Goal: Task Accomplishment & Management: Manage account settings

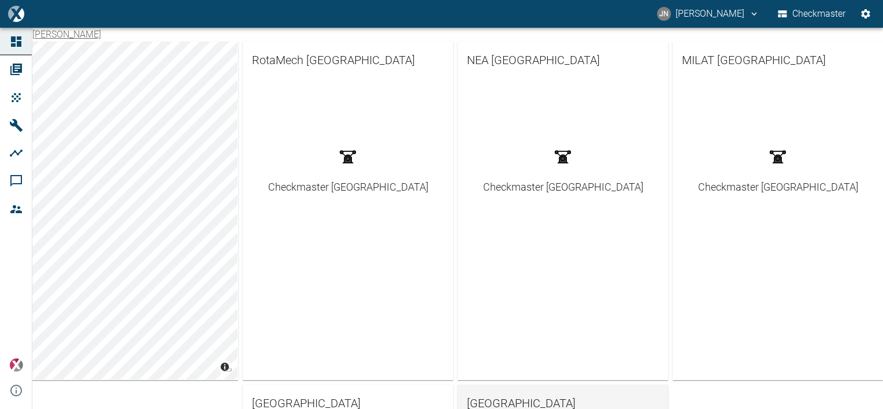
click at [490, 402] on span "[GEOGRAPHIC_DATA]" at bounding box center [563, 403] width 192 height 19
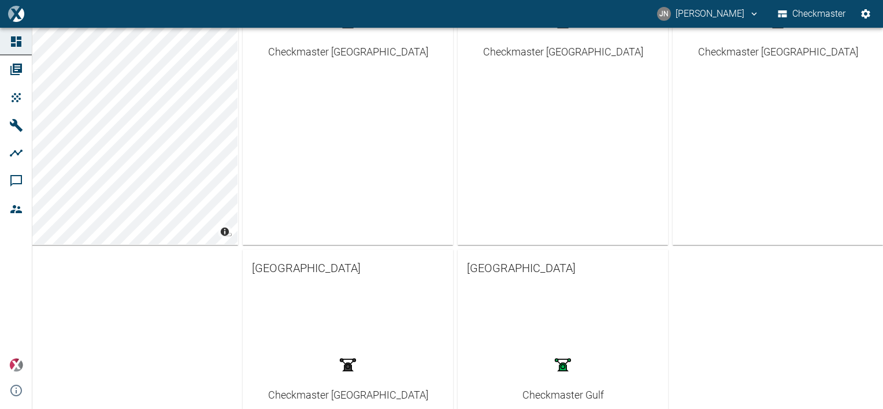
scroll to position [231, 0]
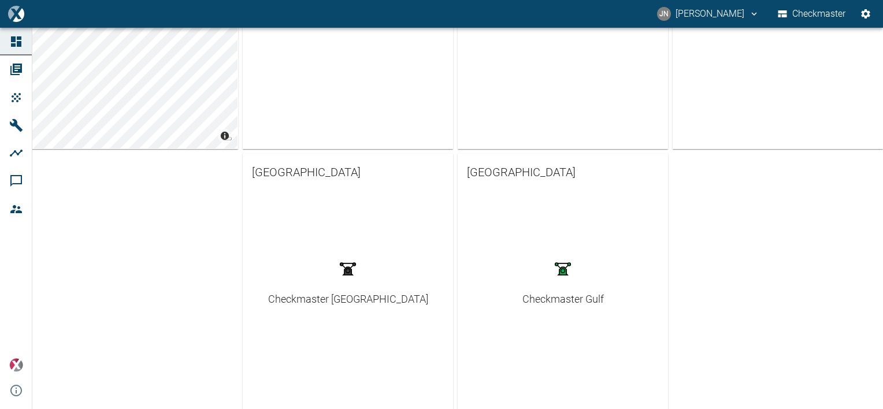
click at [539, 301] on div "Checkmaster Gulf" at bounding box center [564, 299] width 82 height 16
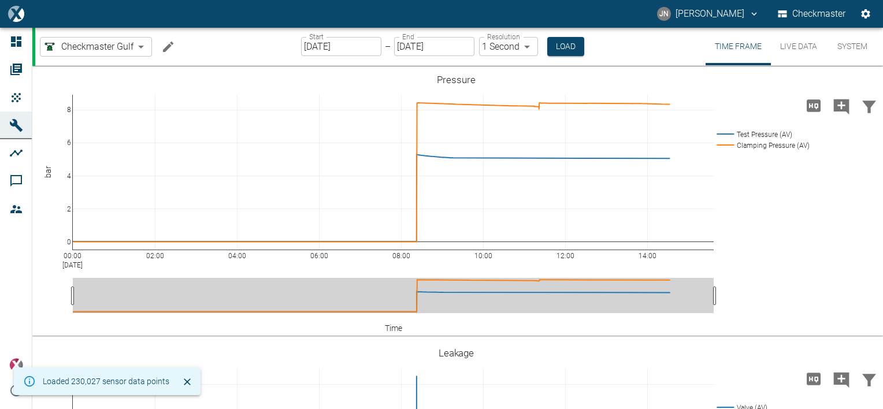
click at [852, 42] on button "System" at bounding box center [853, 47] width 52 height 38
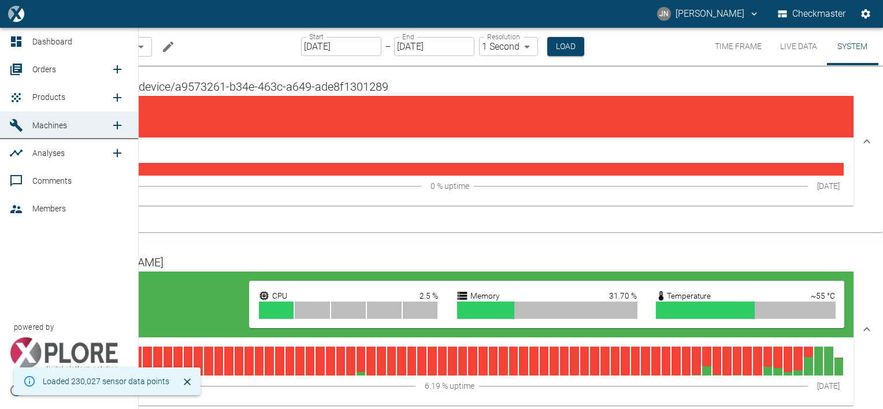
click at [49, 66] on span "Orders" at bounding box center [44, 69] width 24 height 9
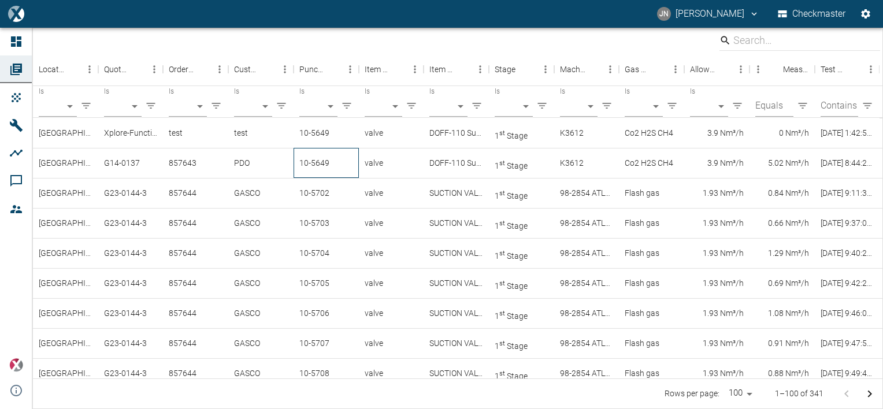
click at [333, 168] on div "10-5649" at bounding box center [326, 163] width 65 height 30
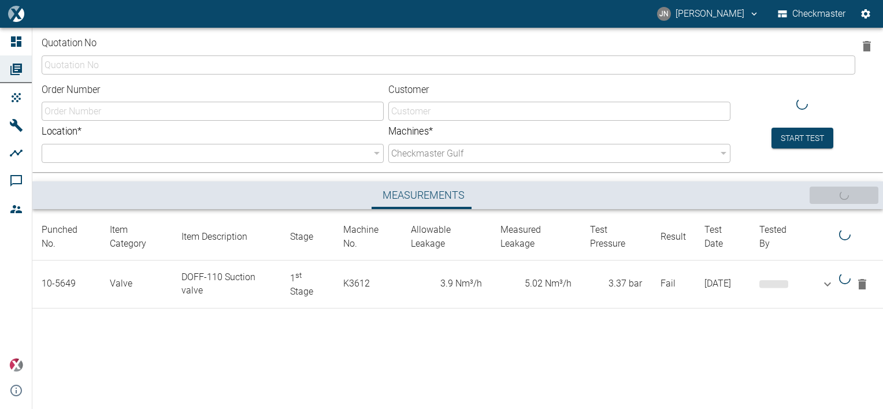
type input "G14-0137"
type input "857643"
type input "PDO"
type input "b3608371-b86c-4ea3-bb55-b254703e7039"
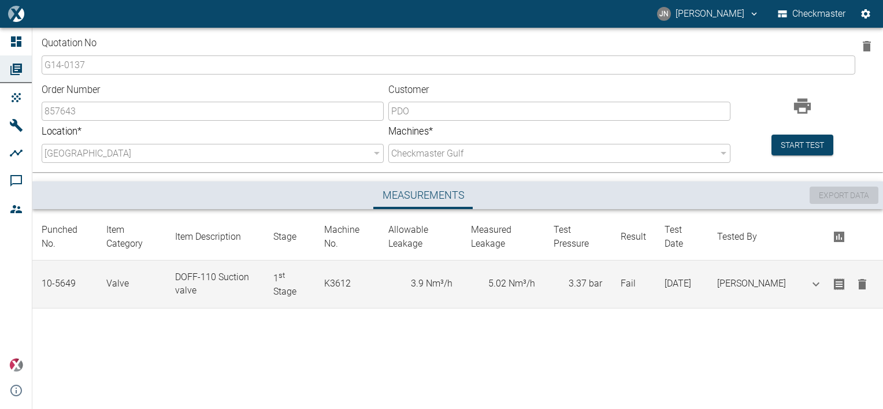
click at [865, 288] on icon "button" at bounding box center [863, 284] width 8 height 10
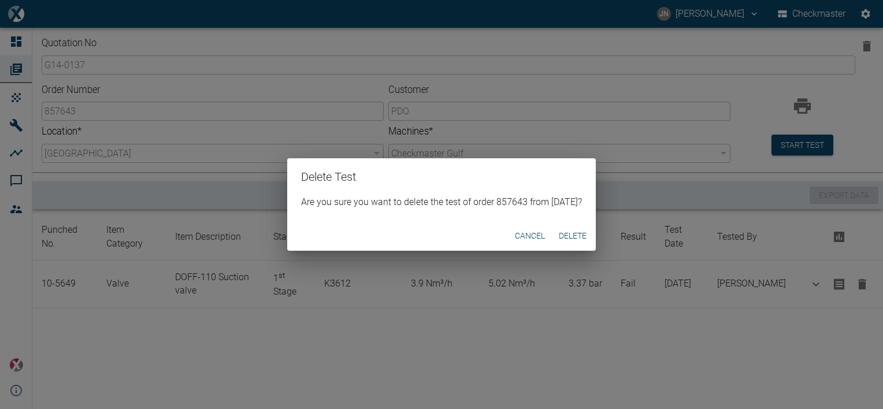
click at [591, 235] on button "Delete" at bounding box center [572, 235] width 37 height 21
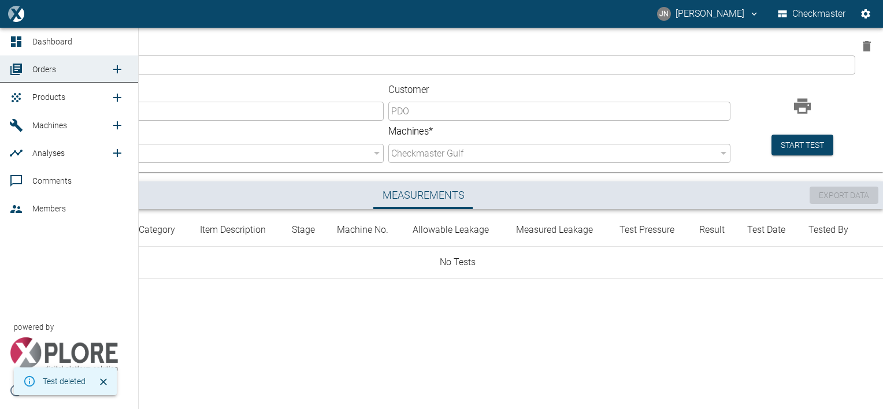
click at [42, 69] on span "Orders" at bounding box center [44, 69] width 24 height 9
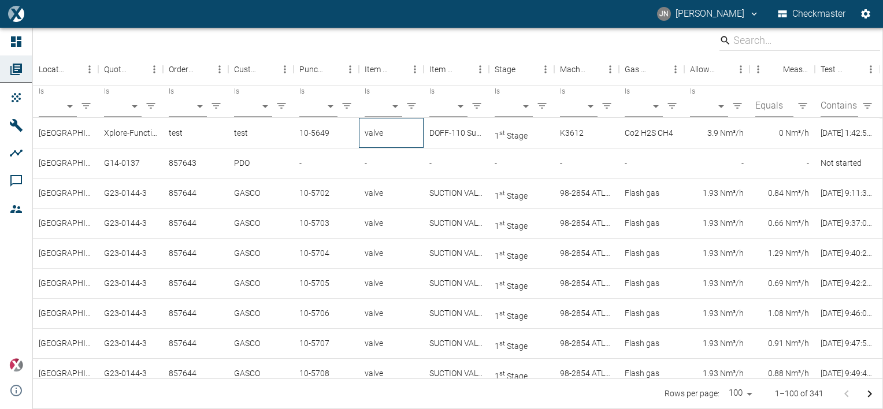
click at [372, 136] on div "valve" at bounding box center [391, 133] width 65 height 30
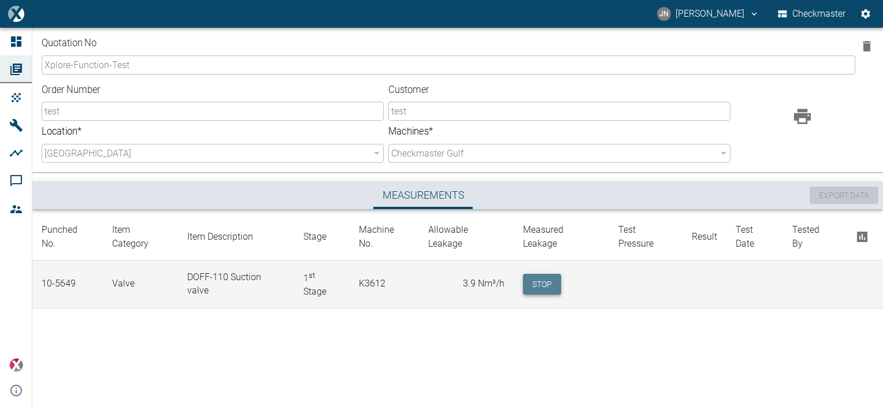
click at [539, 275] on button "Stop" at bounding box center [542, 284] width 38 height 21
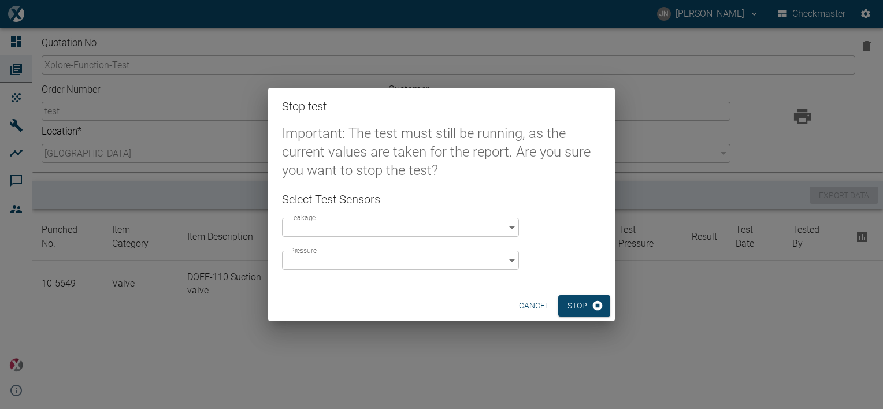
click at [508, 228] on body "JN Jayan Nair Checkmaster Dashboard Orders Products Machines Analyses Comments …" at bounding box center [441, 204] width 883 height 409
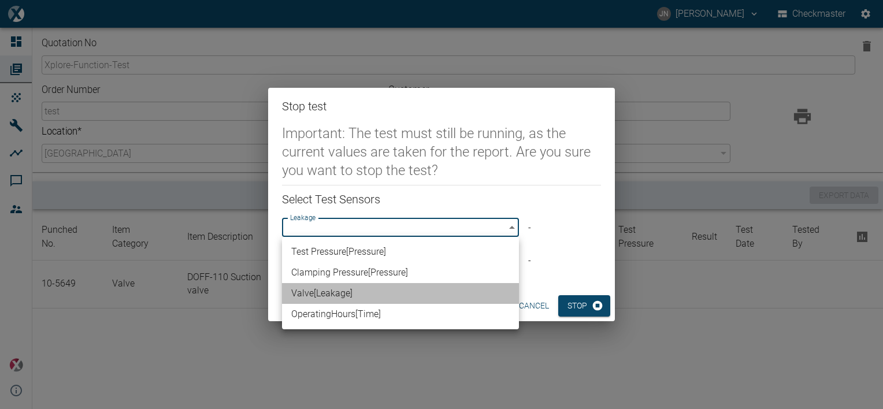
click at [365, 295] on li "Valve [ Leakage ]" at bounding box center [400, 293] width 237 height 21
type input "63523832-2fd8-4b06-8fde-b619cda4f705"
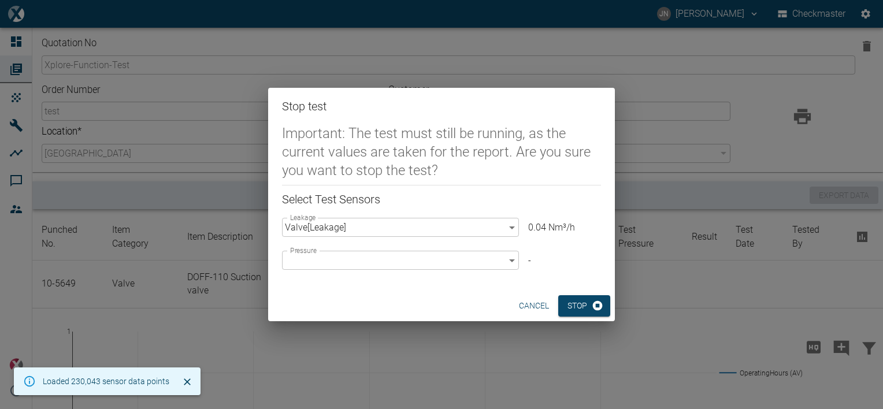
click at [509, 260] on body "JN Jayan Nair Checkmaster Dashboard Orders Products Machines Analyses Comments …" at bounding box center [441, 204] width 883 height 409
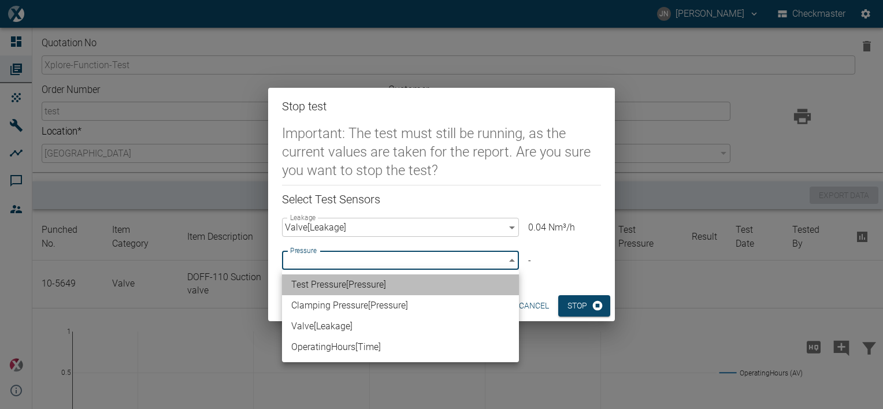
click at [395, 286] on li "Test Pressure [ Pressure ]" at bounding box center [400, 285] width 237 height 21
type input "296ba20a-df48-400a-9375-c3db24d786fc"
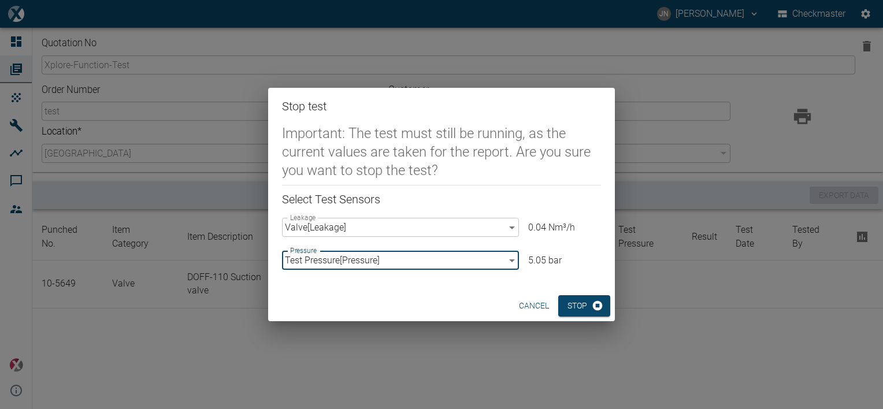
click at [404, 294] on div "cancel Stop" at bounding box center [441, 306] width 347 height 31
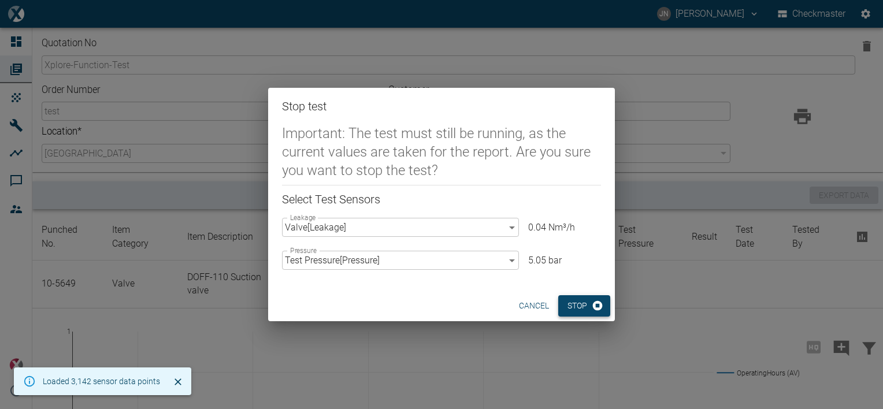
click at [583, 313] on button "Stop" at bounding box center [585, 305] width 52 height 21
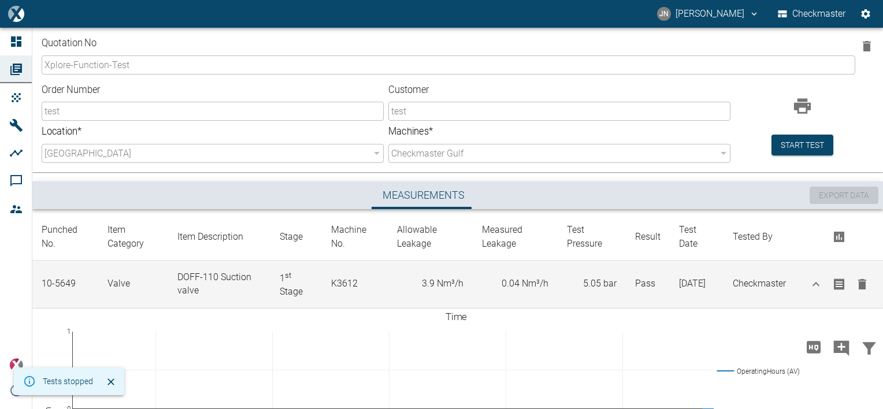
click at [859, 284] on icon "button" at bounding box center [863, 284] width 8 height 10
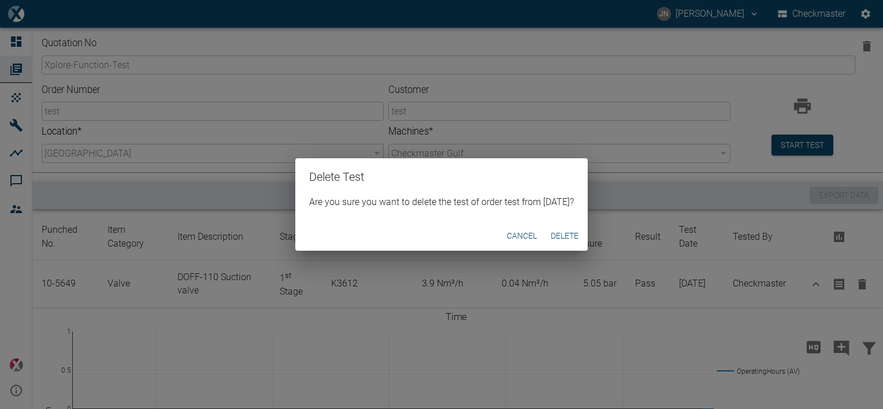
click at [572, 234] on button "Delete" at bounding box center [564, 235] width 37 height 21
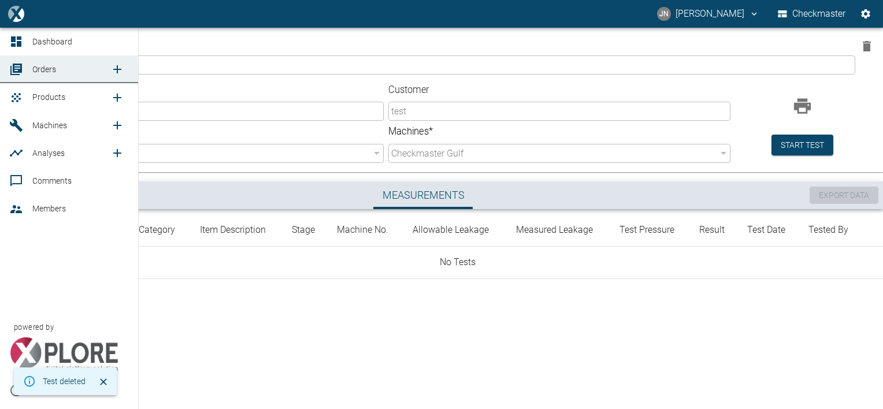
click at [47, 96] on span "Products" at bounding box center [48, 97] width 33 height 9
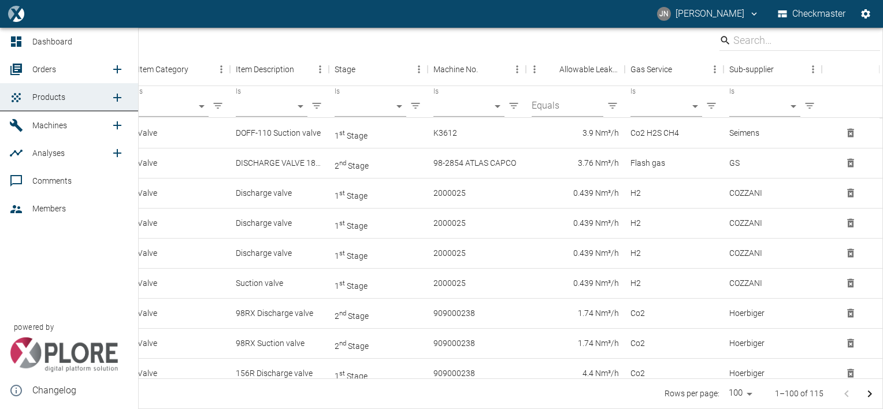
click at [42, 70] on span "Orders" at bounding box center [44, 69] width 24 height 9
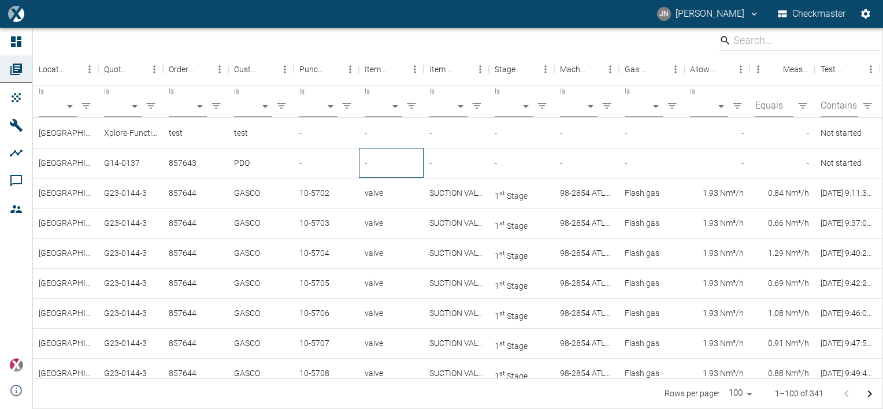
drag, startPoint x: 112, startPoint y: 133, endPoint x: 367, endPoint y: 164, distance: 257.5
click at [367, 164] on div "-" at bounding box center [391, 163] width 65 height 30
click at [183, 167] on div "857643" at bounding box center [195, 163] width 65 height 30
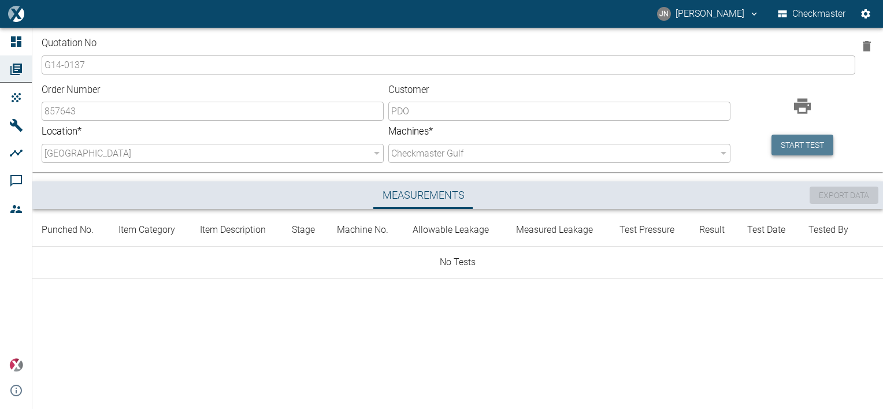
click at [806, 148] on button "Start test" at bounding box center [803, 145] width 62 height 21
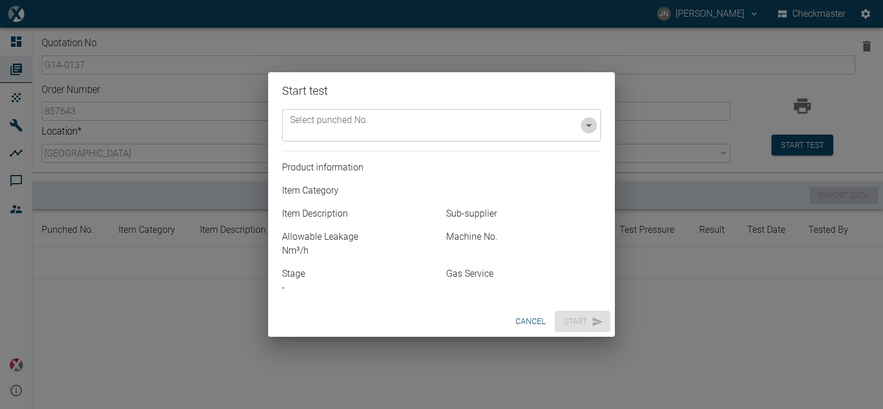
click at [590, 123] on icon "Open" at bounding box center [589, 126] width 14 height 14
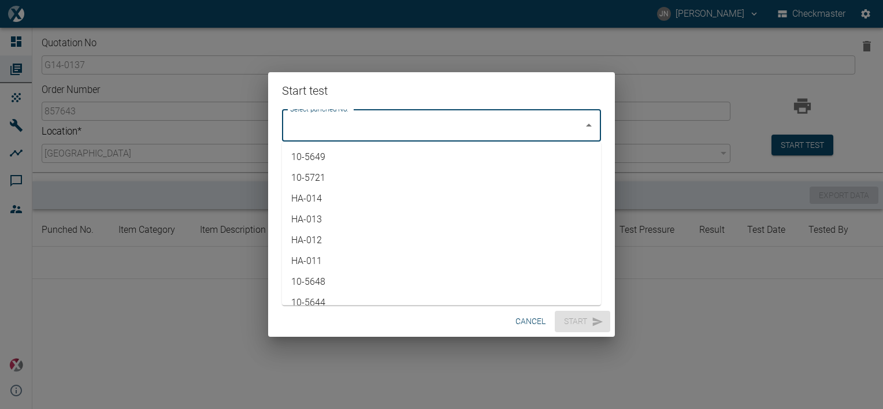
click at [291, 153] on li "10-5649" at bounding box center [441, 157] width 319 height 21
type input "10-5649"
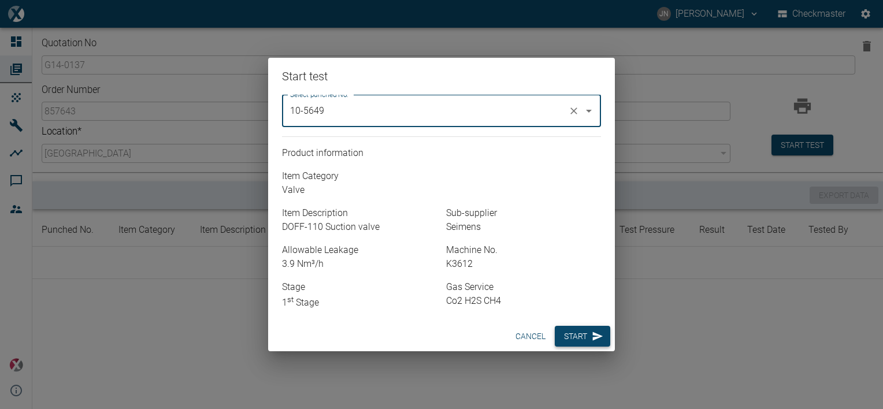
click at [585, 337] on button "Start" at bounding box center [583, 336] width 56 height 21
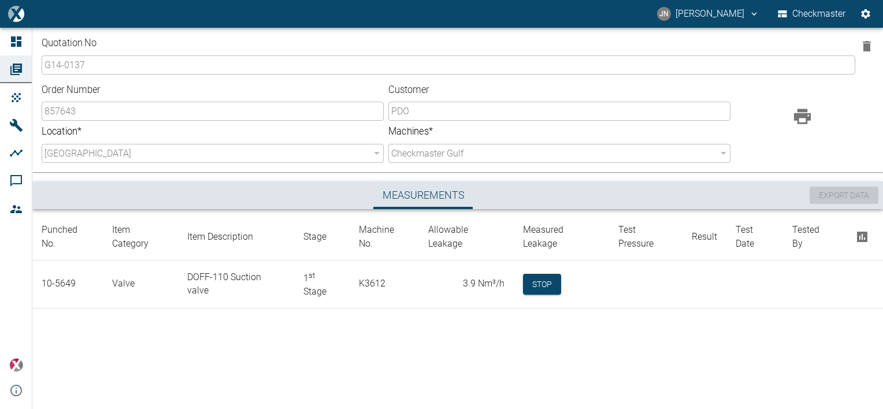
click at [538, 287] on td "Stop" at bounding box center [698, 284] width 369 height 48
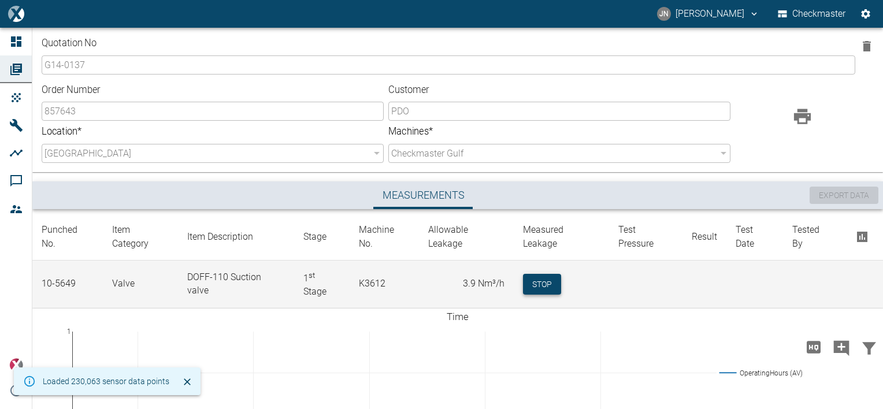
click at [542, 274] on button "Stop" at bounding box center [542, 284] width 38 height 21
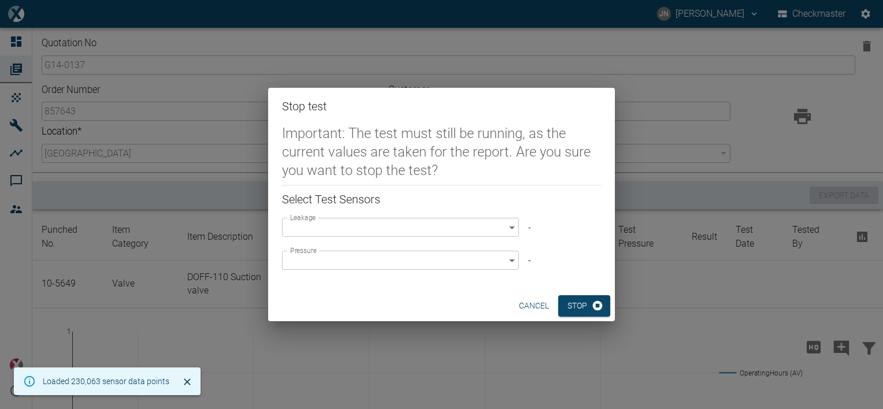
click at [472, 219] on body "JN Jayan Nair Checkmaster Dashboard Orders Products Machines Analyses Comments …" at bounding box center [441, 204] width 883 height 409
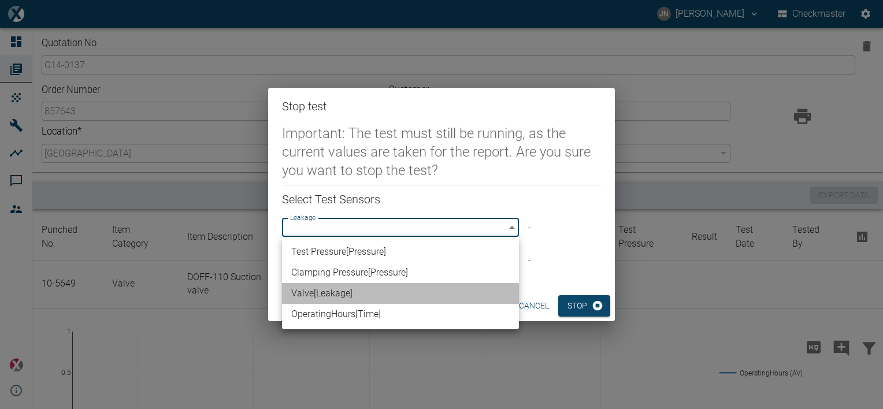
click at [326, 294] on li "Valve [ Leakage ]" at bounding box center [400, 293] width 237 height 21
type input "63523832-2fd8-4b06-8fde-b619cda4f705"
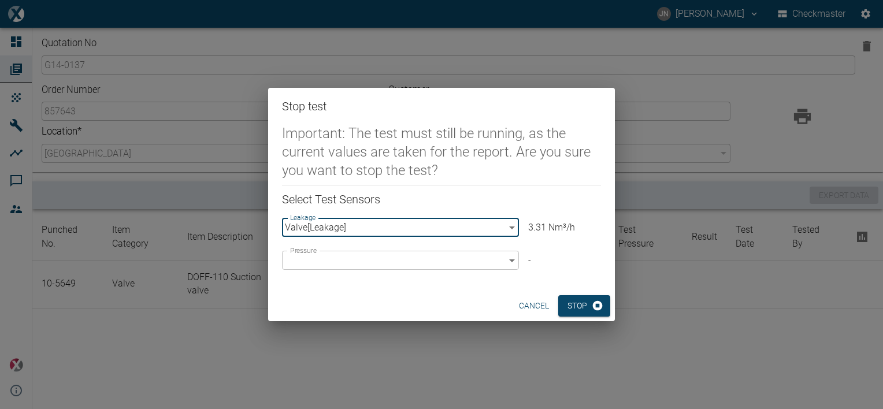
click at [345, 254] on body "JN Jayan Nair Checkmaster Dashboard Orders Products Machines Analyses Comments …" at bounding box center [441, 204] width 883 height 409
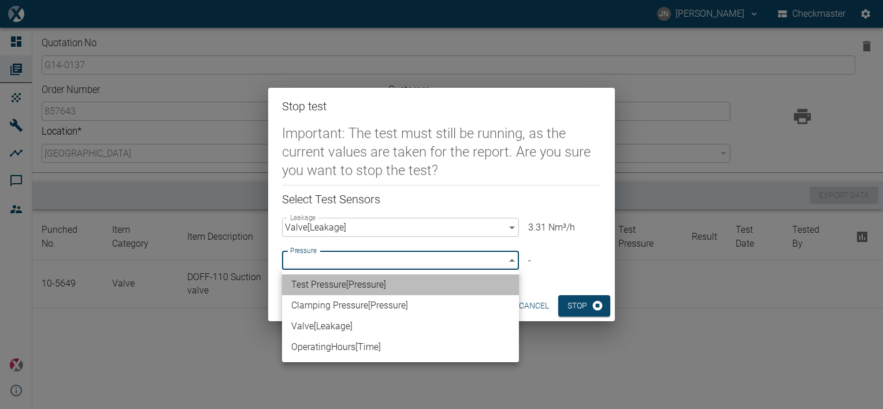
click at [341, 282] on li "Test Pressure [ Pressure ]" at bounding box center [400, 285] width 237 height 21
type input "296ba20a-df48-400a-9375-c3db24d786fc"
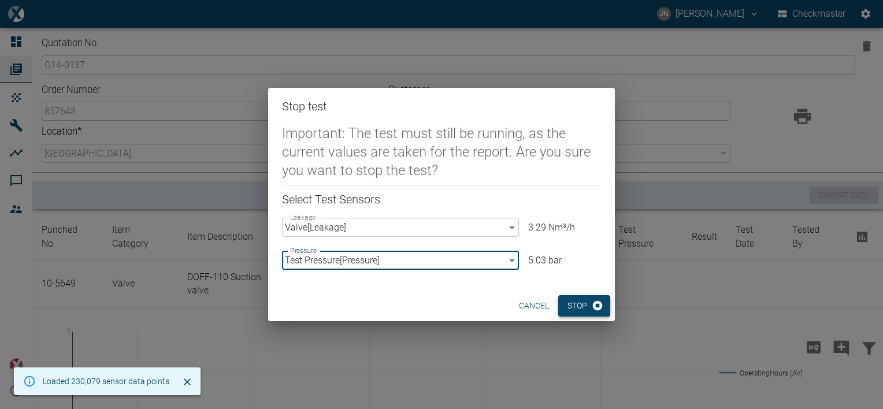
click at [580, 309] on button "Stop" at bounding box center [585, 305] width 52 height 21
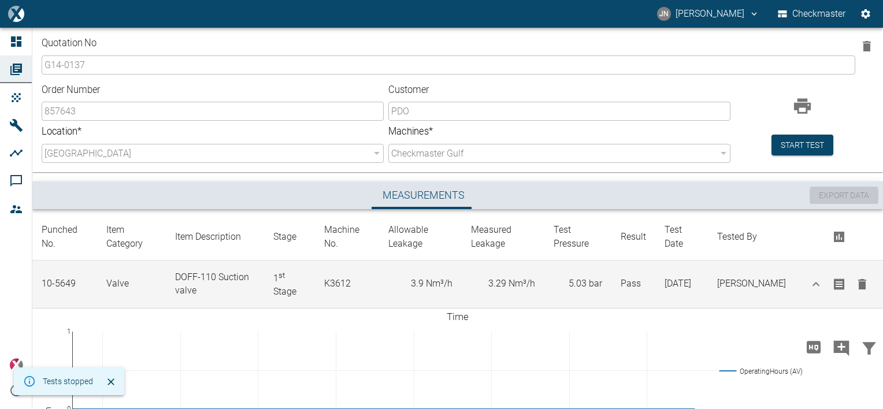
click at [818, 282] on icon "button" at bounding box center [816, 285] width 14 height 14
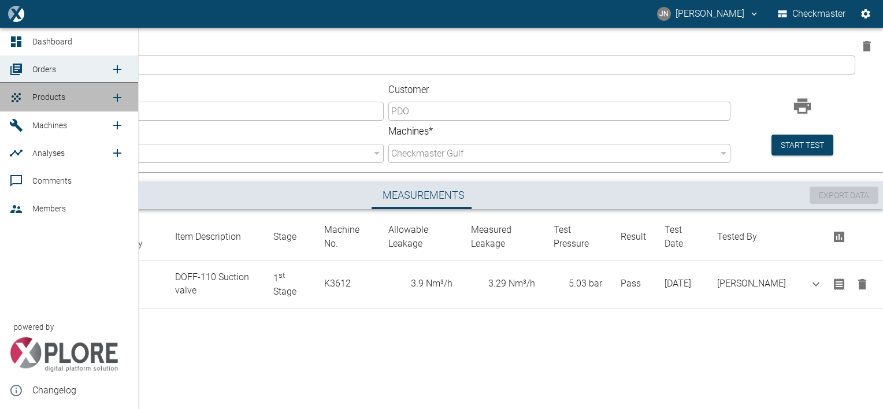
click at [49, 98] on span "Products" at bounding box center [48, 97] width 33 height 9
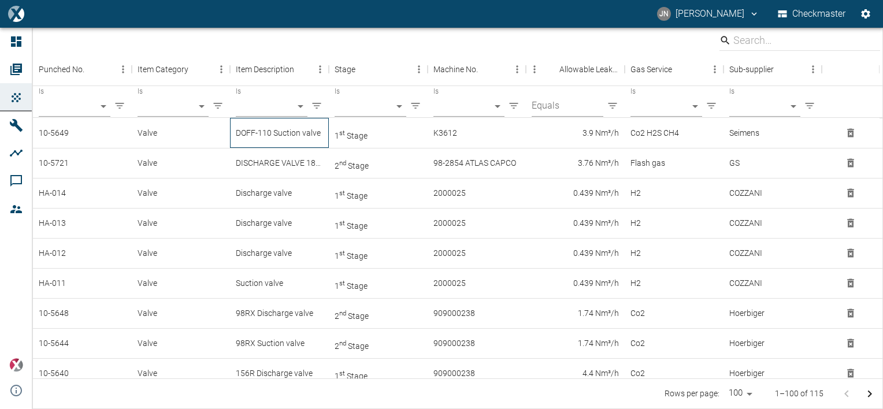
click at [299, 136] on div "DOFF-110 Suction valve" at bounding box center [279, 133] width 99 height 30
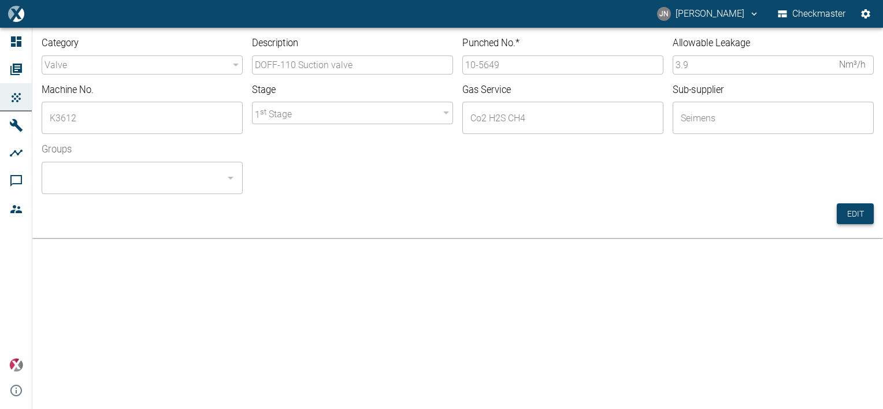
click at [855, 216] on button "Edit" at bounding box center [855, 214] width 37 height 21
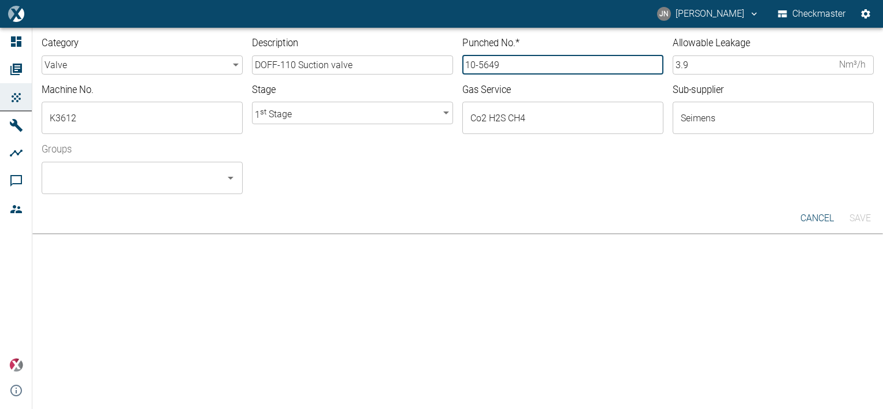
click at [499, 64] on input "10-5649" at bounding box center [563, 65] width 201 height 19
type input "10-5650"
click at [210, 180] on input "Groups" at bounding box center [133, 178] width 173 height 22
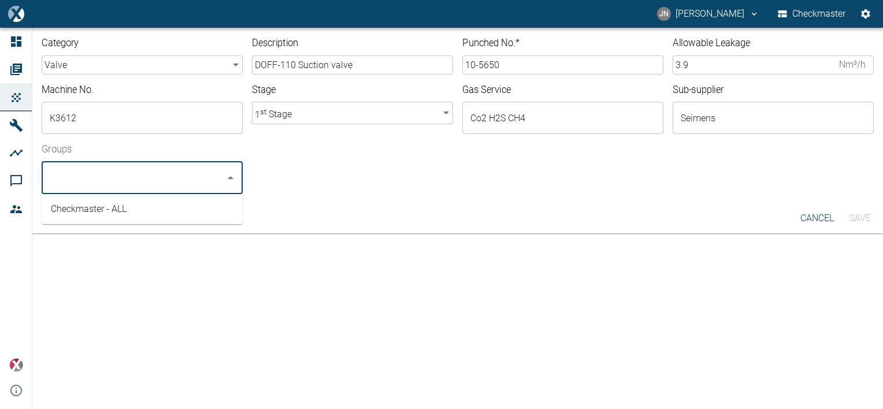
click at [101, 210] on li "Checkmaster - ALL" at bounding box center [142, 209] width 201 height 21
click at [858, 222] on button "Save" at bounding box center [860, 218] width 37 height 21
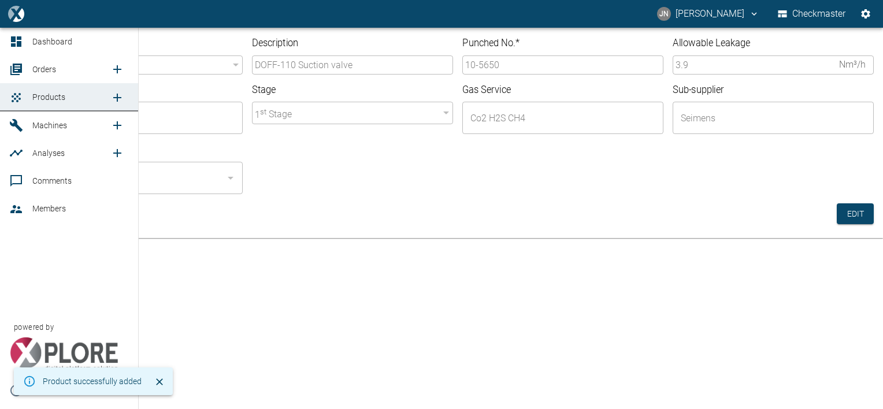
drag, startPoint x: 55, startPoint y: 73, endPoint x: 95, endPoint y: 98, distance: 47.8
click at [55, 73] on span "Orders" at bounding box center [44, 69] width 24 height 9
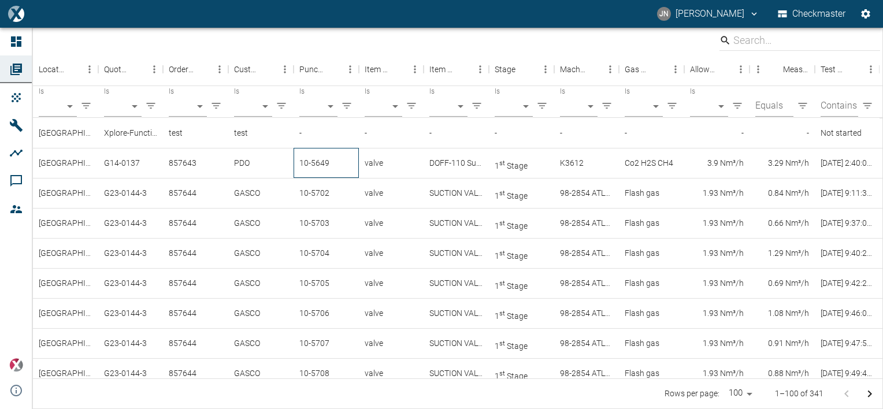
click at [316, 164] on div "10-5649" at bounding box center [326, 163] width 65 height 30
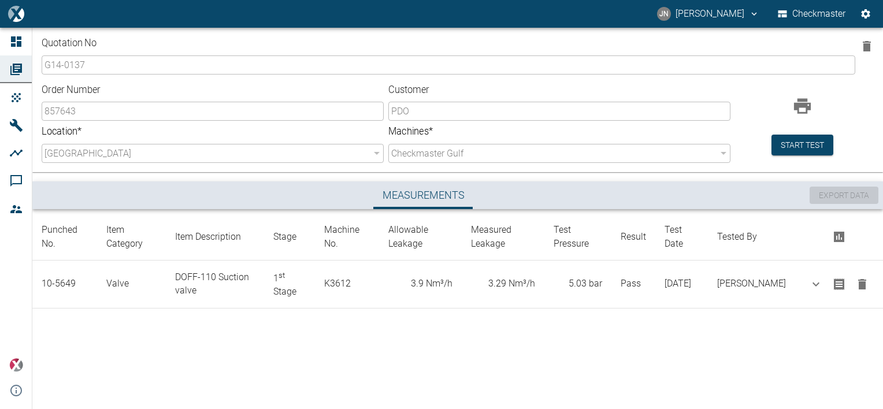
click at [543, 338] on div "Quotation No G14-0137 ​ Order Number 857643 ​ Customer PDO ​ Location * NEA Gul…" at bounding box center [441, 219] width 883 height 382
click at [790, 149] on button "Start test" at bounding box center [803, 145] width 62 height 21
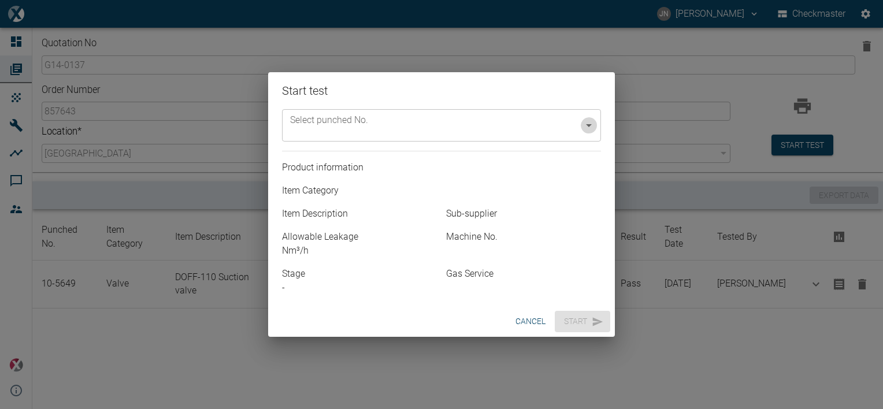
click at [587, 131] on icon "Open" at bounding box center [589, 126] width 14 height 14
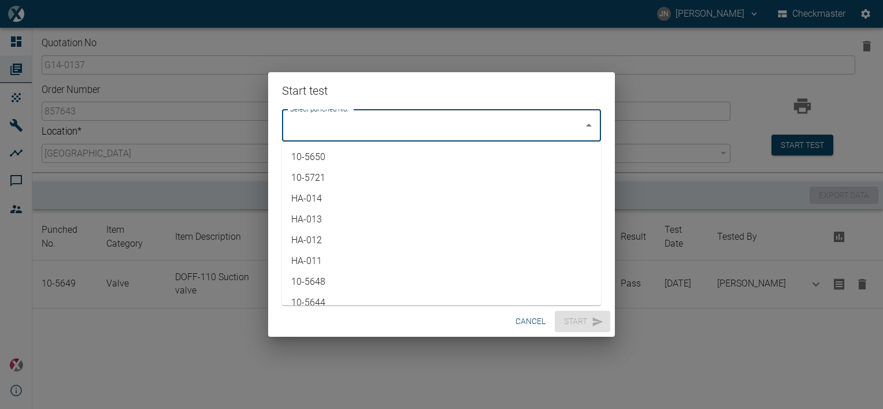
click at [326, 153] on li "10-5650" at bounding box center [441, 157] width 319 height 21
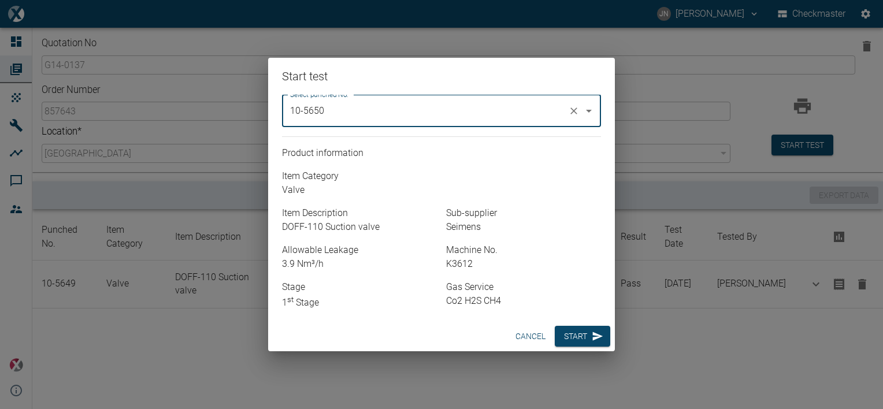
type input "10-5650"
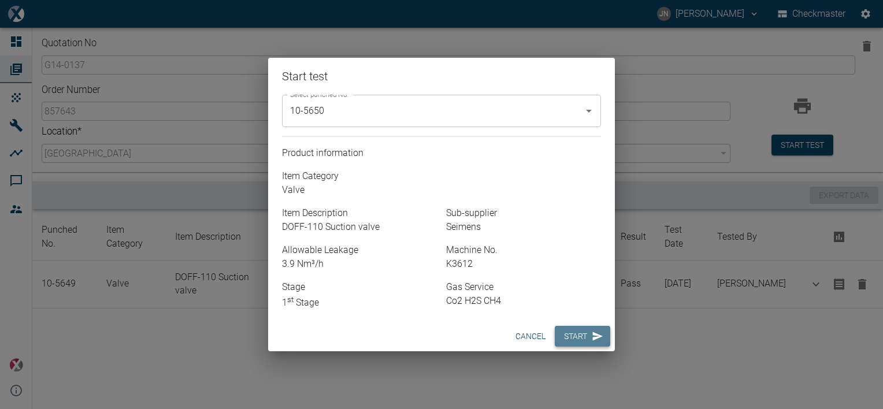
click at [575, 337] on button "Start" at bounding box center [583, 336] width 56 height 21
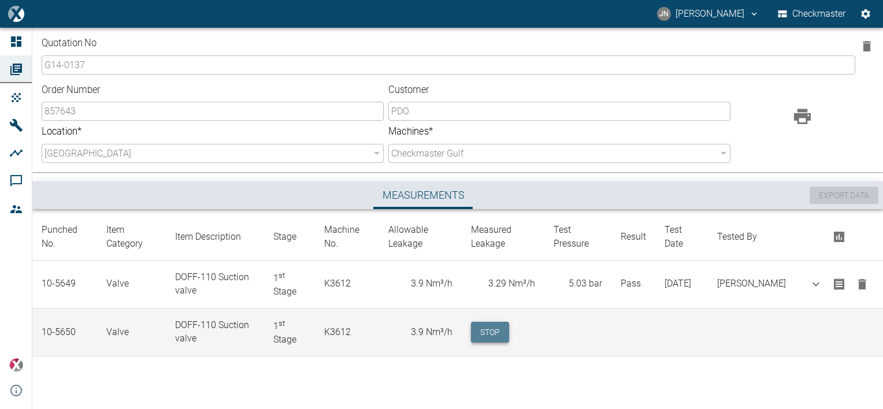
click at [509, 337] on button "Stop" at bounding box center [490, 332] width 38 height 21
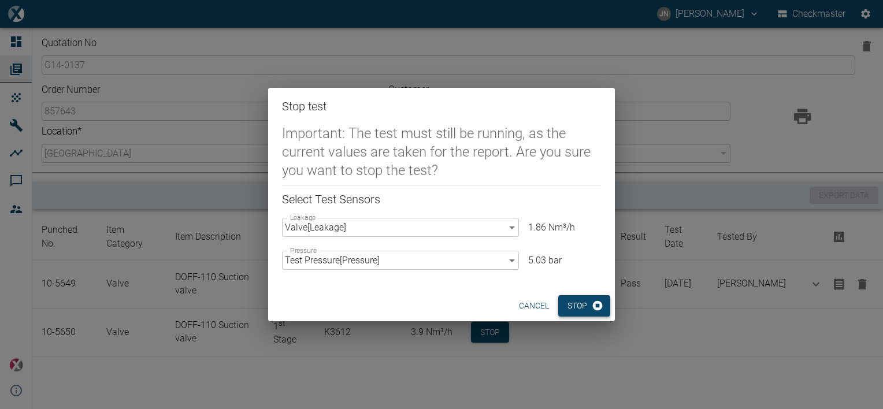
click at [579, 310] on button "Stop" at bounding box center [585, 305] width 52 height 21
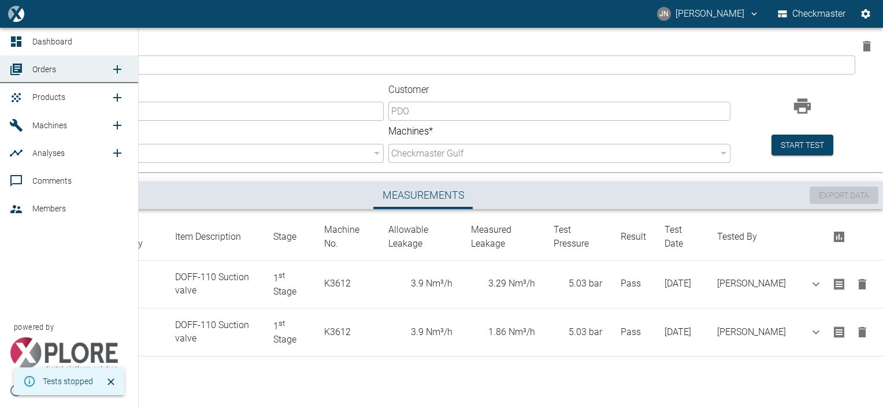
click at [117, 97] on icon "new /product/list/0" at bounding box center [117, 98] width 8 height 8
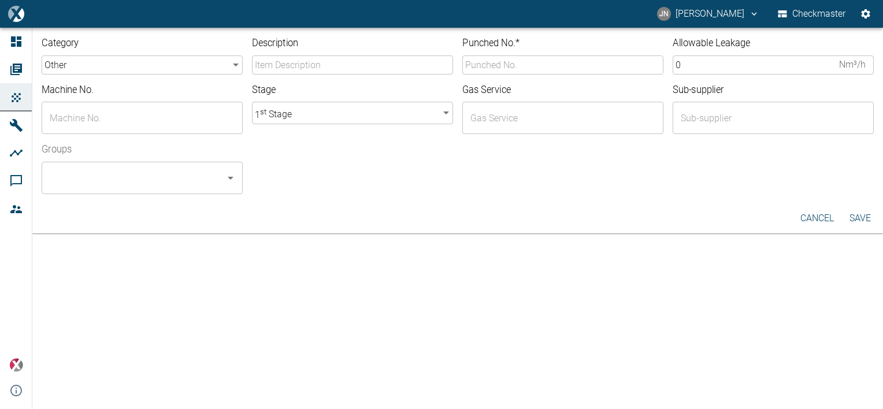
click at [308, 71] on input "Description" at bounding box center [352, 65] width 201 height 19
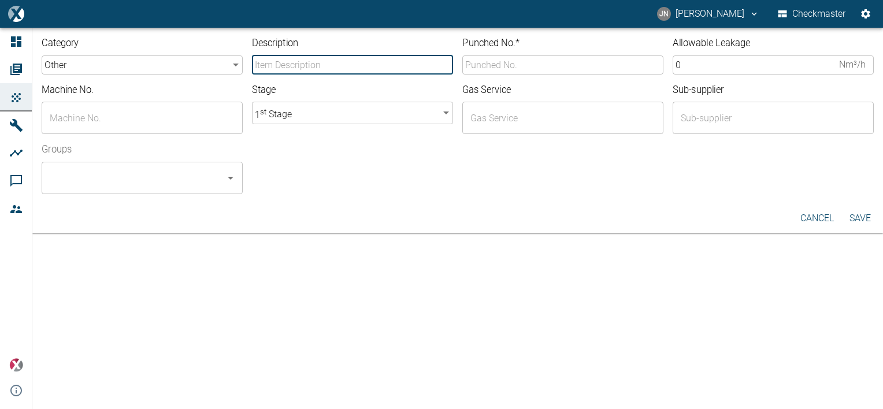
type input "DOFF-110 Suction valve"
type input "10-5650"
type input "K3612"
type input "Co2 H2S CH4"
type input "Seimens"
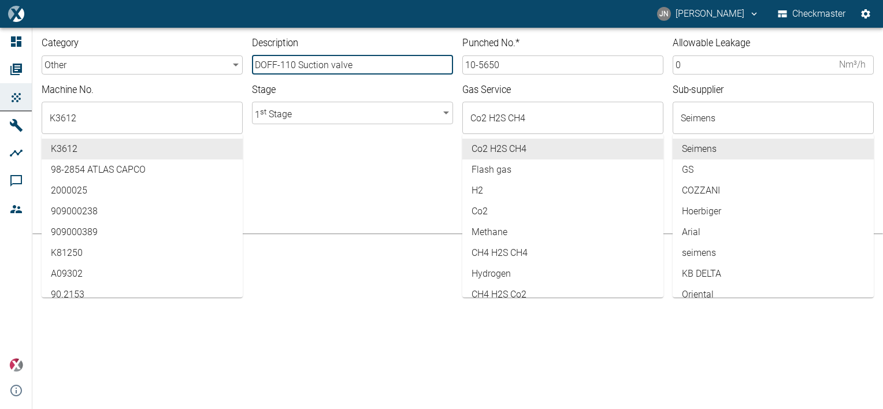
click at [102, 67] on body "JN Jayan Nair Checkmaster Dashboard Orders Products Machines Analyses Comments …" at bounding box center [441, 204] width 883 height 409
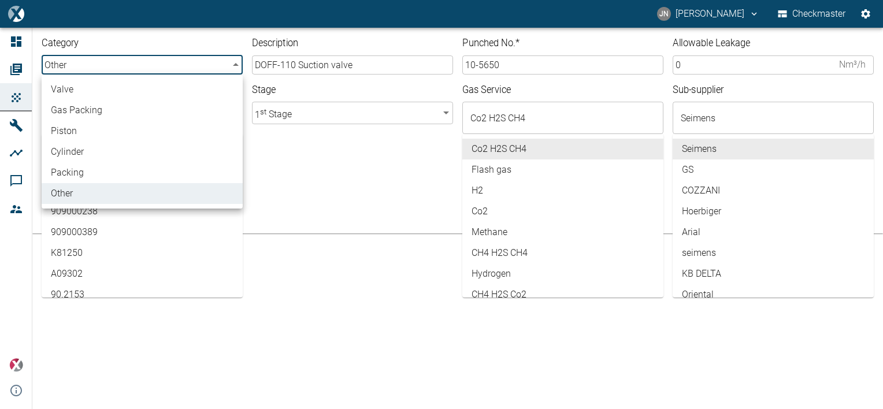
click at [81, 91] on li "valve" at bounding box center [142, 89] width 201 height 21
type input "valve"
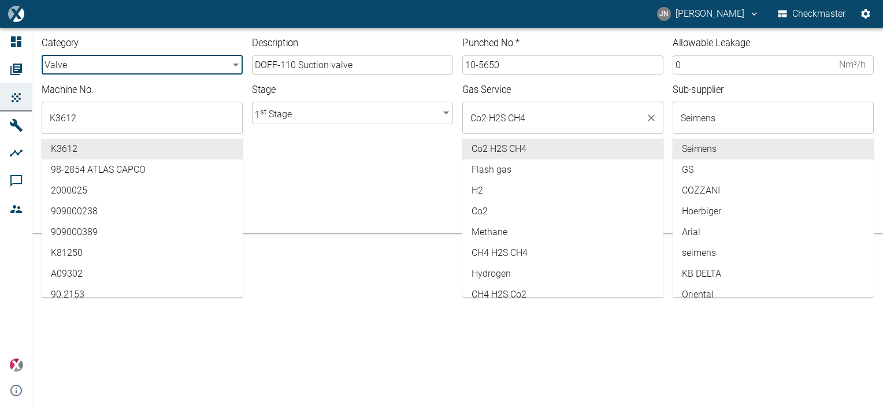
click at [535, 120] on input "Co2 H2S CH4" at bounding box center [554, 118] width 173 height 22
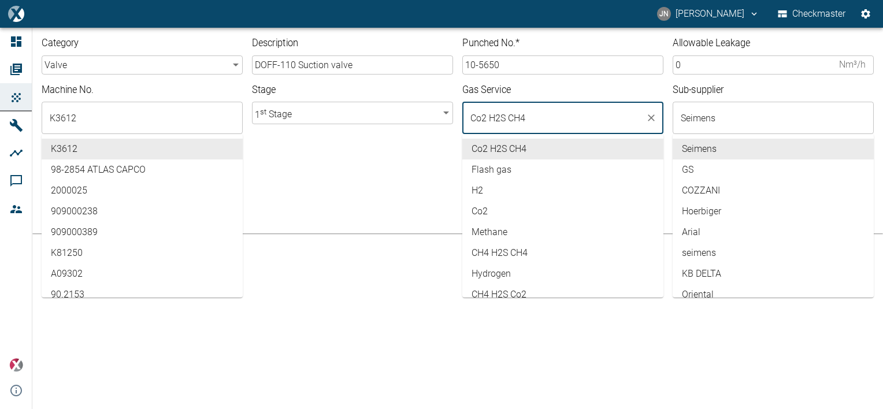
click at [363, 172] on div "Groups ​" at bounding box center [453, 164] width 842 height 60
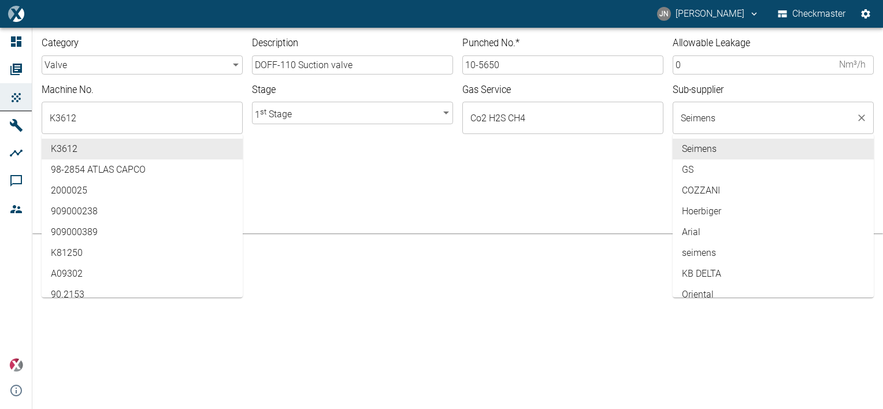
click at [748, 117] on input "Seimens" at bounding box center [764, 118] width 173 height 22
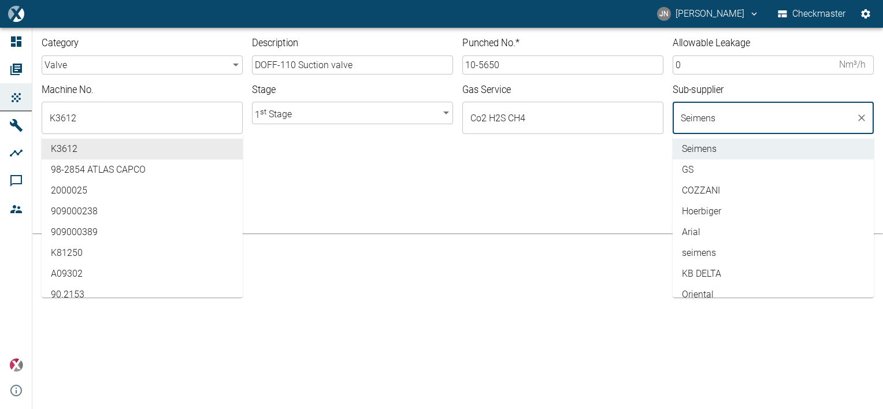
click at [585, 194] on div at bounding box center [563, 192] width 622 height 5
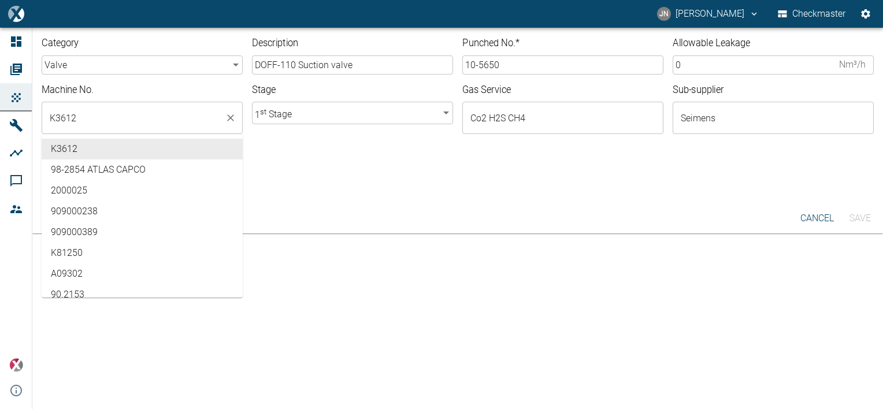
click at [120, 123] on input "K3612" at bounding box center [133, 118] width 173 height 22
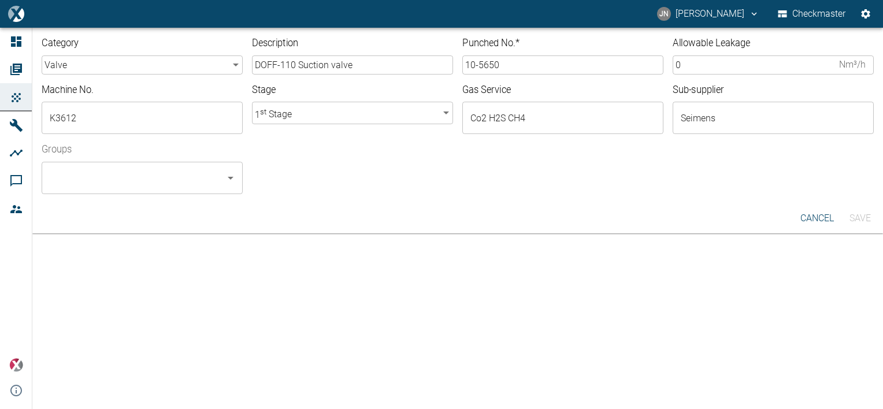
click at [361, 190] on div at bounding box center [563, 192] width 622 height 5
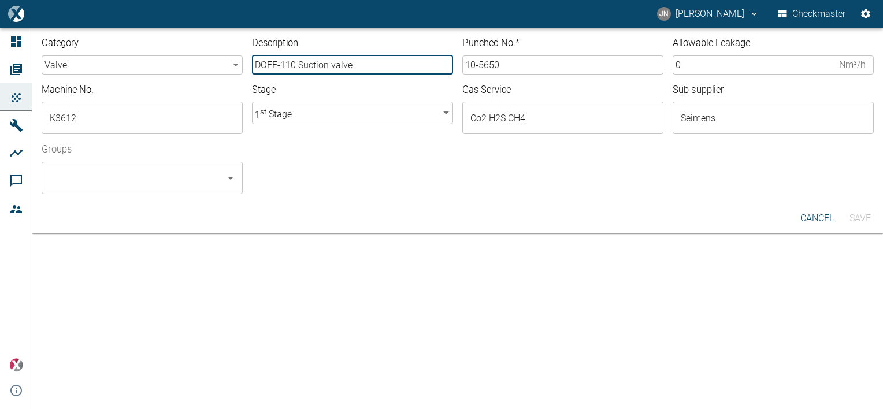
click at [327, 65] on input "DOFF-110 Suction valve" at bounding box center [352, 65] width 201 height 19
type input "DOFF-110 Discharge valve"
click at [513, 65] on input "10-5650" at bounding box center [563, 65] width 201 height 19
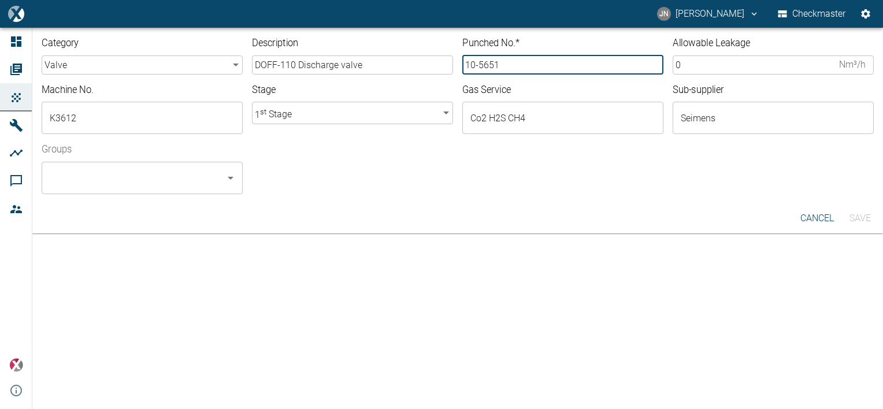
type input "10-5651"
click at [685, 65] on input "0" at bounding box center [754, 65] width 162 height 19
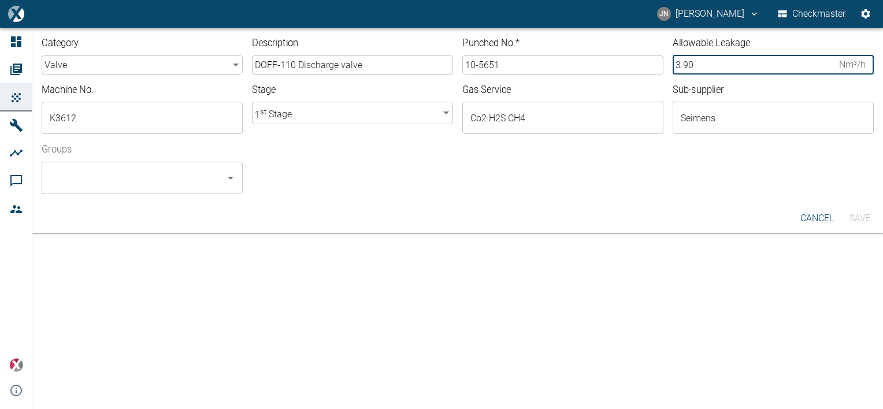
type input "3.90"
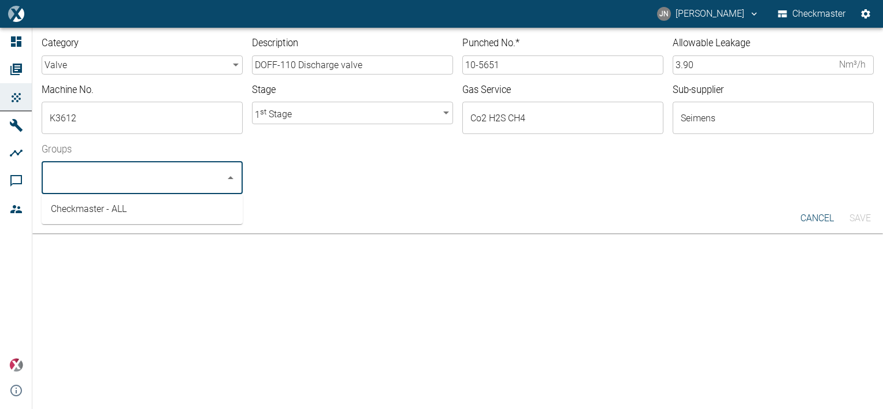
click at [142, 176] on input "Groups" at bounding box center [133, 178] width 173 height 22
click at [102, 209] on li "Checkmaster - ALL" at bounding box center [142, 209] width 201 height 21
click at [868, 219] on button "Save" at bounding box center [860, 218] width 37 height 21
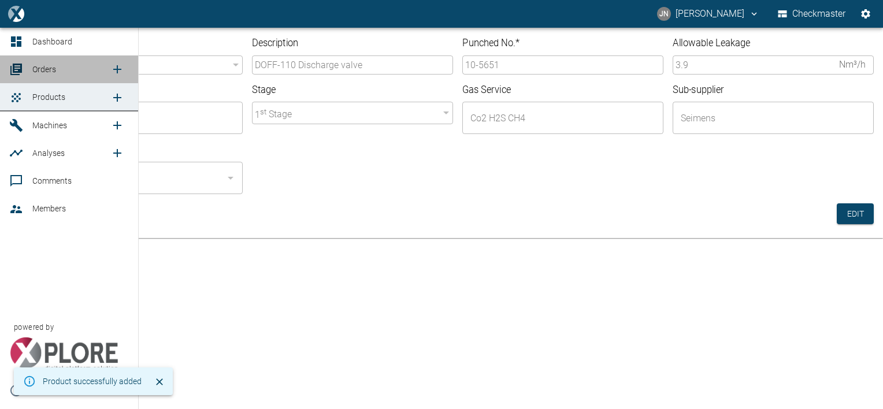
click at [49, 69] on span "Orders" at bounding box center [44, 69] width 24 height 9
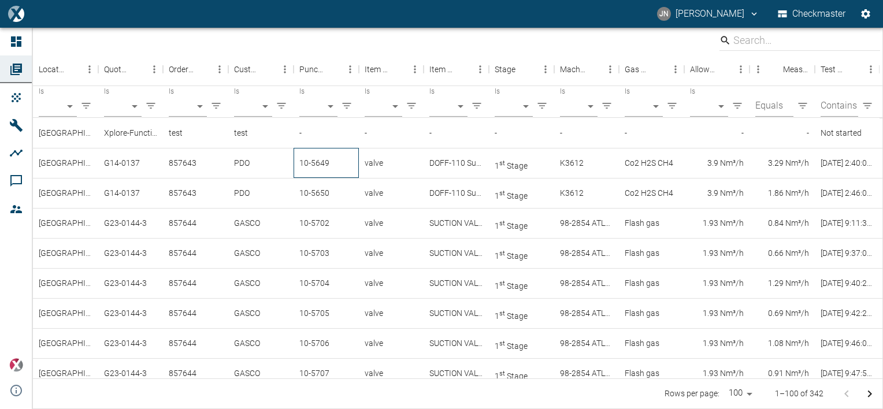
click at [321, 164] on div "10-5649" at bounding box center [326, 163] width 65 height 30
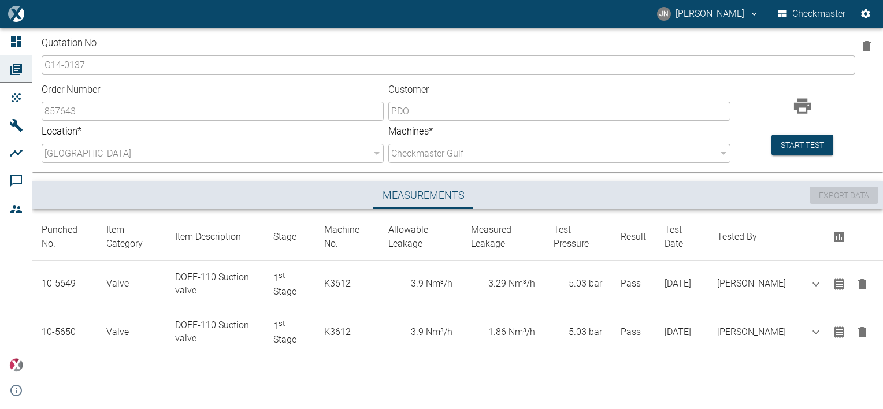
click at [883, 175] on html "JN Jayan Nair Checkmaster Dashboard Orders Products Machines Analyses Comments …" at bounding box center [441, 204] width 883 height 409
click at [793, 142] on button "Start test" at bounding box center [803, 145] width 62 height 21
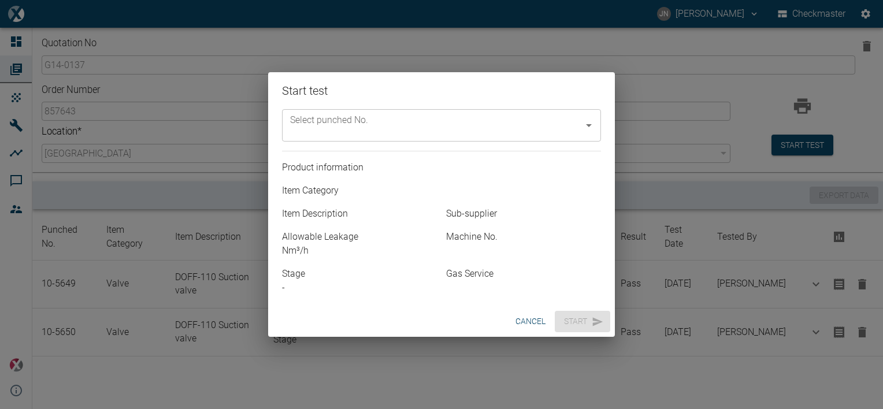
click at [382, 121] on input "Select punched No." at bounding box center [432, 125] width 291 height 22
click at [493, 41] on div "Start test Select punched No. Select punched No. Product information Item Categ…" at bounding box center [441, 204] width 883 height 409
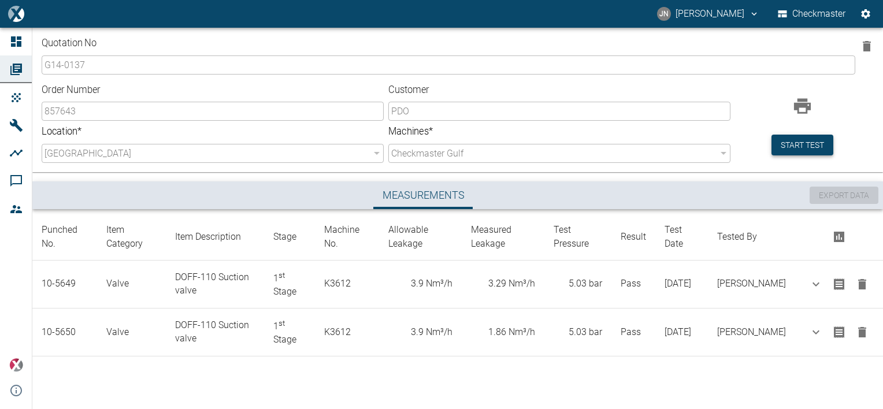
click at [797, 150] on button "Start test" at bounding box center [803, 145] width 62 height 21
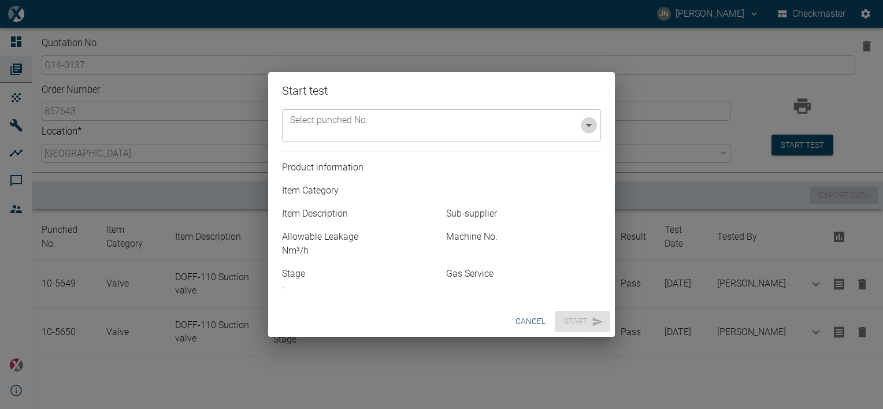
click at [591, 126] on icon "Open" at bounding box center [589, 126] width 14 height 14
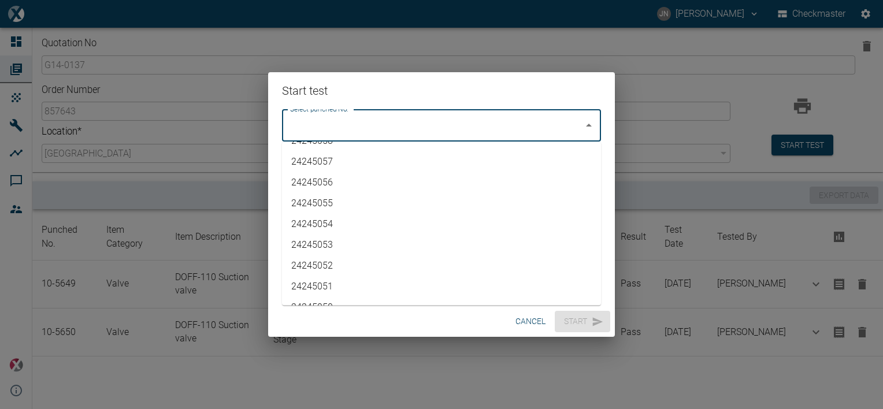
scroll to position [2260, 0]
click at [323, 287] on li "10-5651" at bounding box center [441, 291] width 319 height 21
type input "10-5651"
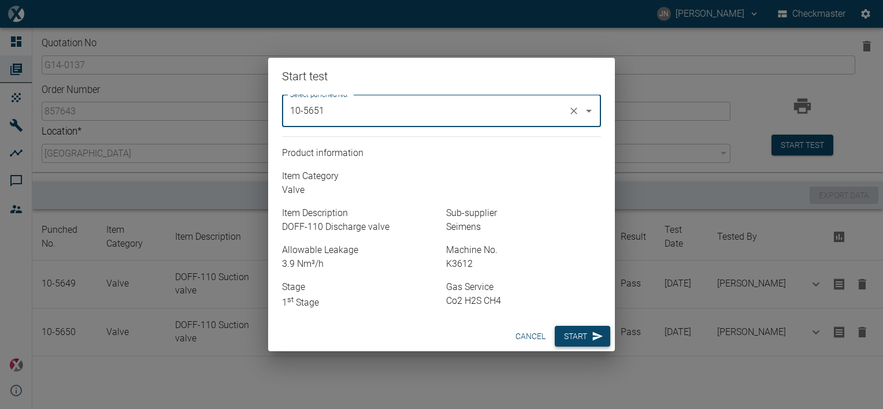
click at [581, 342] on button "Start" at bounding box center [583, 336] width 56 height 21
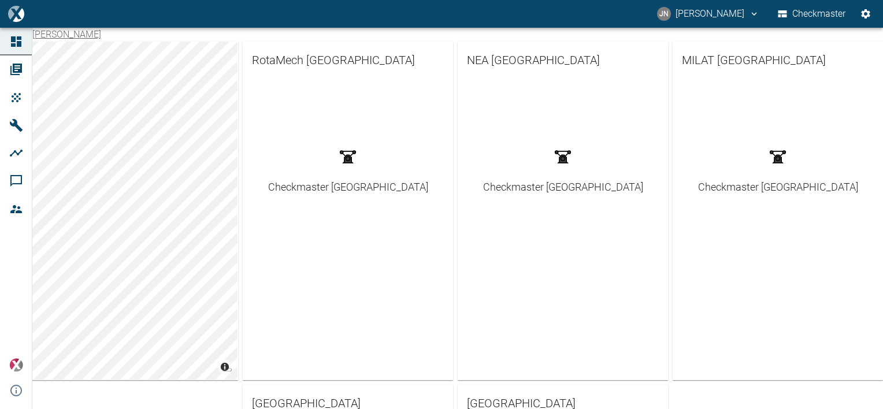
scroll to position [231, 0]
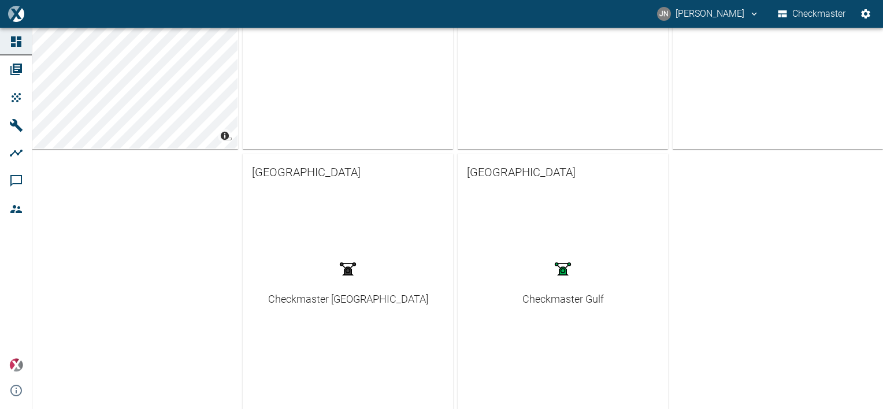
click at [555, 305] on div "Checkmaster Gulf" at bounding box center [564, 299] width 82 height 16
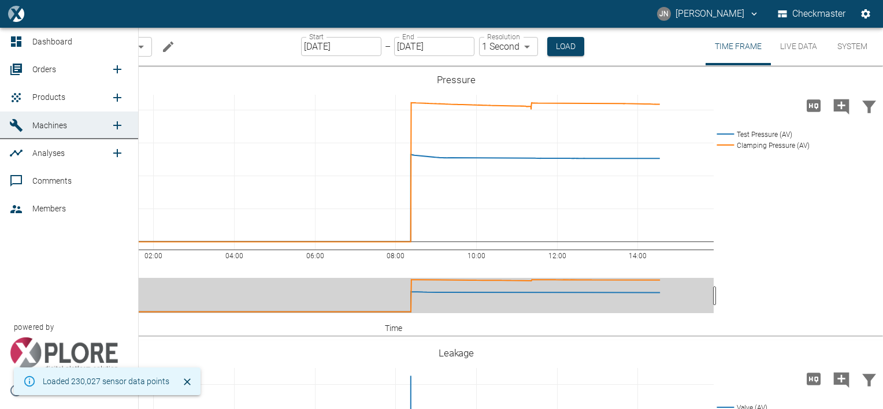
click at [51, 68] on span "Orders" at bounding box center [44, 69] width 24 height 9
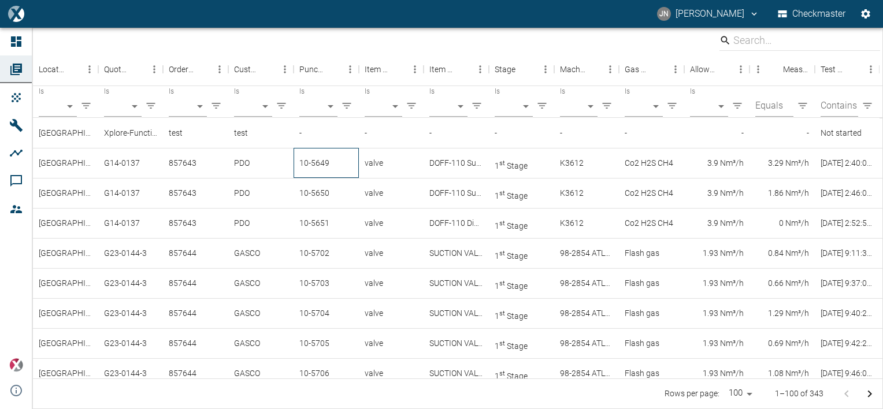
click at [321, 168] on div "10-5649" at bounding box center [326, 163] width 65 height 30
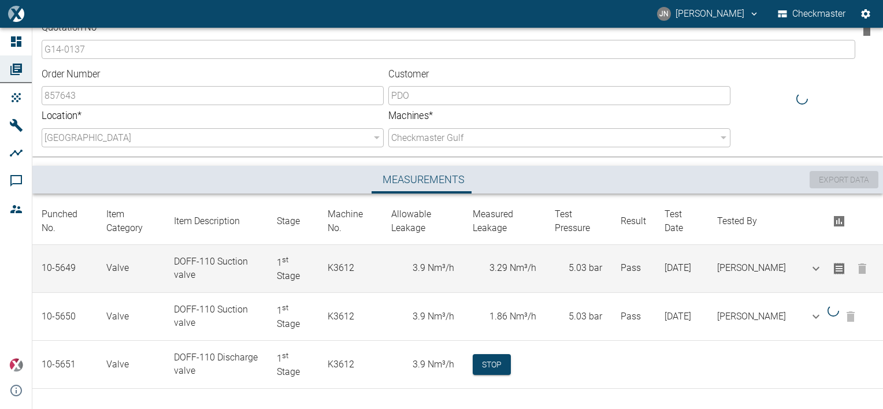
scroll to position [21, 0]
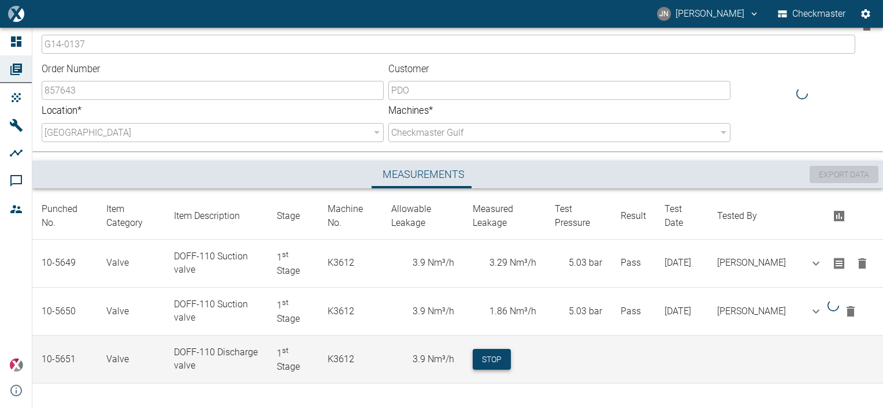
click at [511, 359] on button "Stop" at bounding box center [492, 359] width 38 height 21
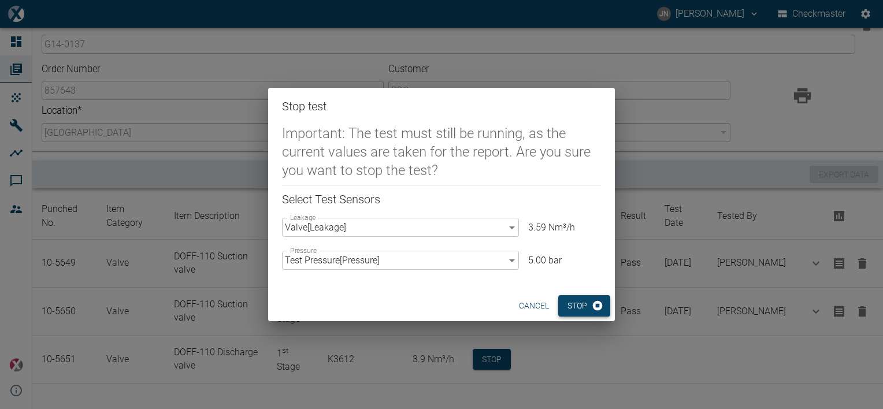
click at [590, 312] on button "Stop" at bounding box center [585, 305] width 52 height 21
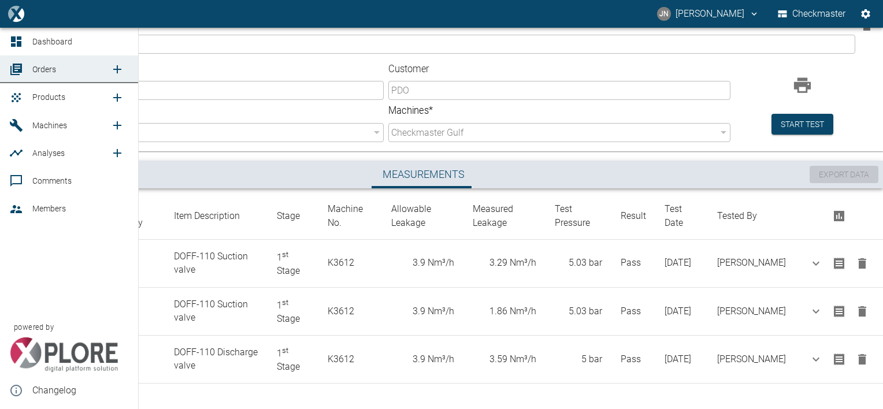
click at [117, 97] on icon "new /product/list/0" at bounding box center [117, 98] width 8 height 8
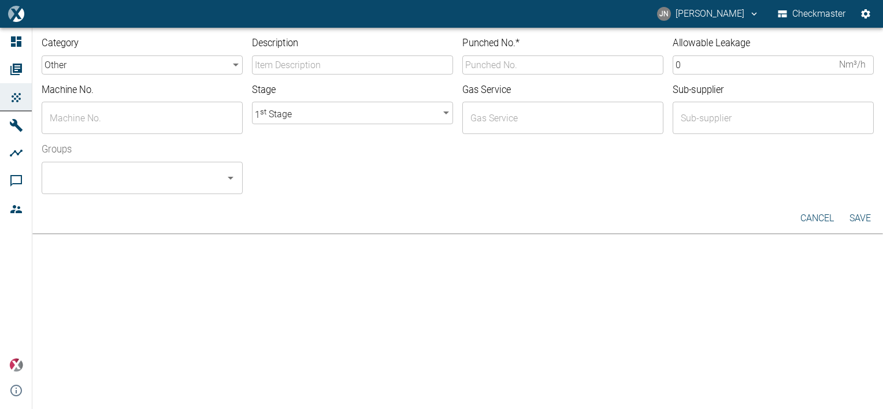
click at [331, 68] on input "Description" at bounding box center [352, 65] width 201 height 19
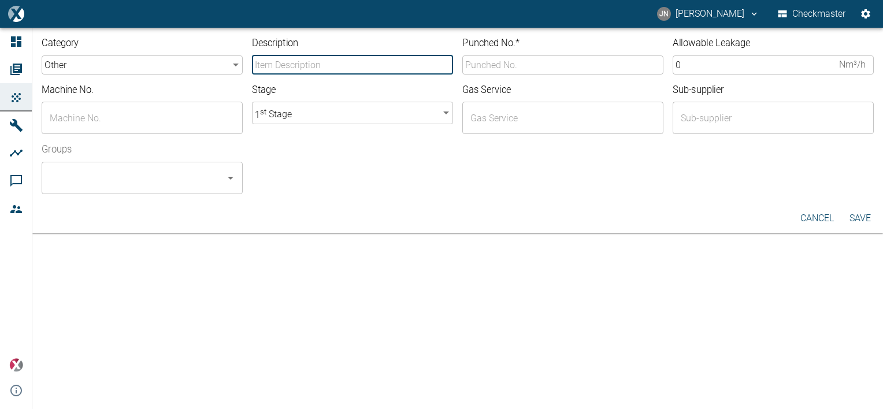
type input "DOFF-110 Discharge valve"
type input "10-5651"
type input "K3612"
type input "Co2 H2S CH4"
type input "Seimens"
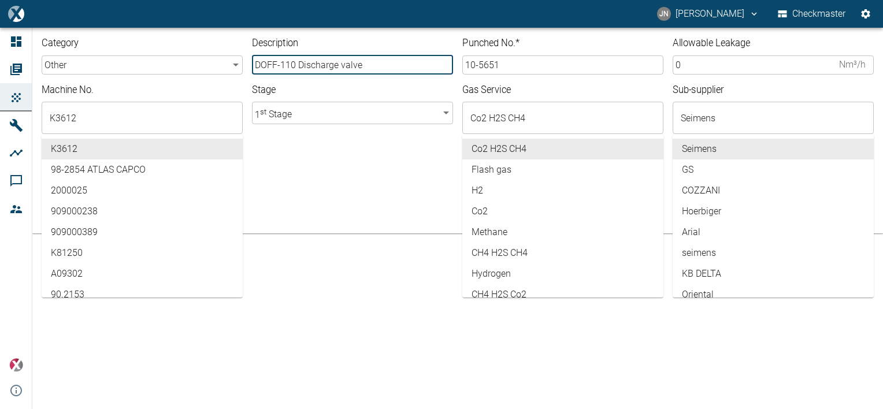
click at [338, 65] on input "DOFF-110 Discharge valve" at bounding box center [352, 65] width 201 height 19
type input "DOFF-110 Suction valve"
click at [106, 116] on input "K3612" at bounding box center [133, 118] width 173 height 22
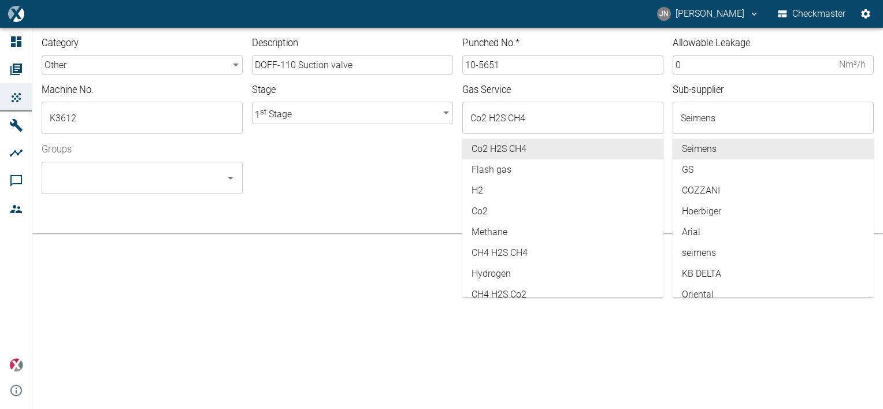
click at [280, 195] on div "Category other other ​ Description DOFF-110 Suction valve ​ Punched No. * 10-56…" at bounding box center [457, 116] width 851 height 176
click at [564, 146] on li "Co2 H2S CH4" at bounding box center [563, 149] width 201 height 21
click at [543, 120] on input "Co2 H2S CH4" at bounding box center [554, 118] width 173 height 22
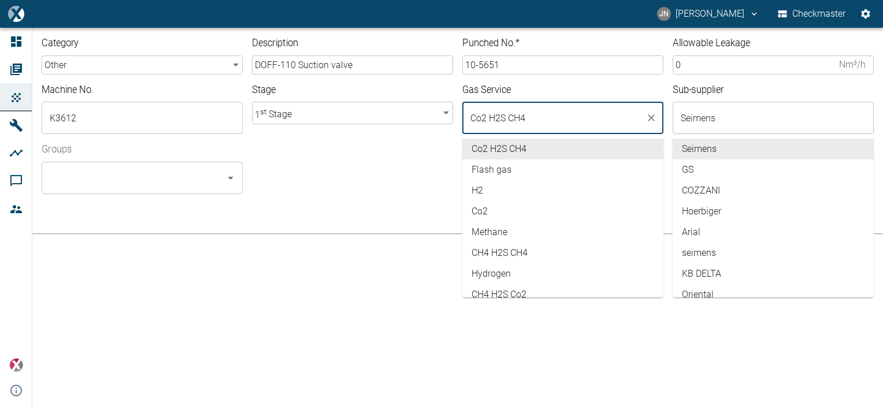
click at [367, 168] on div "Groups ​" at bounding box center [453, 164] width 842 height 60
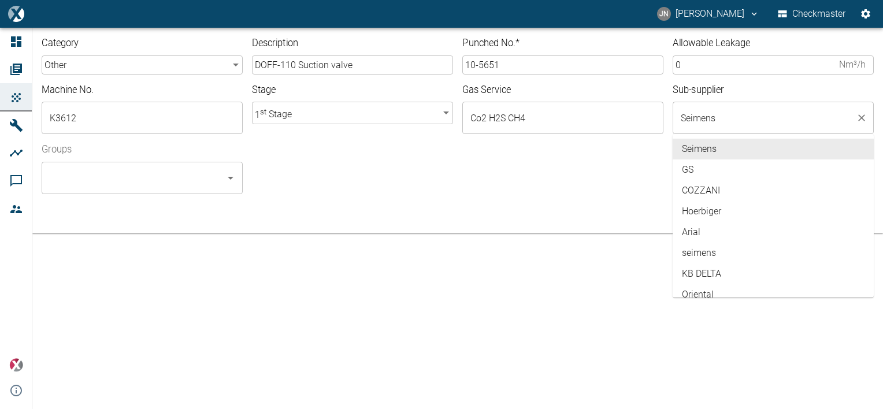
click at [733, 112] on input "Seimens" at bounding box center [764, 118] width 173 height 22
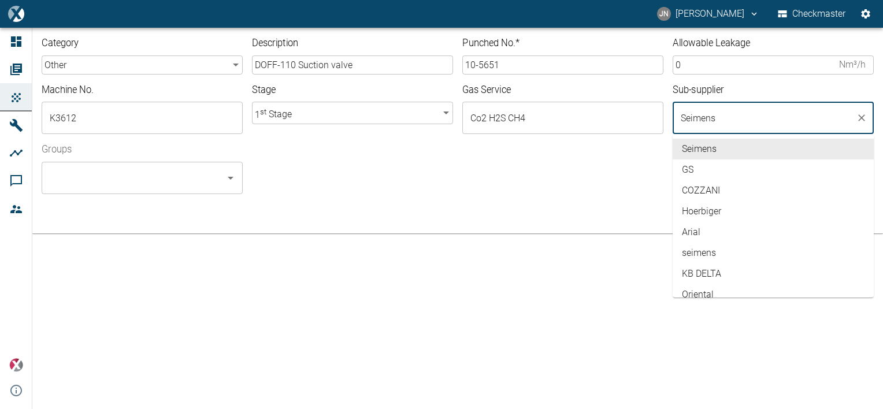
click at [523, 180] on div at bounding box center [558, 187] width 631 height 14
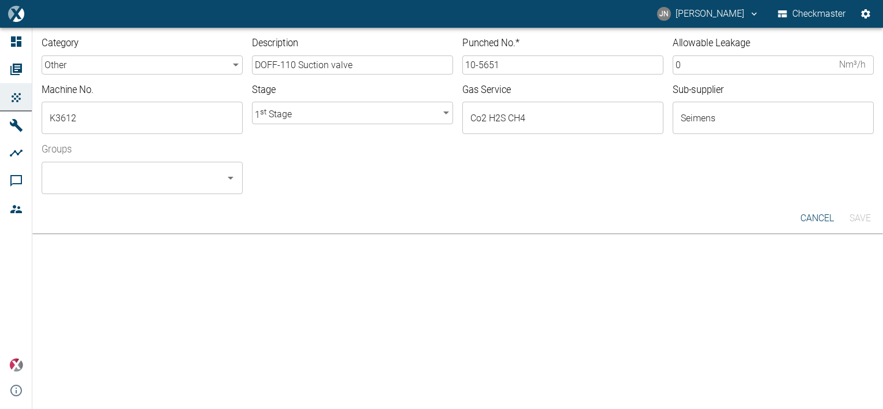
click at [442, 112] on body "JN Jayan Nair Checkmaster Dashboard Orders Products Machines Analyses Comments …" at bounding box center [441, 204] width 883 height 409
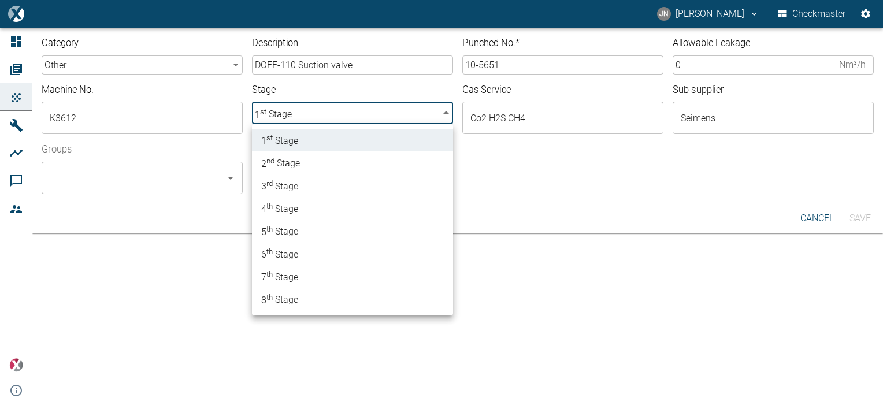
click at [293, 161] on span "2 nd Stage" at bounding box center [280, 163] width 39 height 16
type input "2"
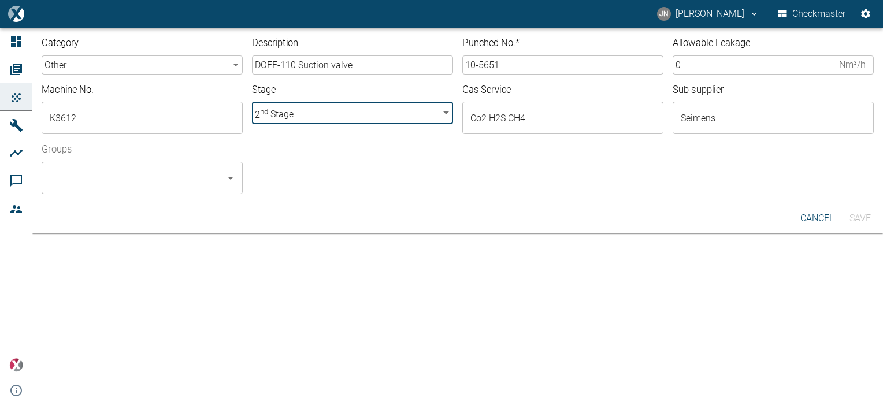
click at [175, 172] on input "Groups" at bounding box center [133, 178] width 173 height 22
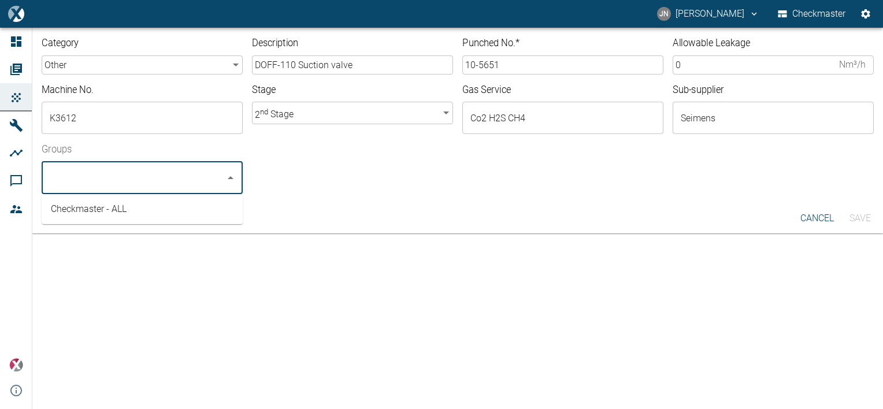
click at [103, 208] on li "Checkmaster - ALL" at bounding box center [142, 209] width 201 height 21
click at [184, 62] on body "JN Jayan Nair Checkmaster Dashboard Orders Products Machines Analyses Comments …" at bounding box center [441, 204] width 883 height 409
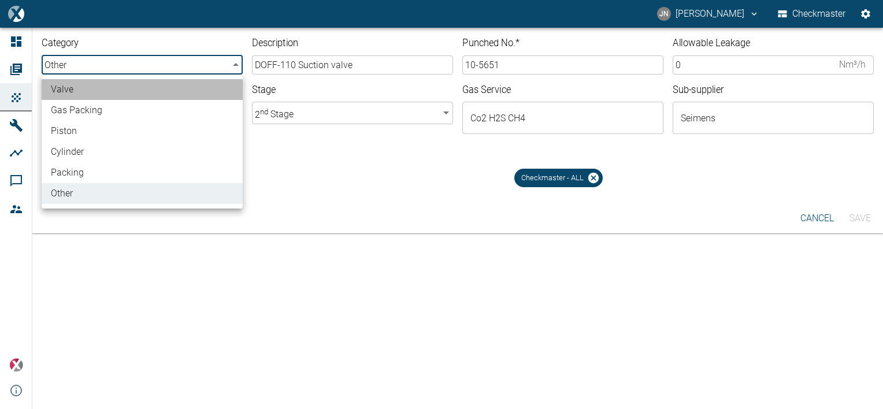
click at [68, 91] on li "valve" at bounding box center [142, 89] width 201 height 21
type input "valve"
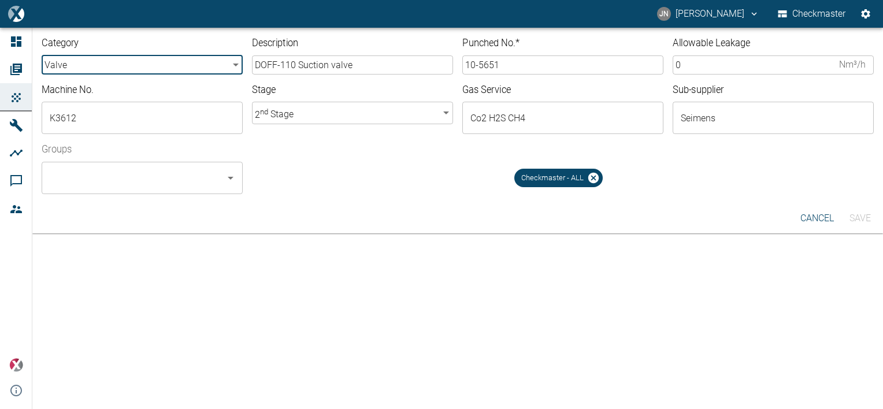
click at [444, 193] on div "Checkmaster - ALL" at bounding box center [563, 174] width 622 height 42
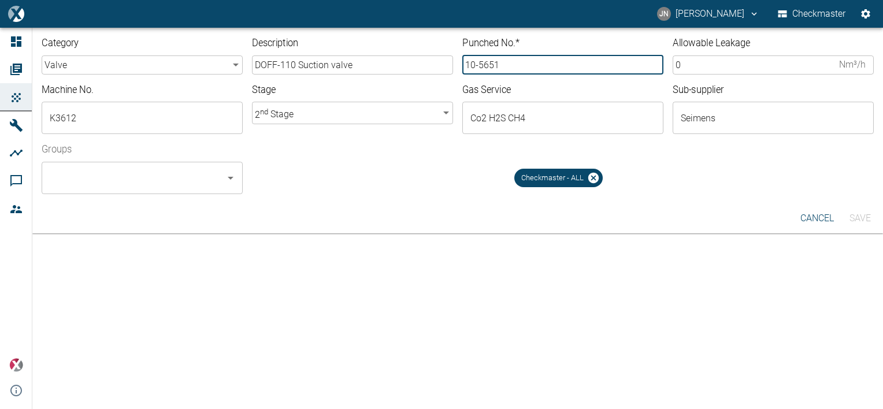
click at [507, 66] on input "10-5651" at bounding box center [563, 65] width 201 height 19
type input "10-5652"
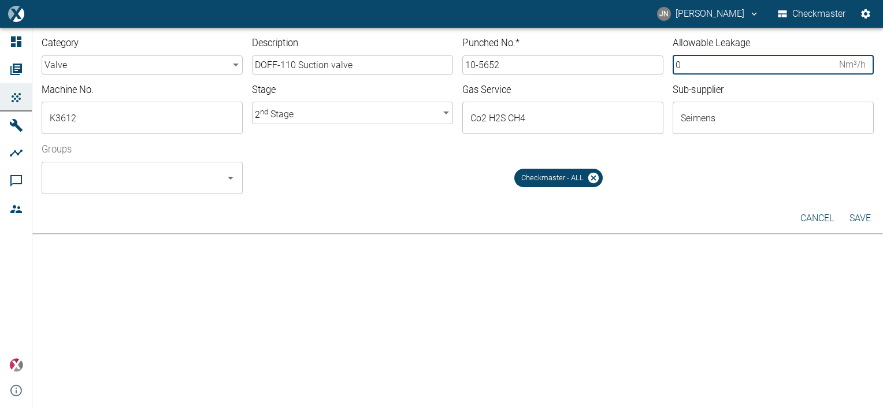
click at [689, 66] on input "0" at bounding box center [754, 65] width 162 height 19
type input "3.90"
click at [854, 217] on button "Save" at bounding box center [860, 218] width 37 height 21
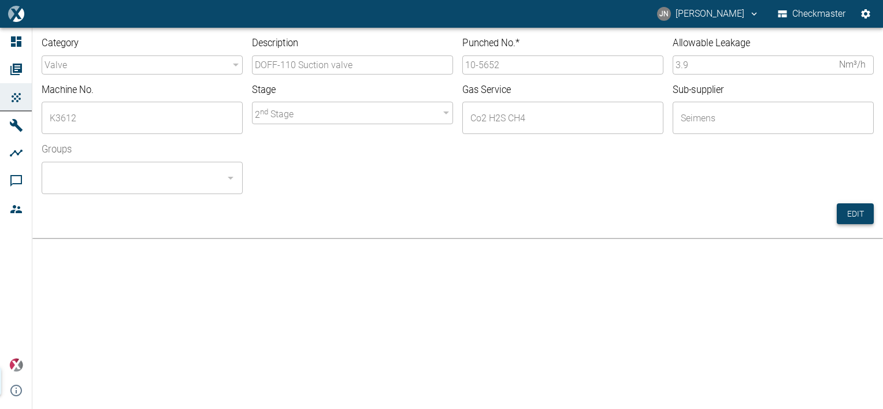
click at [851, 222] on button "Edit" at bounding box center [855, 214] width 37 height 21
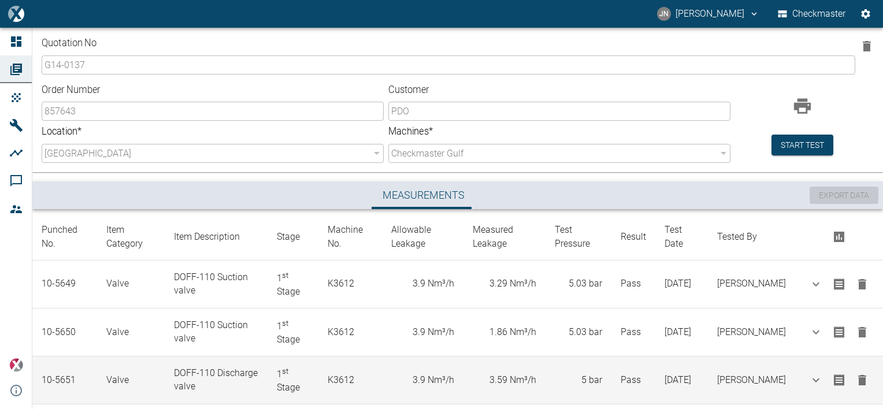
click at [451, 379] on td "3.9 Nm³/h" at bounding box center [423, 381] width 82 height 48
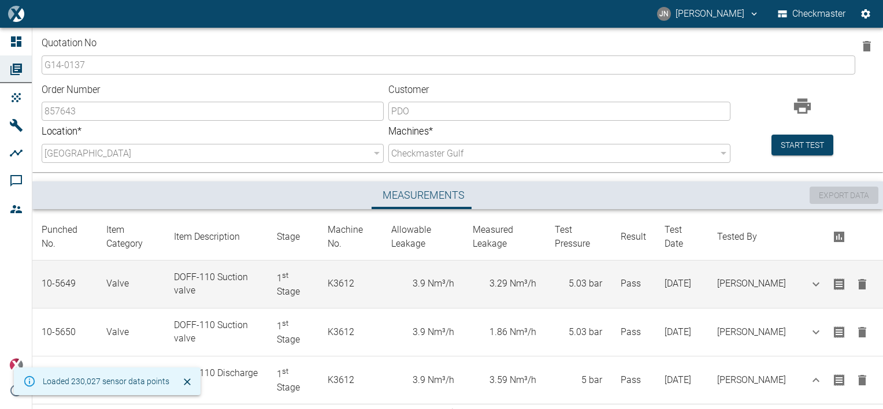
scroll to position [173, 0]
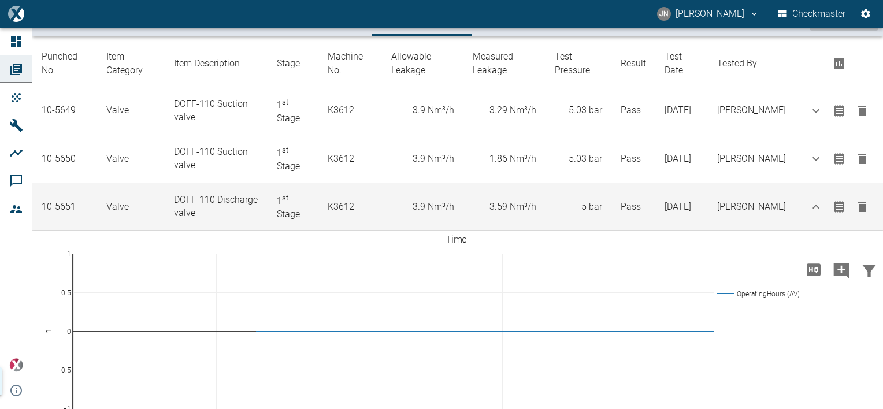
click at [859, 204] on icon "button" at bounding box center [863, 207] width 8 height 10
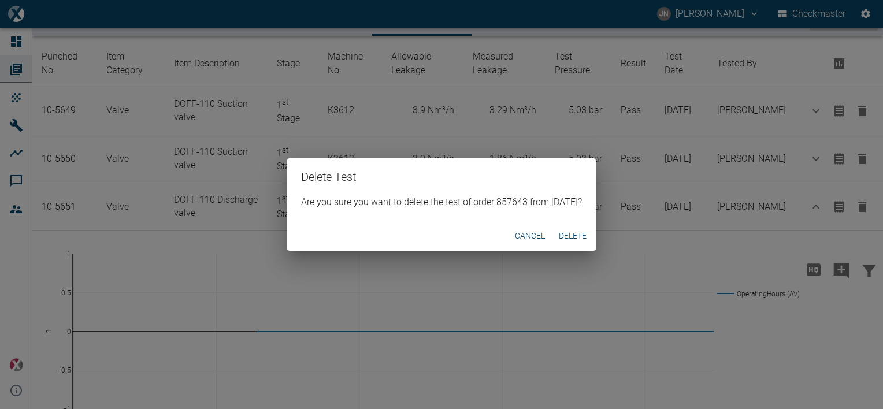
click at [574, 235] on button "Delete" at bounding box center [572, 235] width 37 height 21
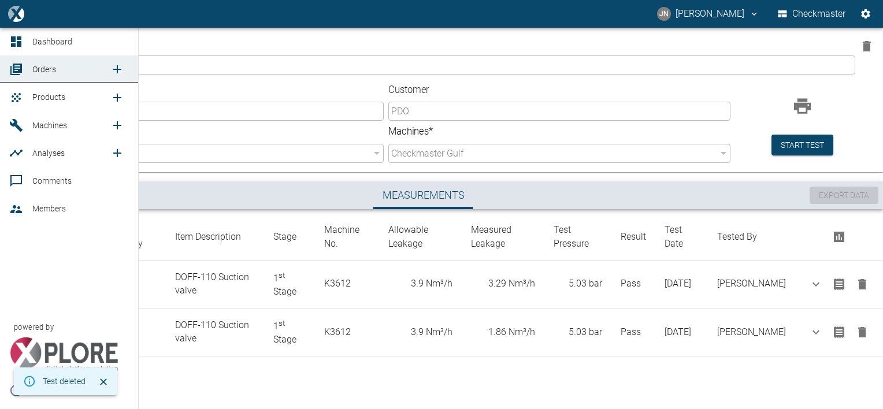
scroll to position [0, 0]
click at [44, 100] on span "Products" at bounding box center [48, 97] width 33 height 9
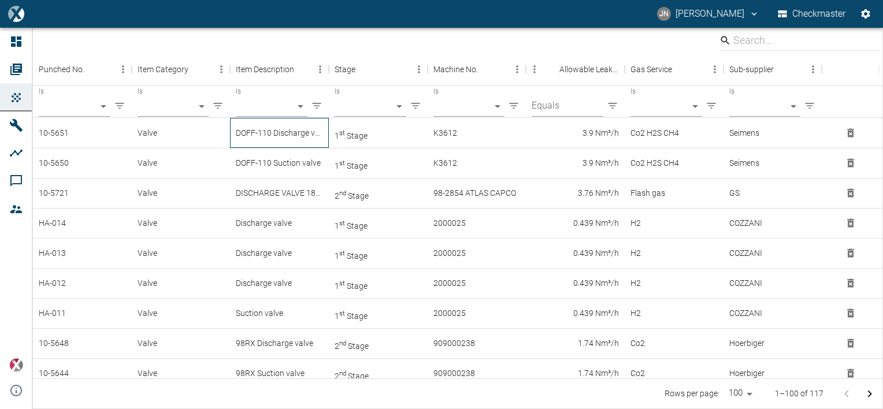
click at [261, 134] on div "DOFF-110 Discharge valve" at bounding box center [279, 133] width 99 height 30
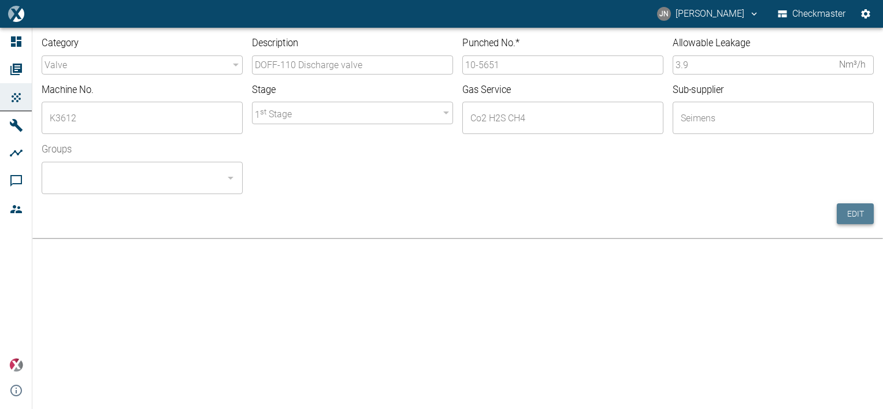
click at [855, 221] on button "Edit" at bounding box center [855, 214] width 37 height 21
click at [295, 65] on input "DOFF-110 Discharge valve" at bounding box center [352, 65] width 201 height 19
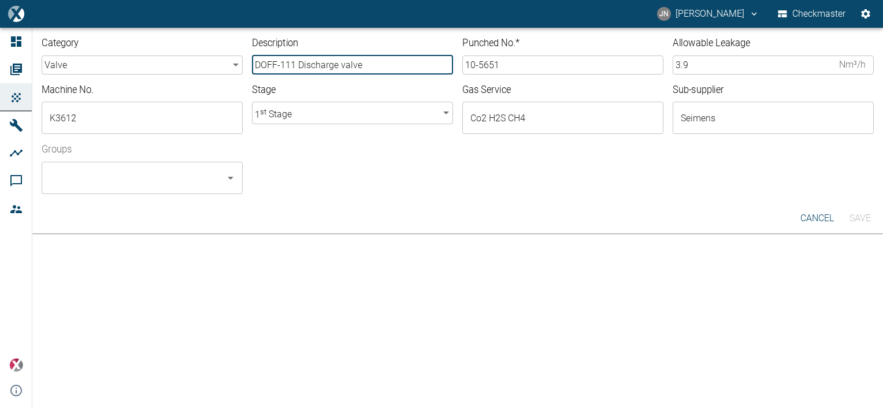
click at [231, 178] on icon "Open" at bounding box center [231, 178] width 6 height 3
type input "DOFF-111 Discharge valve"
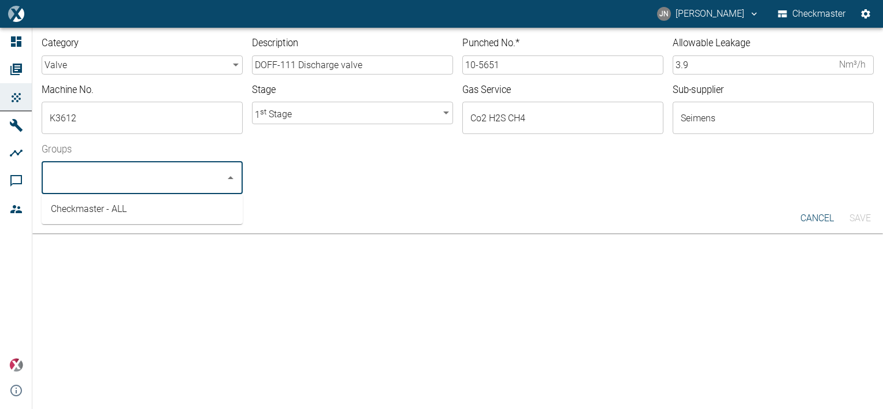
click at [113, 209] on li "Checkmaster - ALL" at bounding box center [142, 209] width 201 height 21
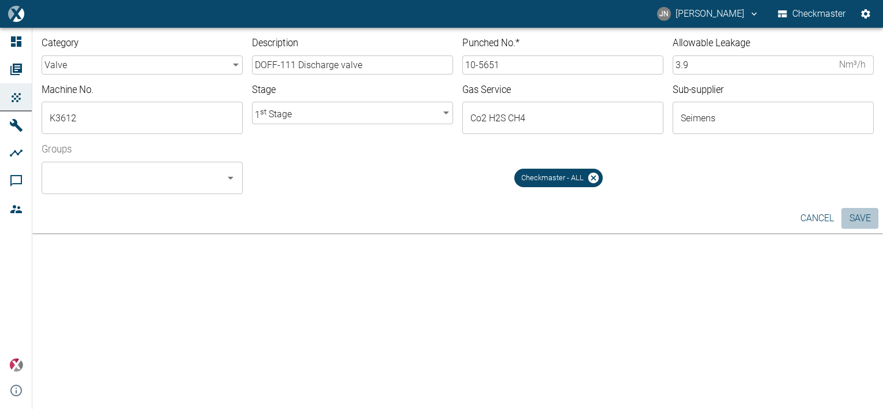
click at [863, 219] on button "Save" at bounding box center [860, 218] width 37 height 21
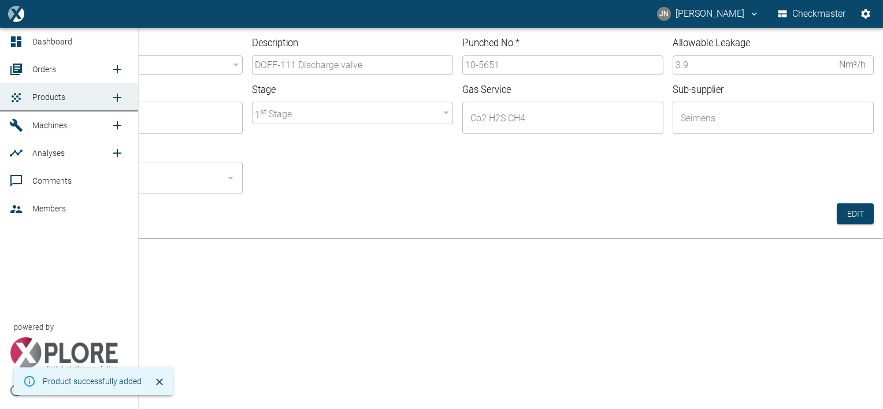
click at [57, 66] on span "Orders" at bounding box center [71, 69] width 78 height 14
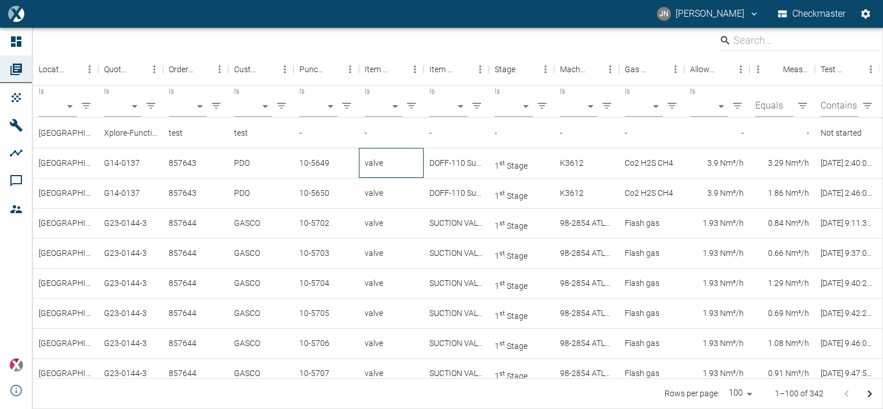
click at [370, 165] on div "valve" at bounding box center [391, 163] width 65 height 30
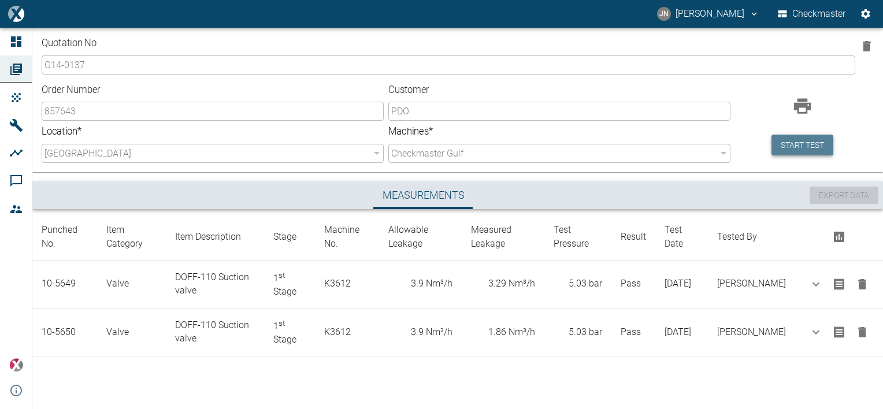
click at [792, 146] on button "Start test" at bounding box center [803, 145] width 62 height 21
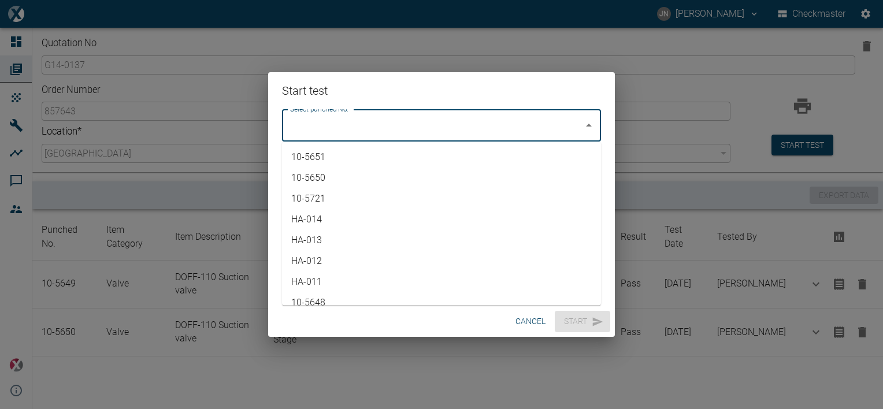
click at [375, 123] on input "Select punched No." at bounding box center [432, 125] width 291 height 22
click at [320, 156] on li "10-5651" at bounding box center [441, 157] width 319 height 21
type input "10-5651"
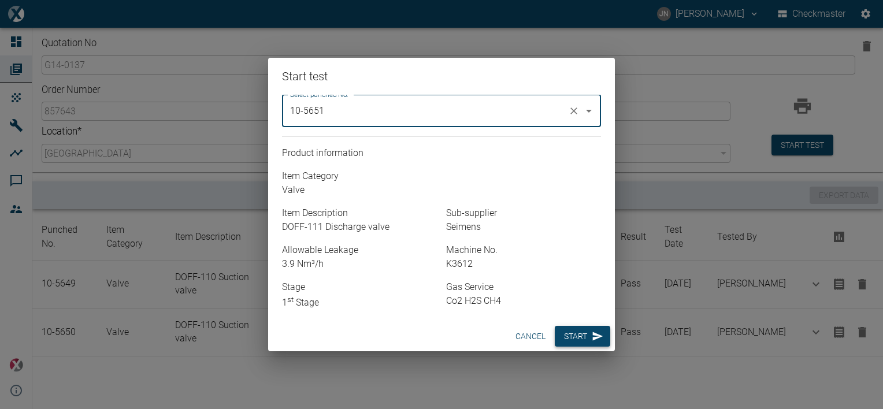
click at [581, 333] on button "Start" at bounding box center [583, 336] width 56 height 21
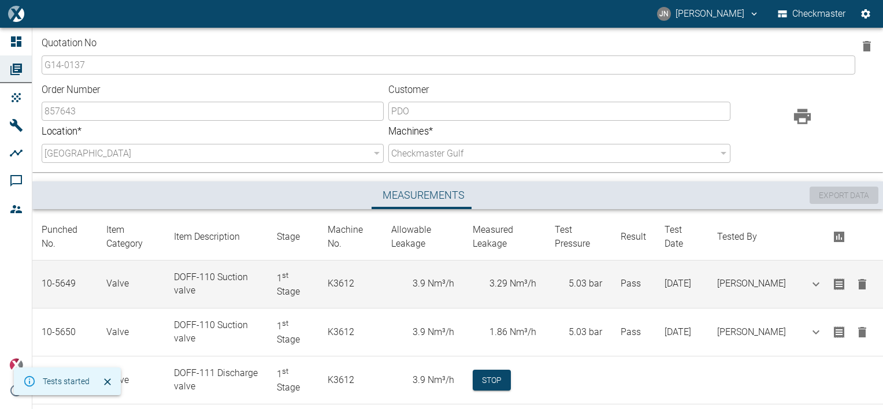
scroll to position [21, 0]
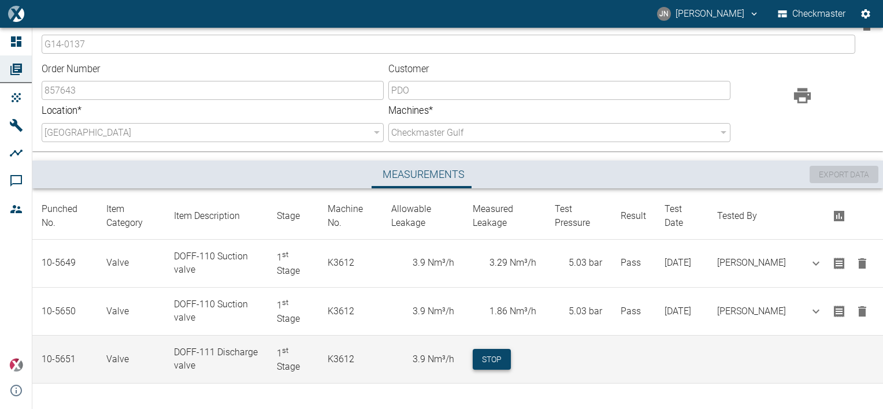
click at [509, 352] on button "Stop" at bounding box center [492, 359] width 38 height 21
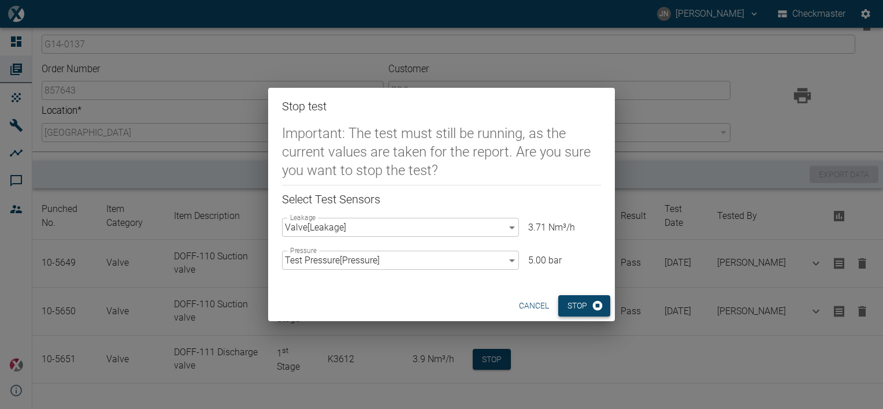
click at [582, 298] on button "Stop" at bounding box center [585, 305] width 52 height 21
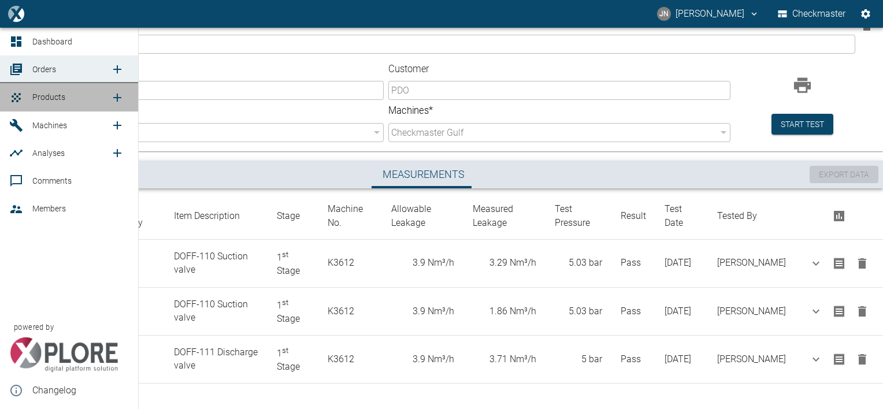
click at [46, 93] on span "Products" at bounding box center [48, 97] width 33 height 9
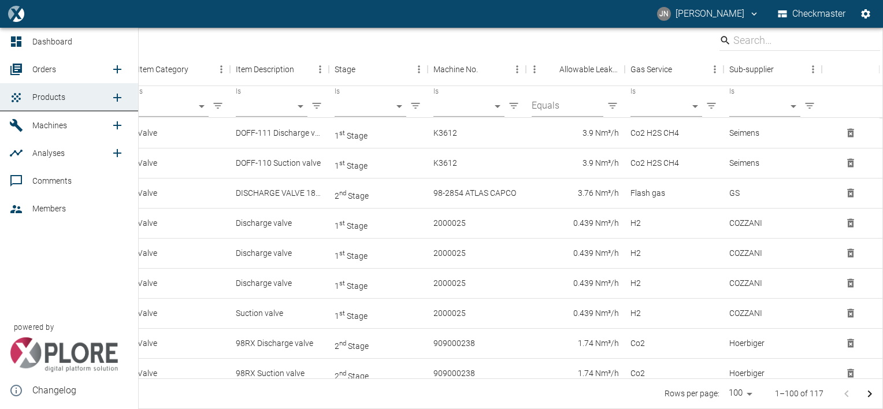
click at [119, 97] on icon "new /product/list/0" at bounding box center [117, 98] width 8 height 8
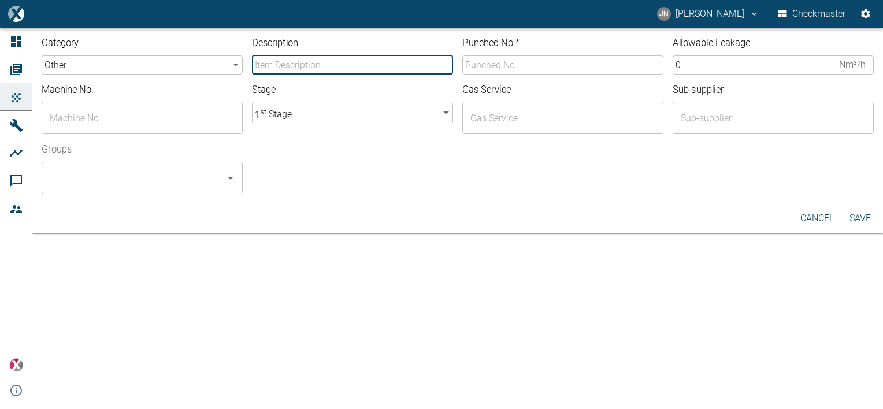
click at [310, 63] on input "Description" at bounding box center [352, 65] width 201 height 19
type input "DOFF-111 Discharge valve"
type input "10-5651"
type input "K3612"
type input "Co2 H2S CH4"
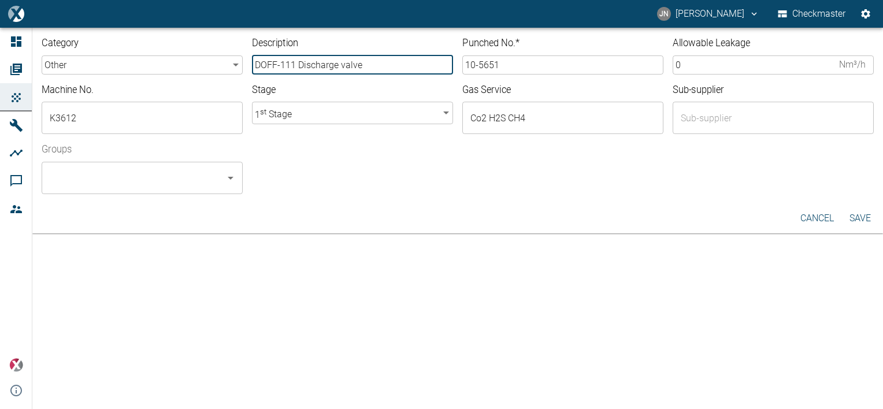
type input "Seimens"
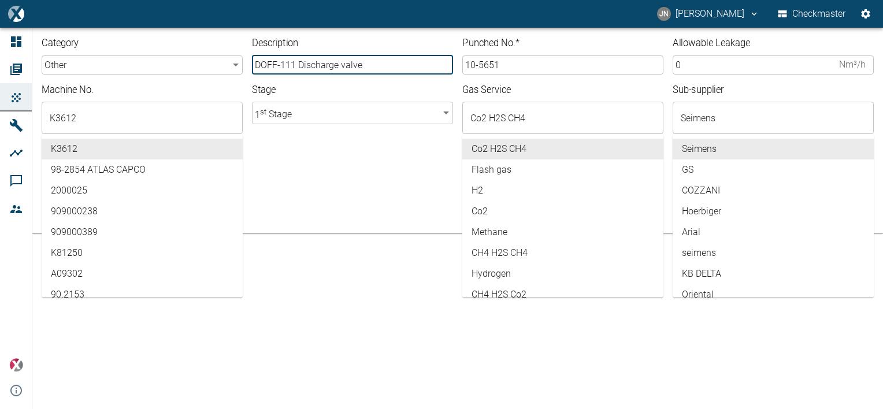
click at [338, 65] on input "DOFF-111 Discharge valve" at bounding box center [352, 65] width 201 height 19
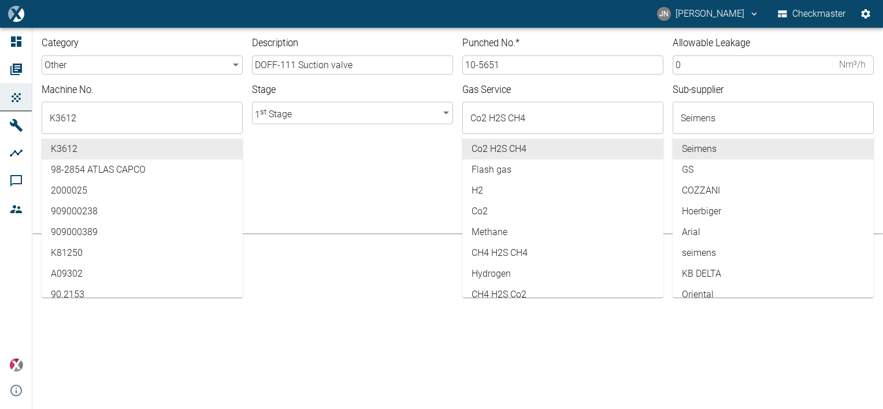
click at [295, 64] on input "DOFF-111 Suction valve" at bounding box center [352, 65] width 201 height 19
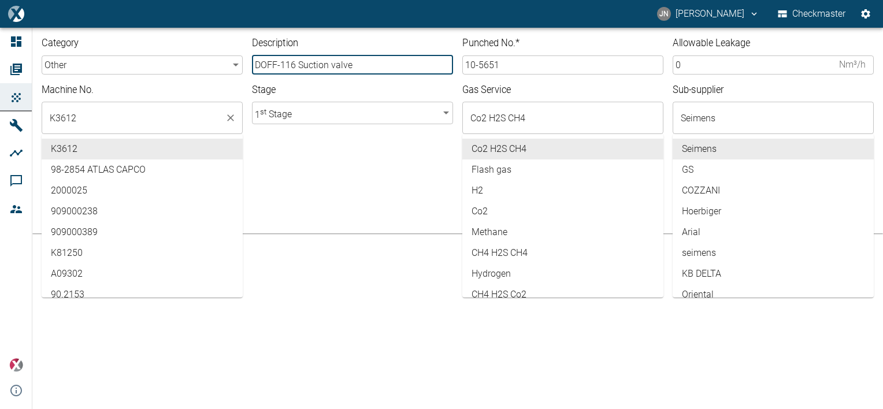
type input "DOFF-116 Suction valve"
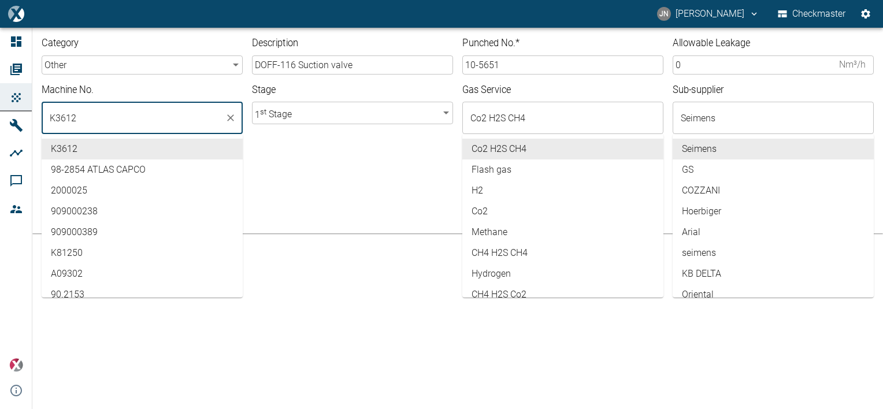
click at [103, 124] on input "K3612" at bounding box center [133, 118] width 173 height 22
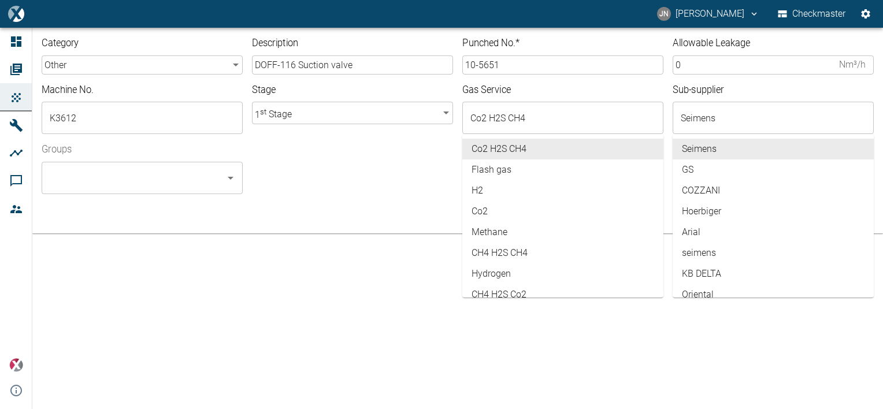
click at [341, 184] on div at bounding box center [558, 187] width 631 height 14
click at [238, 63] on body "JN Jayan Nair Checkmaster Dashboard Orders Products Machines Analyses Comments …" at bounding box center [441, 204] width 883 height 409
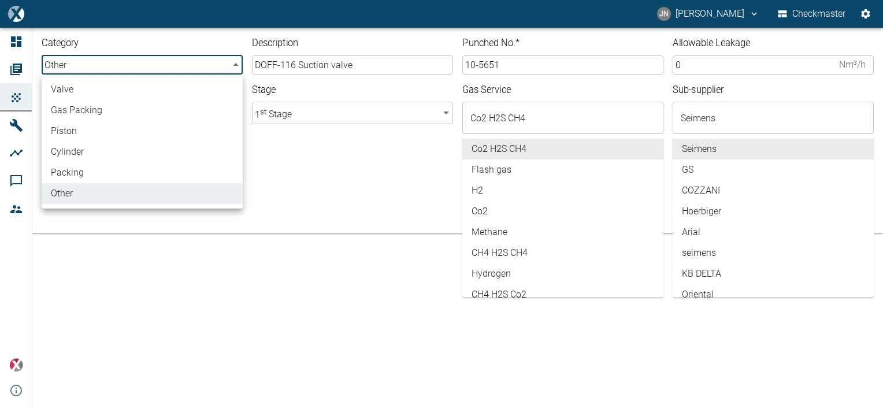
click at [90, 94] on li "valve" at bounding box center [142, 89] width 201 height 21
type input "valve"
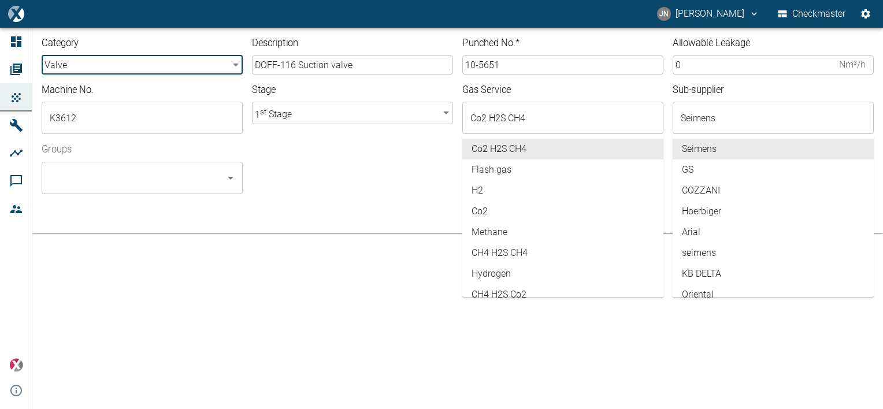
click at [348, 190] on div at bounding box center [563, 192] width 622 height 5
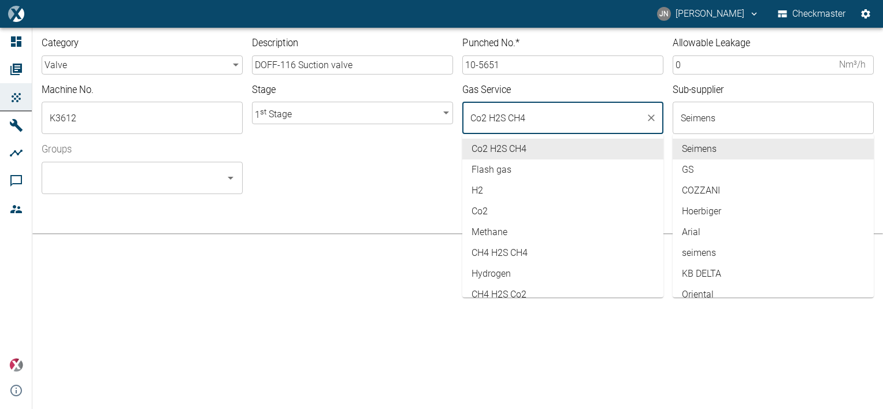
click at [530, 113] on input "Co2 H2S CH4" at bounding box center [554, 118] width 173 height 22
click at [319, 167] on div "Groups ​" at bounding box center [453, 164] width 842 height 60
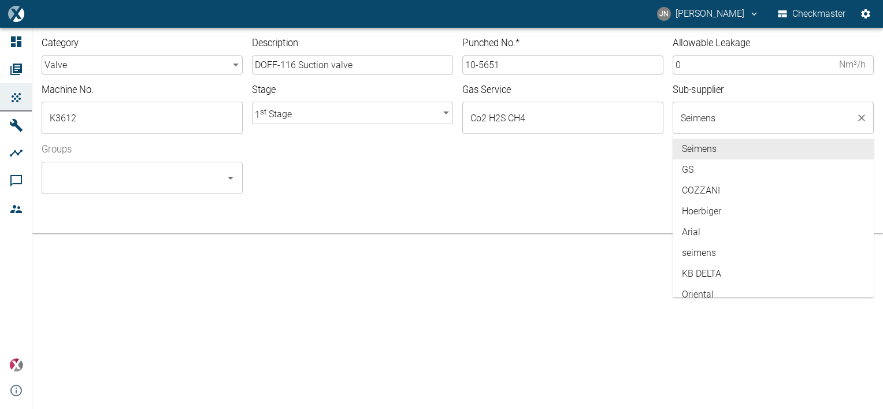
click at [733, 118] on input "Seimens" at bounding box center [764, 118] width 173 height 22
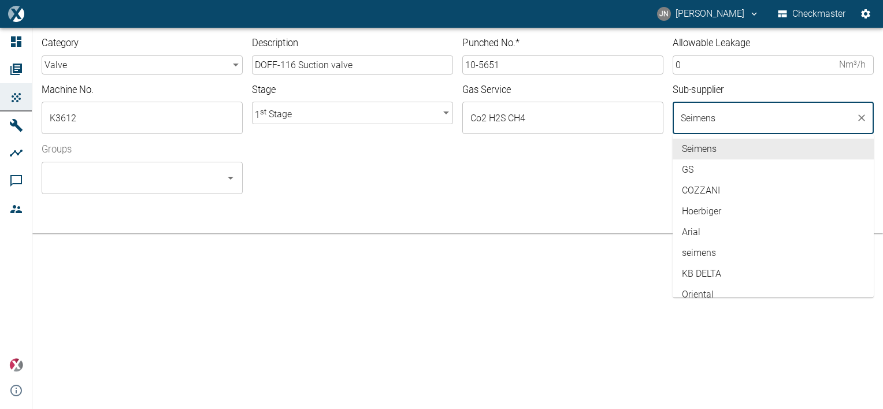
click at [583, 161] on div "Groups ​" at bounding box center [453, 164] width 842 height 60
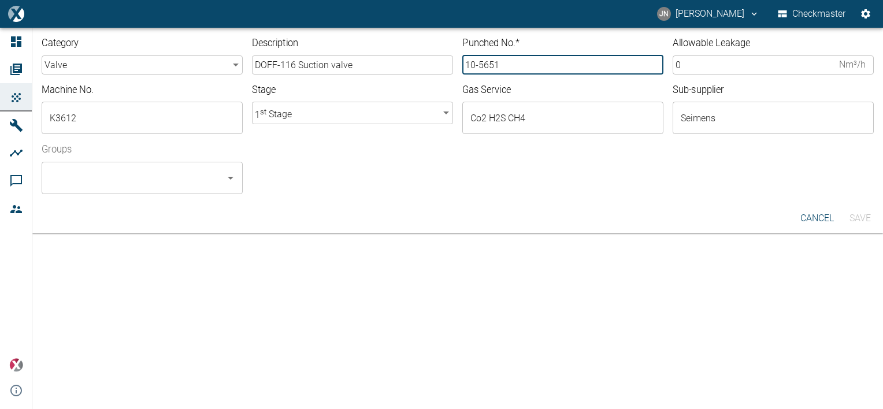
click at [507, 68] on input "10-5651" at bounding box center [563, 65] width 201 height 19
type input "10-5652"
click at [689, 65] on input "0" at bounding box center [754, 65] width 162 height 19
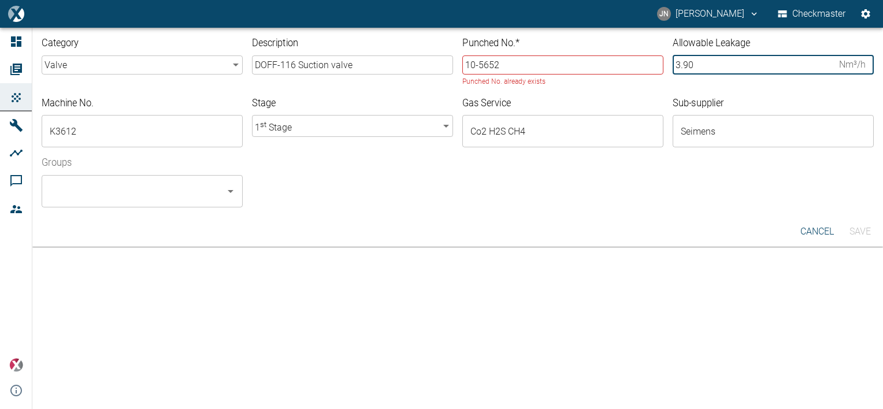
type input "3.90"
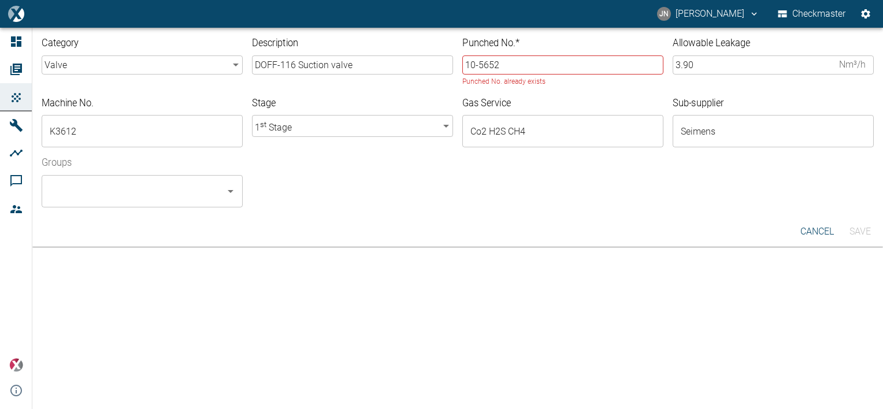
click at [525, 190] on div "Groups ​" at bounding box center [453, 177] width 842 height 60
click at [813, 229] on button "cancel" at bounding box center [817, 231] width 39 height 21
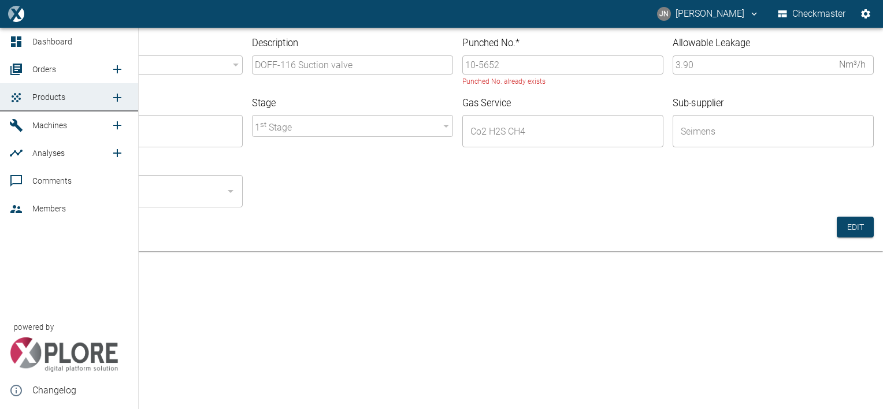
click at [47, 91] on span "Products" at bounding box center [71, 97] width 78 height 14
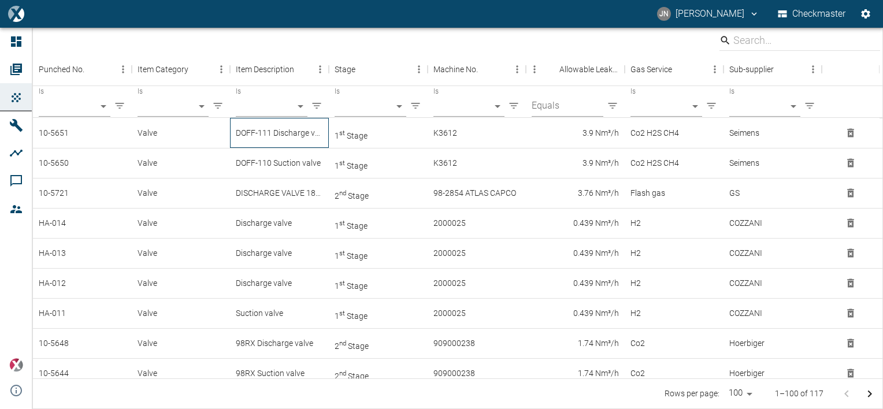
click at [269, 133] on div "DOFF-111 Discharge valve" at bounding box center [279, 133] width 99 height 30
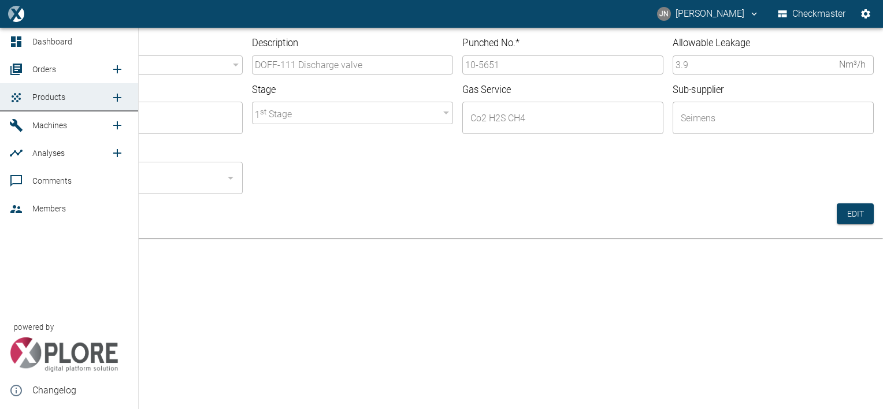
click at [49, 67] on span "Orders" at bounding box center [44, 69] width 24 height 9
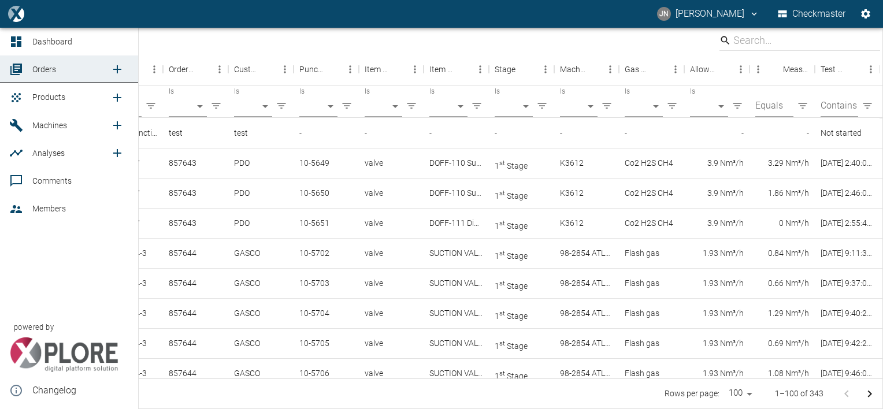
click at [49, 90] on span "Products" at bounding box center [71, 97] width 78 height 14
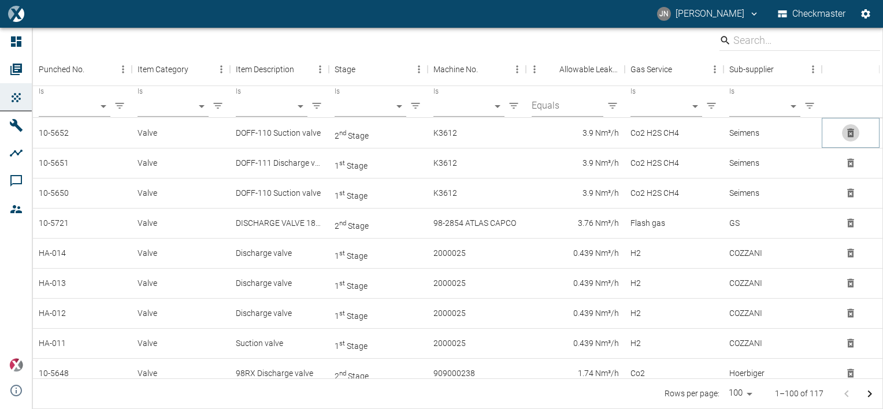
click at [855, 133] on icon "Delete" at bounding box center [851, 133] width 12 height 12
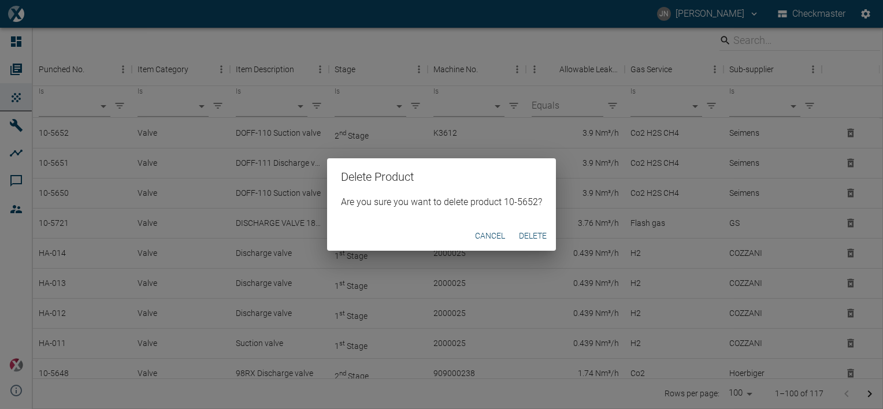
click at [539, 242] on button "Delete" at bounding box center [533, 235] width 37 height 21
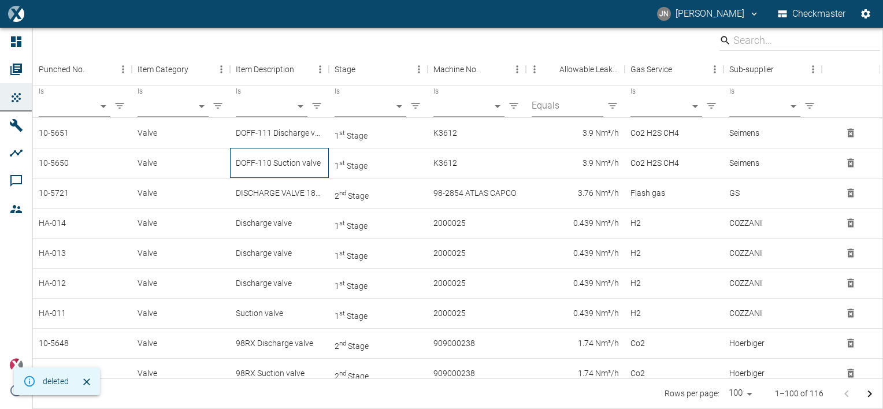
click at [305, 169] on div "DOFF-110 Suction valve" at bounding box center [279, 163] width 99 height 30
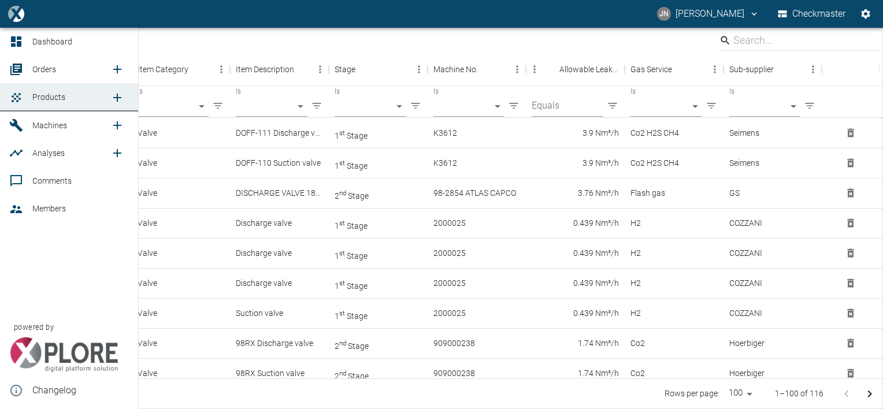
click at [122, 101] on icon "new /product/list/0" at bounding box center [117, 98] width 14 height 14
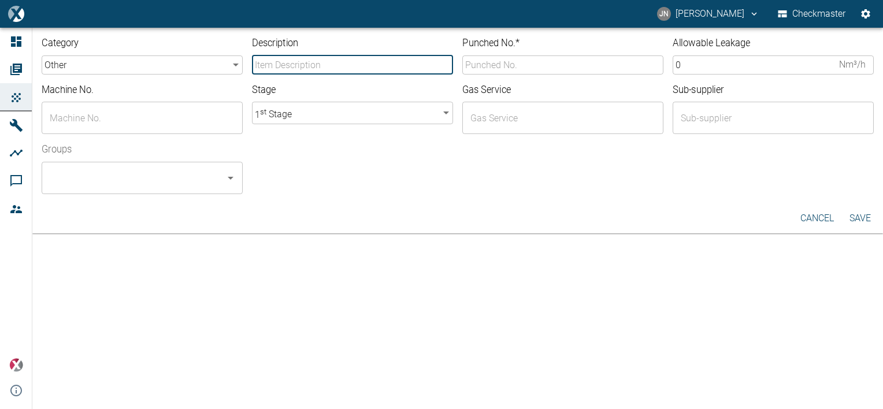
click at [375, 65] on input "Description" at bounding box center [352, 65] width 201 height 19
type input "DOFF-116 Suction valve"
type input "10-5652"
type input "K3612"
type input "Co2 H2S CH4"
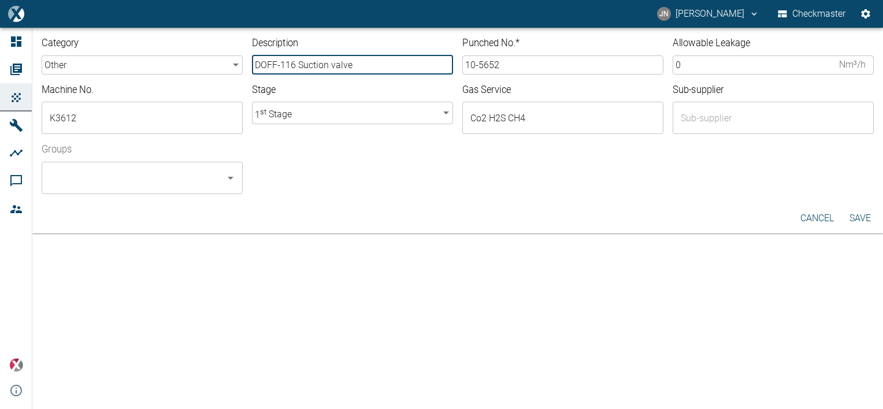
type input "Seimens"
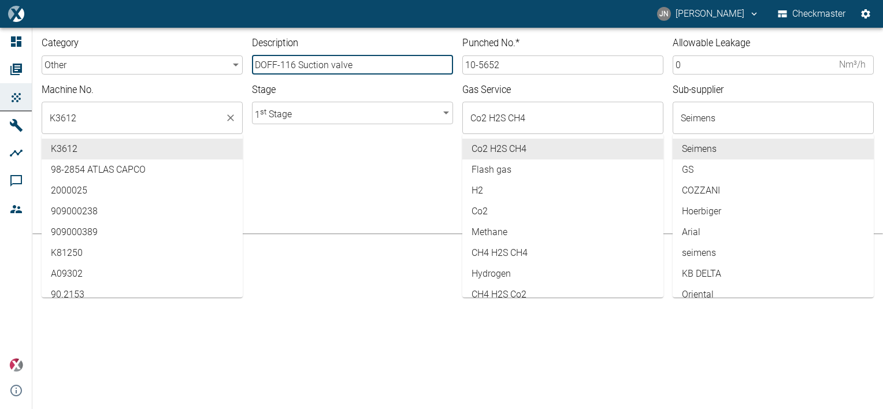
click at [105, 116] on input "K3612" at bounding box center [133, 118] width 173 height 22
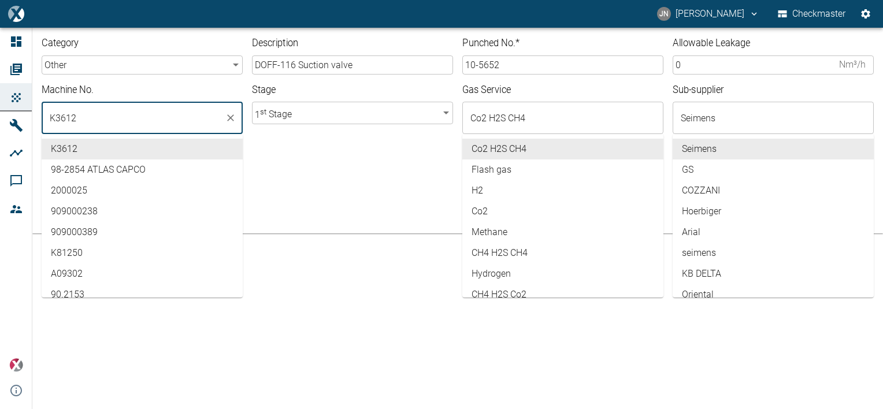
click at [360, 188] on div at bounding box center [558, 187] width 631 height 14
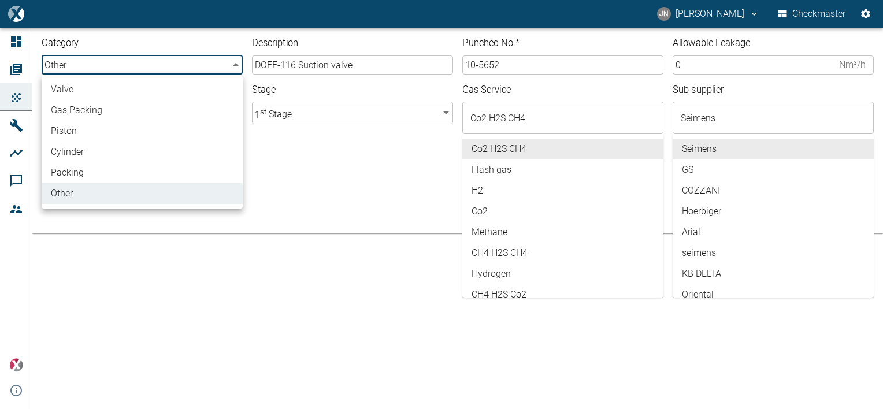
click at [127, 63] on body "JN Jayan Nair Checkmaster Dashboard Orders Products Machines Analyses Comments …" at bounding box center [441, 204] width 883 height 409
click at [91, 88] on li "valve" at bounding box center [142, 89] width 201 height 21
type input "valve"
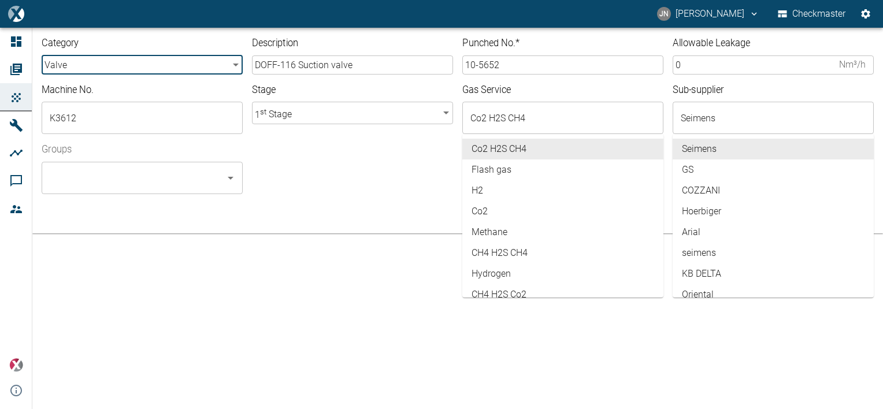
click at [346, 153] on div "Groups ​" at bounding box center [453, 164] width 842 height 60
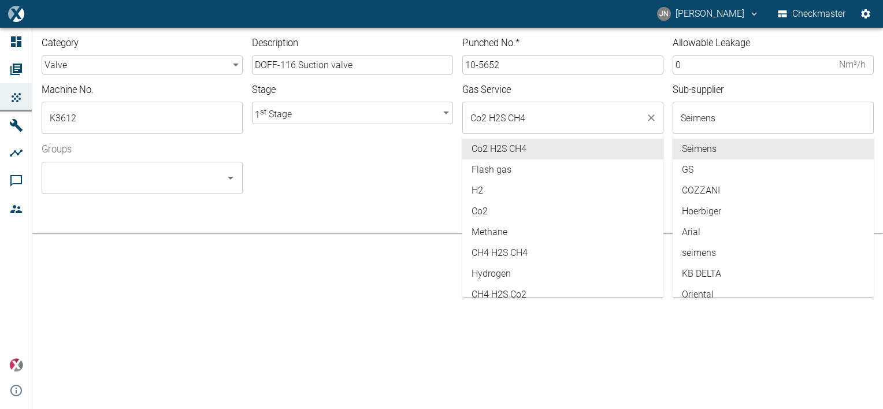
click at [563, 119] on input "Co2 H2S CH4" at bounding box center [554, 118] width 173 height 22
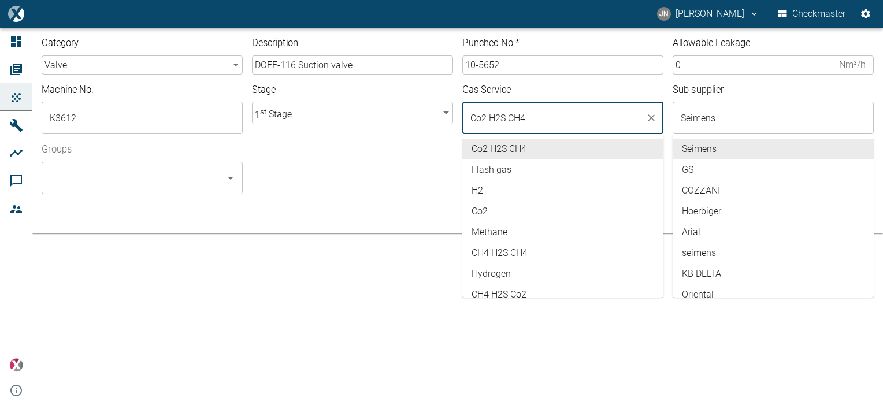
click at [353, 181] on div at bounding box center [558, 187] width 631 height 14
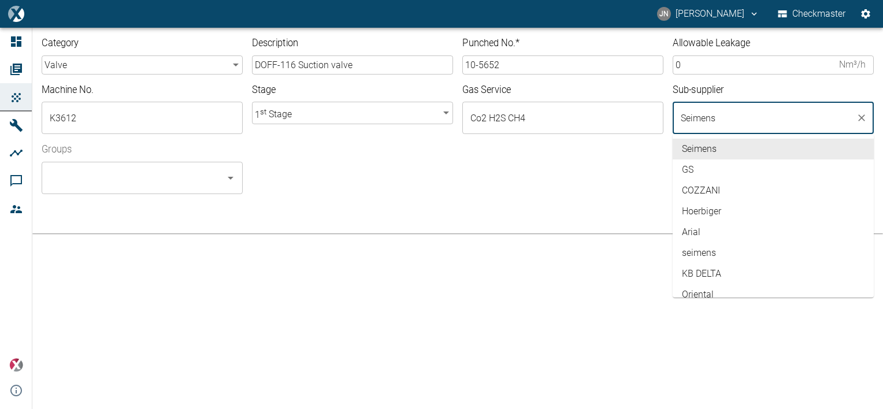
click at [720, 121] on input "Seimens" at bounding box center [764, 118] width 173 height 22
click at [591, 185] on div at bounding box center [558, 187] width 631 height 14
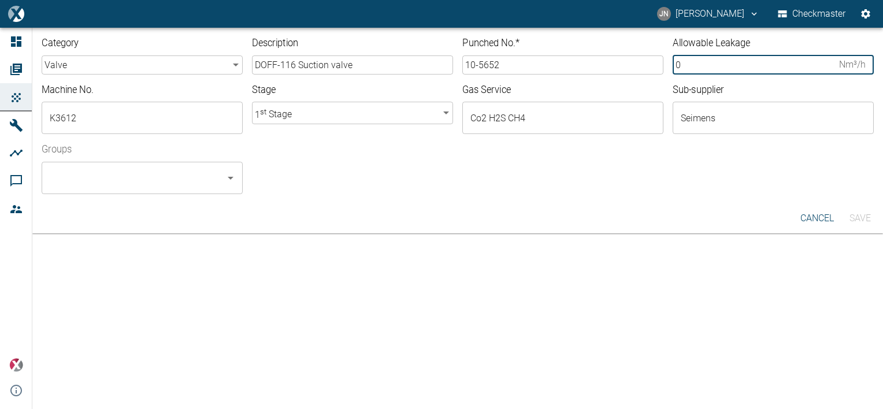
click at [691, 59] on input "0" at bounding box center [754, 65] width 162 height 19
type input "2"
type input "3.90"
click at [444, 114] on body "JN Jayan Nair Checkmaster Dashboard Orders Products Machines Analyses Comments …" at bounding box center [441, 204] width 883 height 409
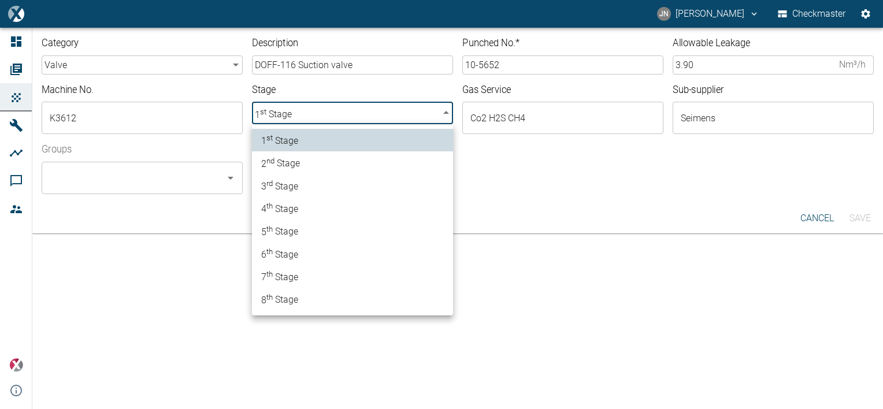
click at [293, 161] on span "2 nd Stage" at bounding box center [280, 163] width 39 height 16
type input "2"
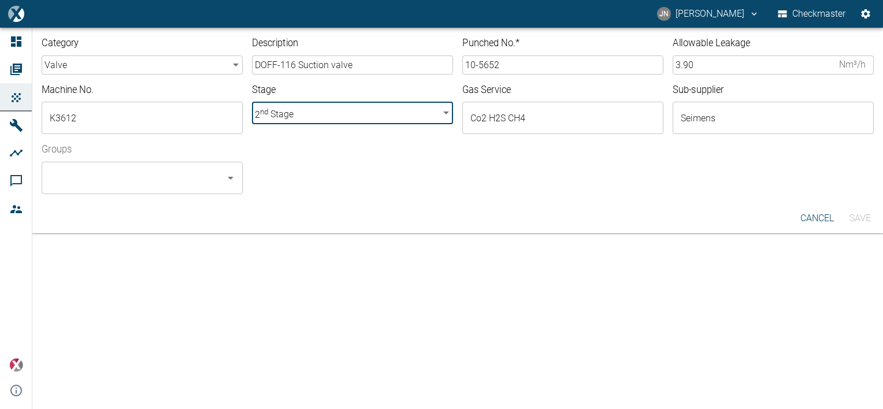
click at [180, 172] on input "Groups" at bounding box center [133, 178] width 173 height 22
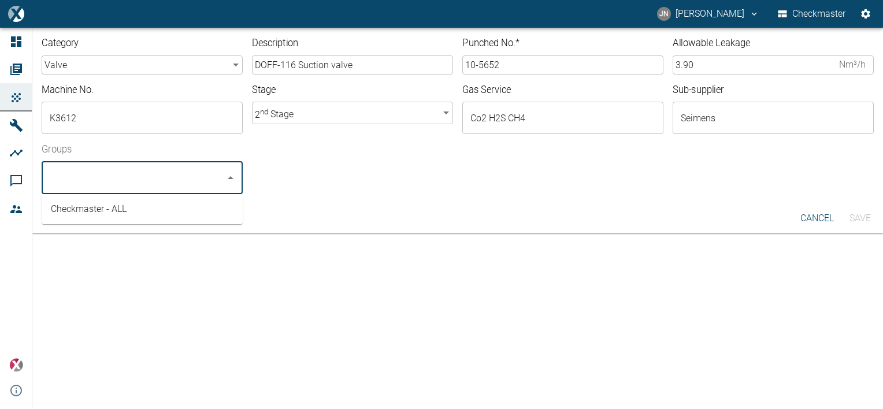
drag, startPoint x: 138, startPoint y: 212, endPoint x: 382, endPoint y: 190, distance: 245.6
click at [139, 212] on li "Checkmaster - ALL" at bounding box center [142, 209] width 201 height 21
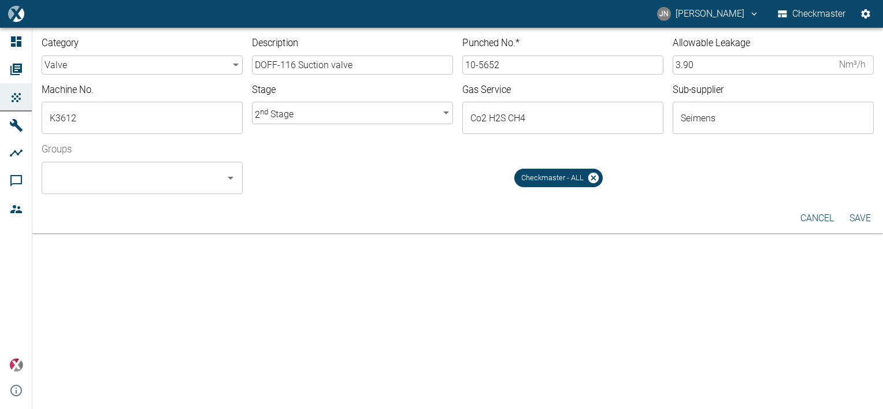
click at [395, 183] on div "Checkmaster - ALL" at bounding box center [563, 174] width 622 height 42
click at [866, 220] on button "Save" at bounding box center [860, 218] width 37 height 21
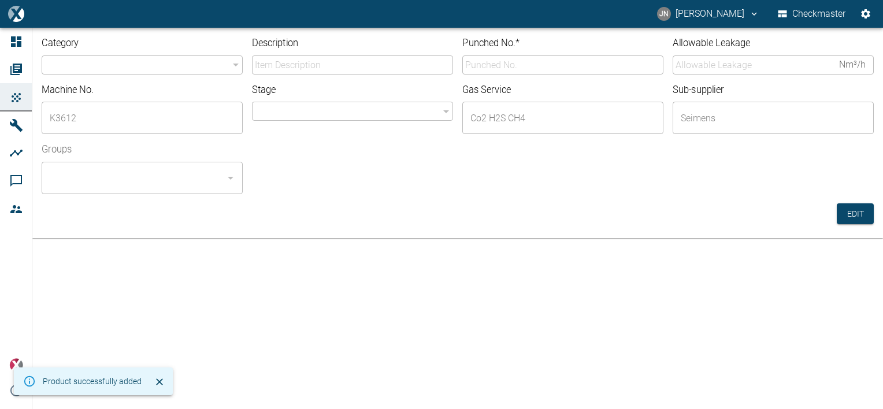
type input "valve"
type input "DOFF-116 Suction valve"
type input "10-5652"
type input "3.9"
type input "2"
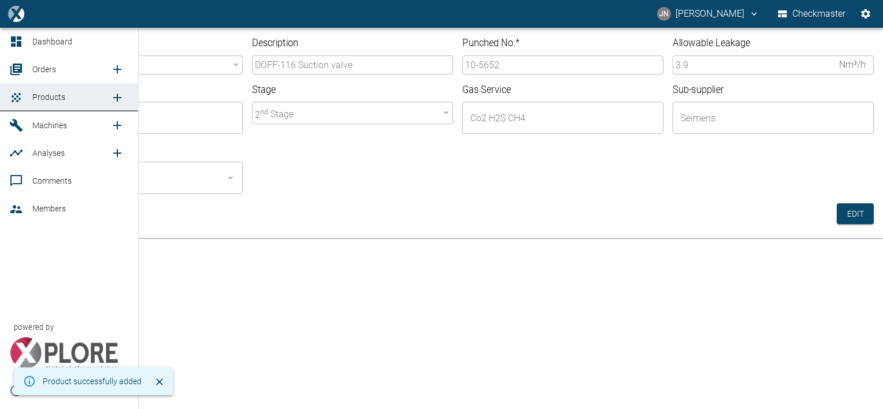
click at [54, 71] on span "Orders" at bounding box center [44, 69] width 24 height 9
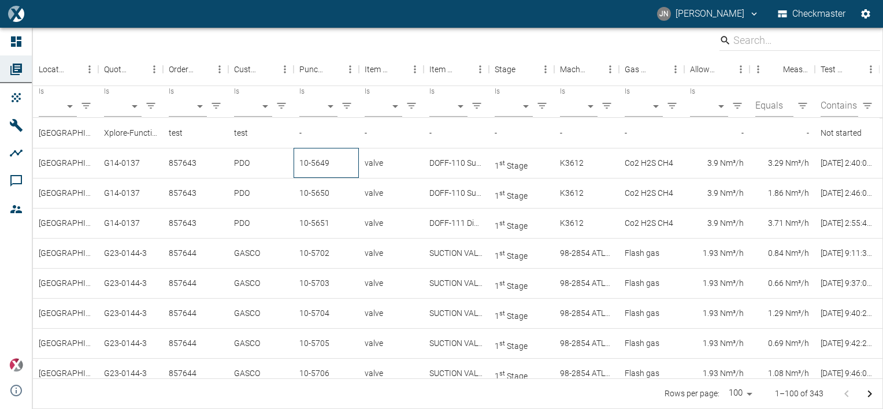
click at [326, 161] on div "10-5649" at bounding box center [326, 163] width 65 height 30
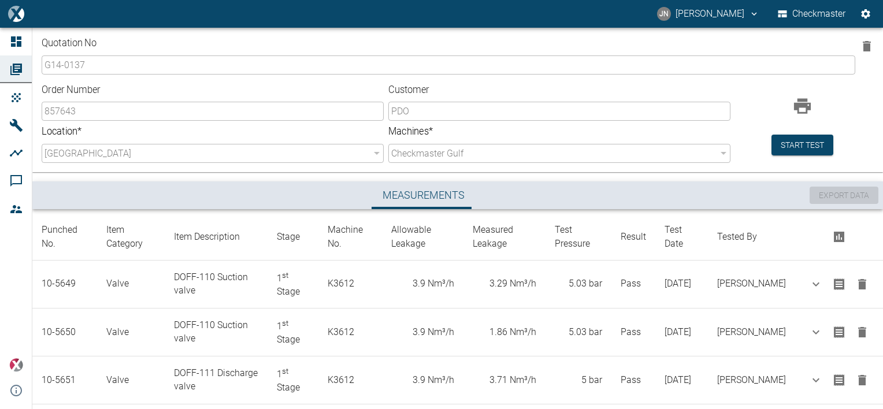
scroll to position [21, 0]
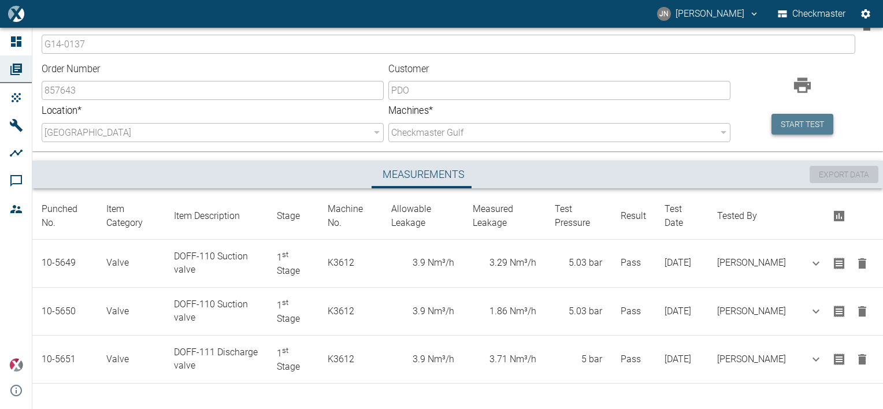
click at [793, 127] on button "Start test" at bounding box center [803, 124] width 62 height 21
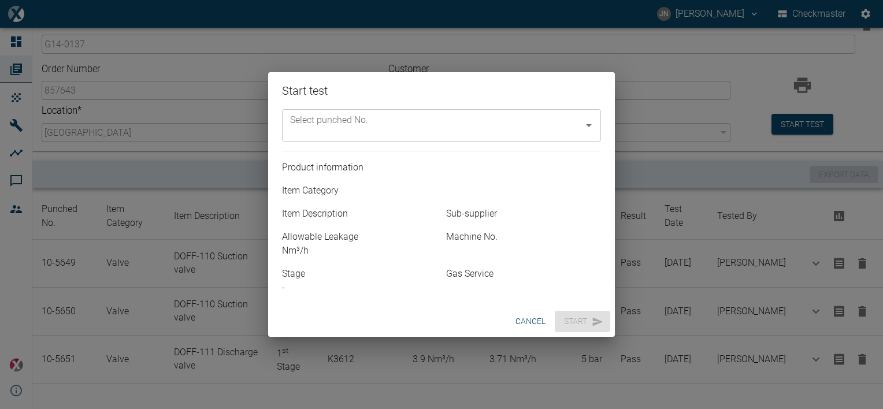
click at [560, 120] on input "Select punched No." at bounding box center [432, 125] width 291 height 22
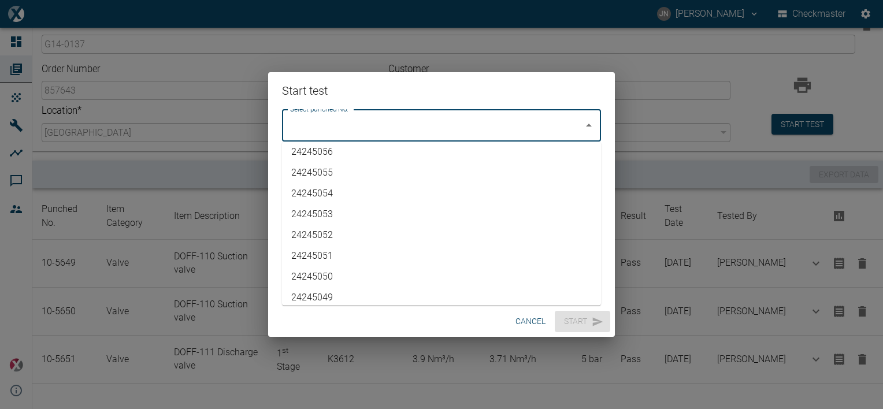
scroll to position [2280, 0]
click at [305, 289] on li "10-5652" at bounding box center [441, 291] width 319 height 21
type input "10-5652"
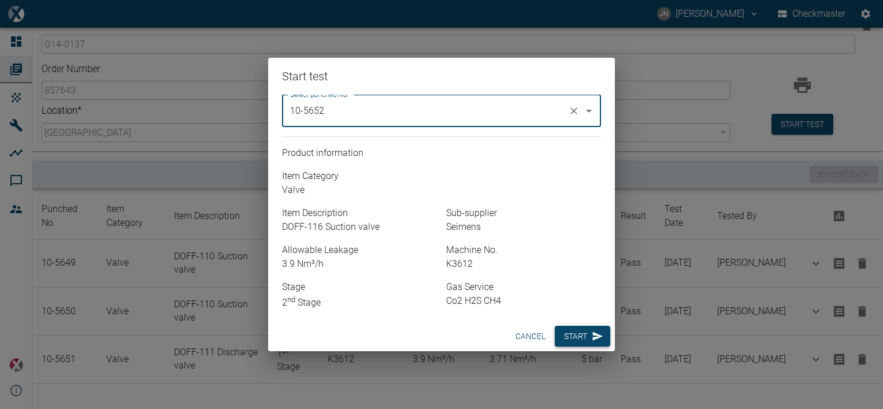
click at [579, 338] on button "Start" at bounding box center [583, 336] width 56 height 21
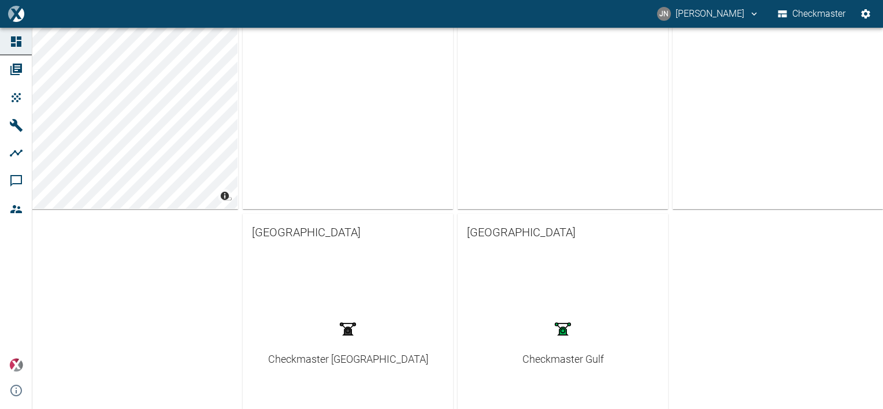
scroll to position [289, 0]
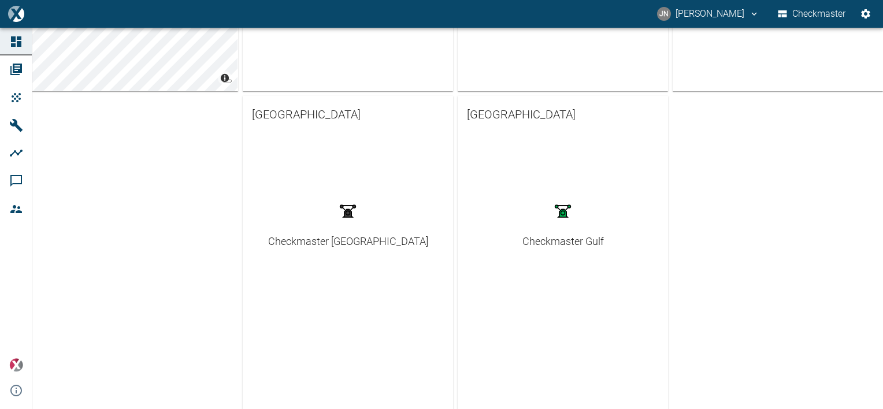
click at [557, 241] on div "Checkmaster Gulf" at bounding box center [564, 242] width 82 height 16
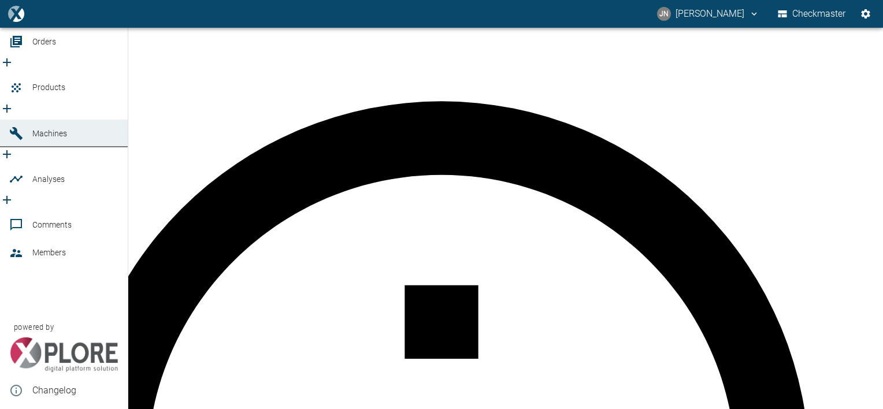
click at [48, 46] on span "Orders" at bounding box center [44, 41] width 24 height 9
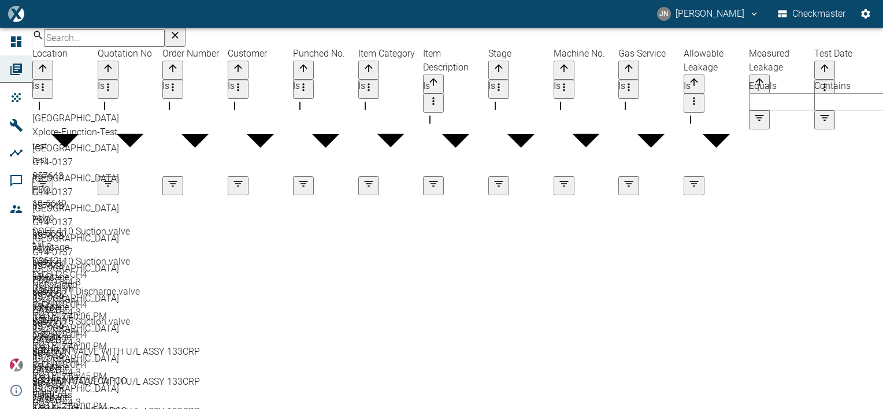
click at [308, 197] on div "10-5649" at bounding box center [457, 204] width 851 height 14
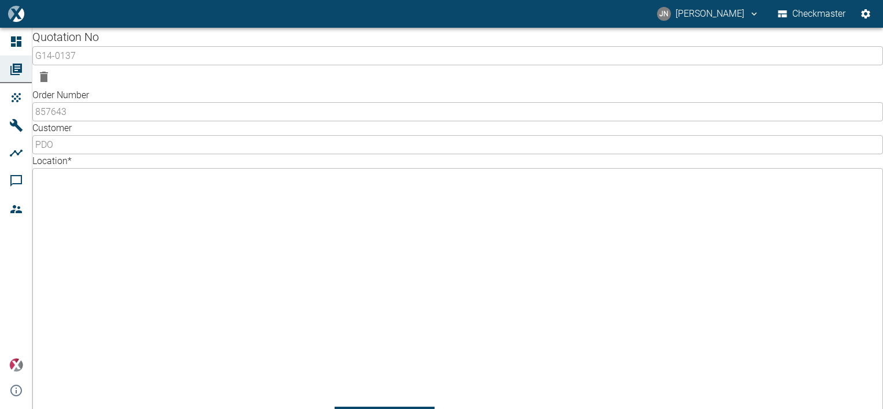
scroll to position [68, 0]
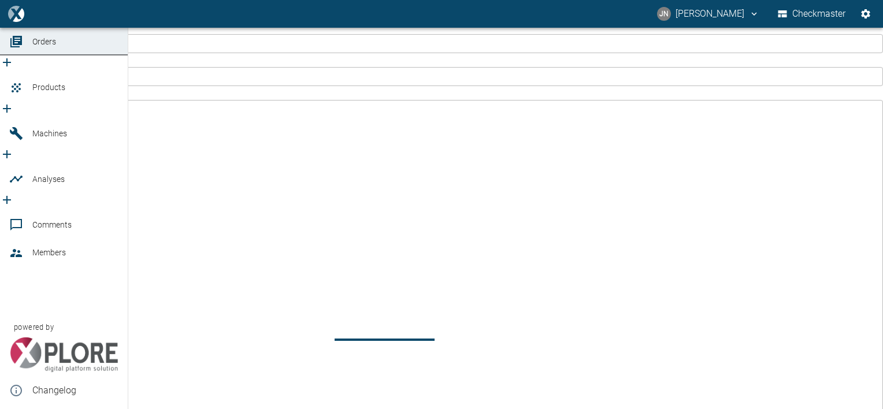
click at [47, 92] on span "Products" at bounding box center [48, 87] width 33 height 9
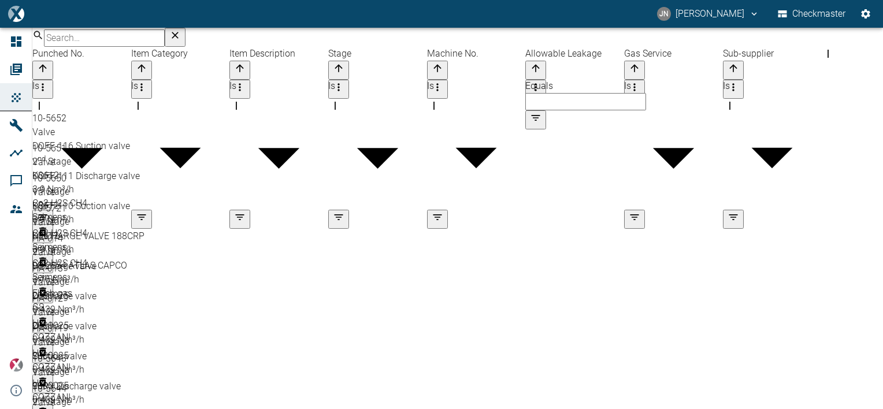
click at [312, 139] on div "DOFF-116 Suction valve" at bounding box center [457, 146] width 851 height 14
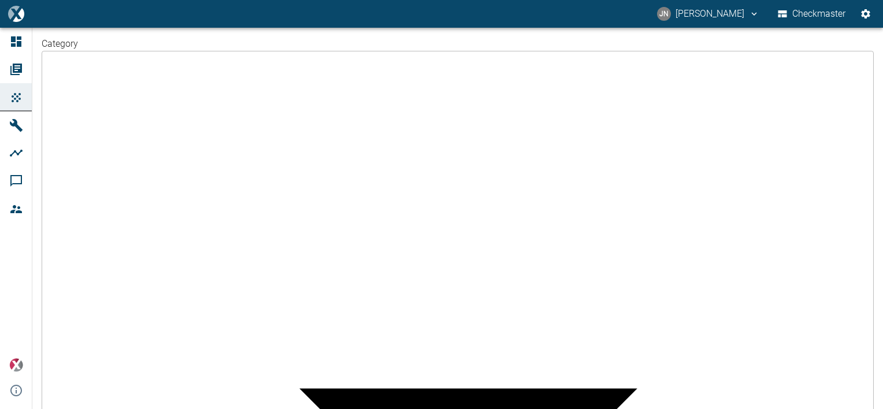
type input "10-5653"
click at [125, 209] on li "Checkmaster - ALL" at bounding box center [154, 211] width 178 height 14
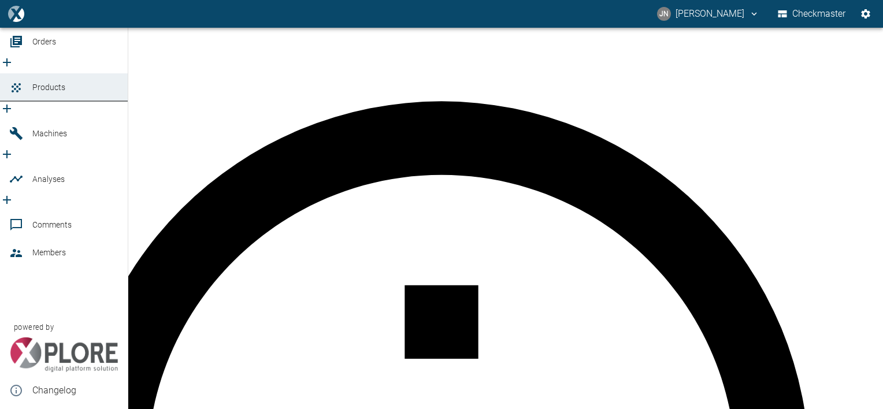
click at [42, 46] on span "Orders" at bounding box center [44, 41] width 24 height 9
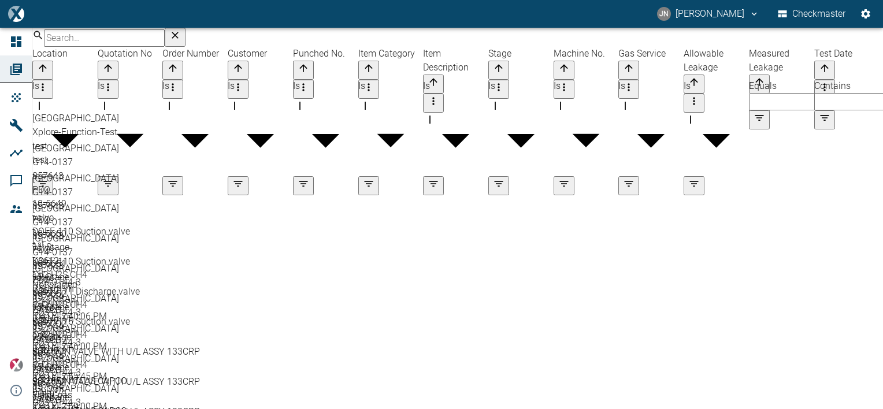
click at [312, 197] on div "10-5649" at bounding box center [457, 204] width 851 height 14
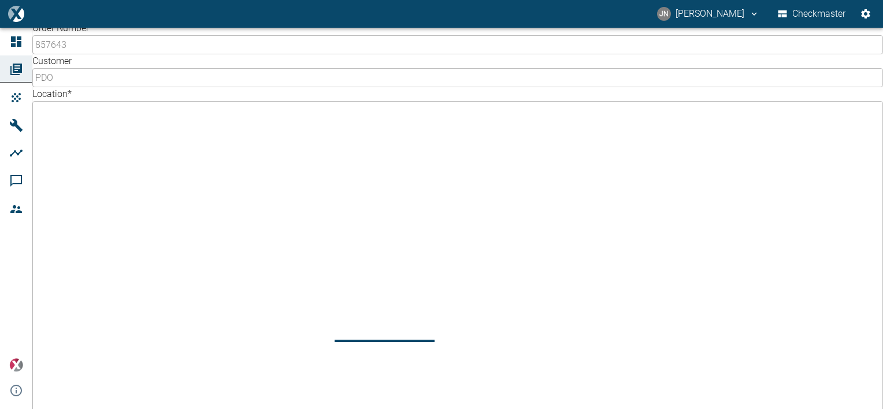
scroll to position [68, 0]
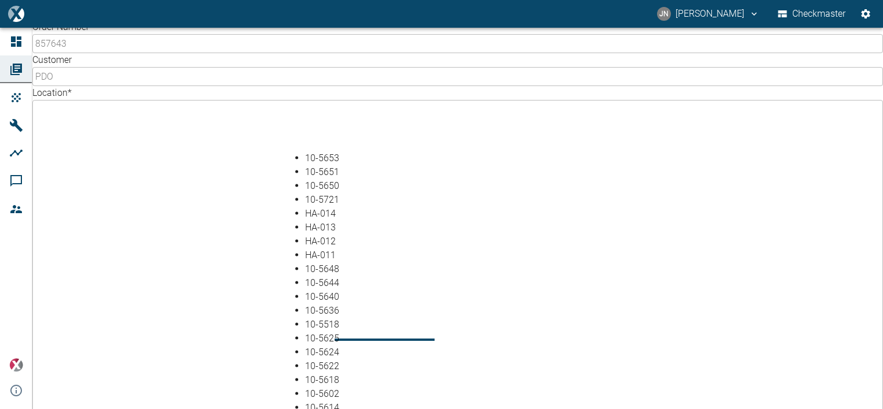
click at [335, 156] on li "10-5653" at bounding box center [453, 158] width 296 height 14
type input "10-5653"
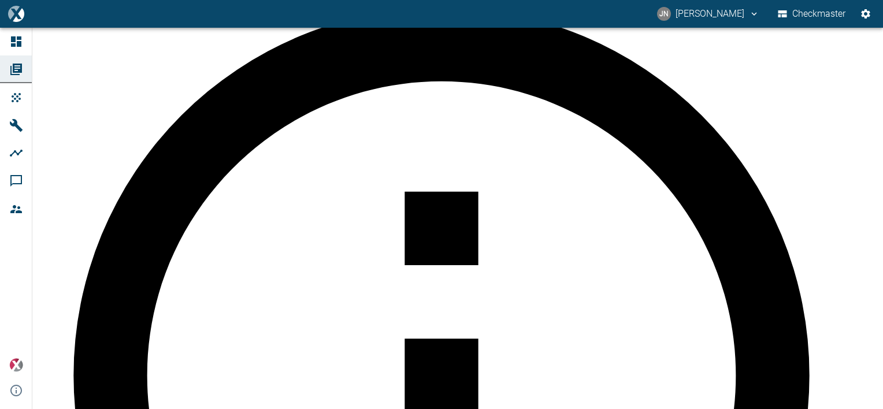
scroll to position [116, 0]
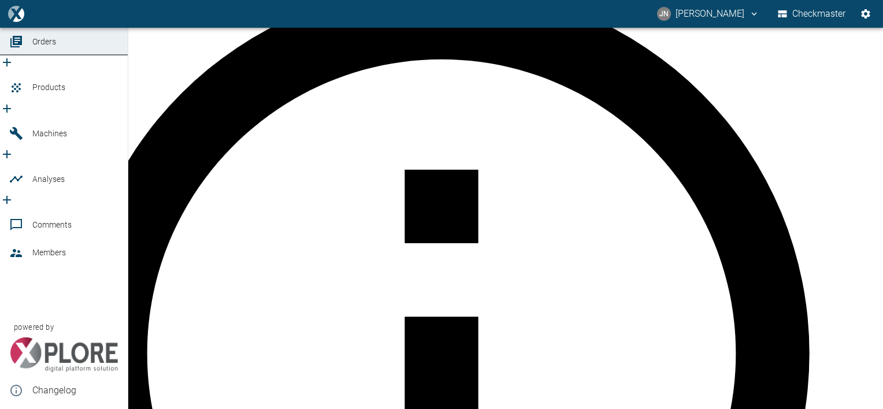
click at [53, 92] on span "Products" at bounding box center [48, 87] width 33 height 9
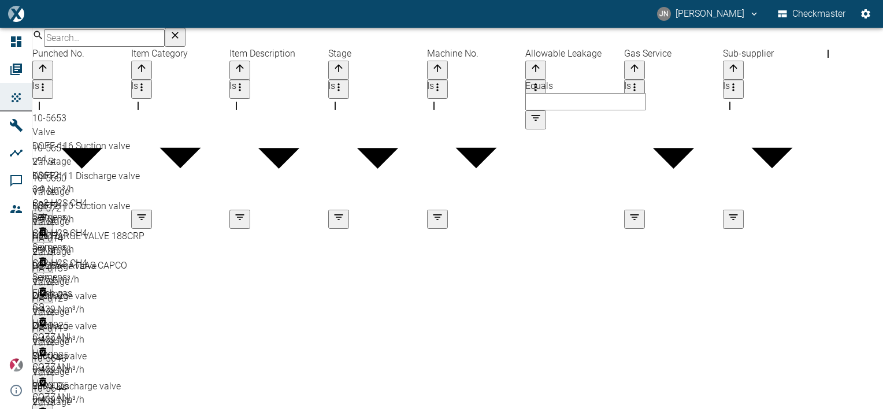
click at [267, 139] on div "DOFF-116 Suction valve" at bounding box center [457, 146] width 851 height 14
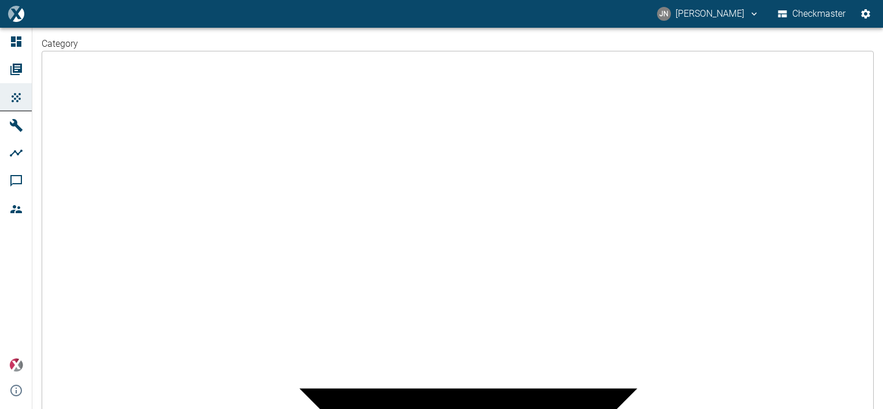
type input "10-5654"
click at [109, 214] on li "Checkmaster - ALL" at bounding box center [154, 211] width 178 height 14
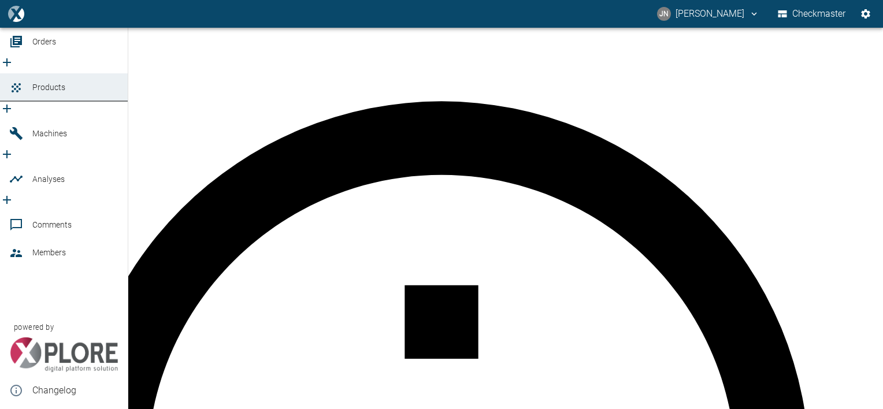
click at [36, 46] on span "Orders" at bounding box center [44, 41] width 24 height 9
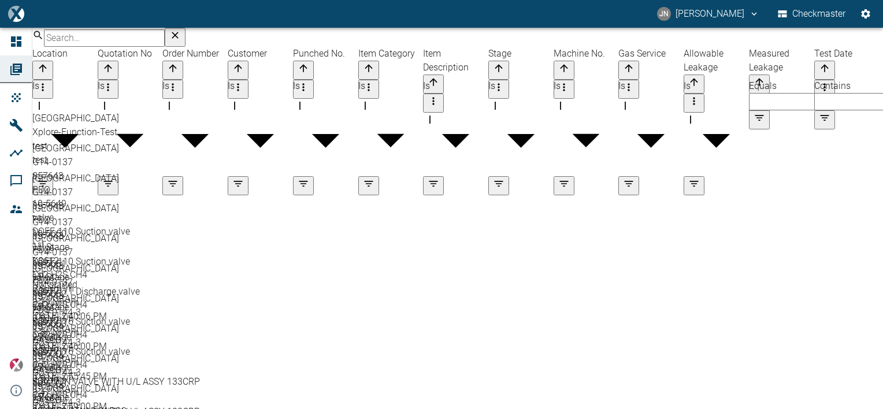
click at [389, 211] on div "valve" at bounding box center [457, 218] width 851 height 14
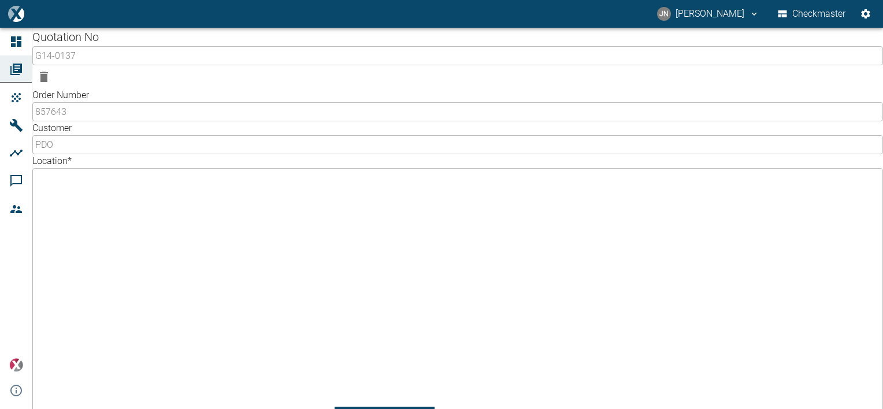
scroll to position [116, 0]
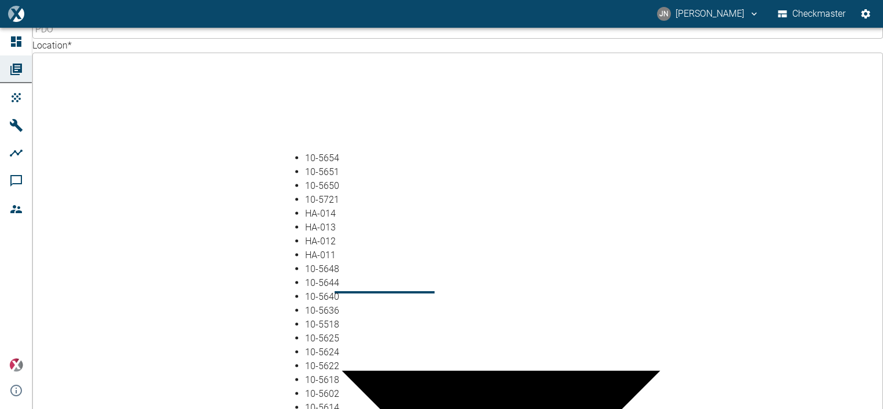
click at [331, 155] on li "10-5654" at bounding box center [453, 158] width 296 height 14
type input "10-5654"
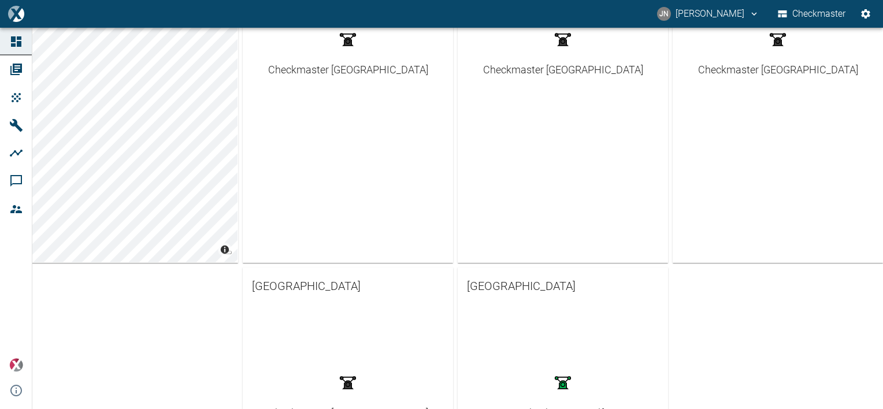
scroll to position [313, 0]
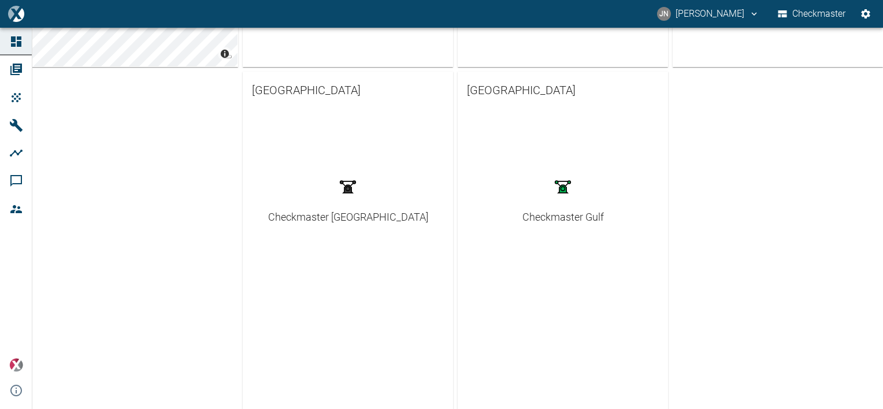
click at [567, 219] on div "Checkmaster Gulf" at bounding box center [564, 217] width 82 height 16
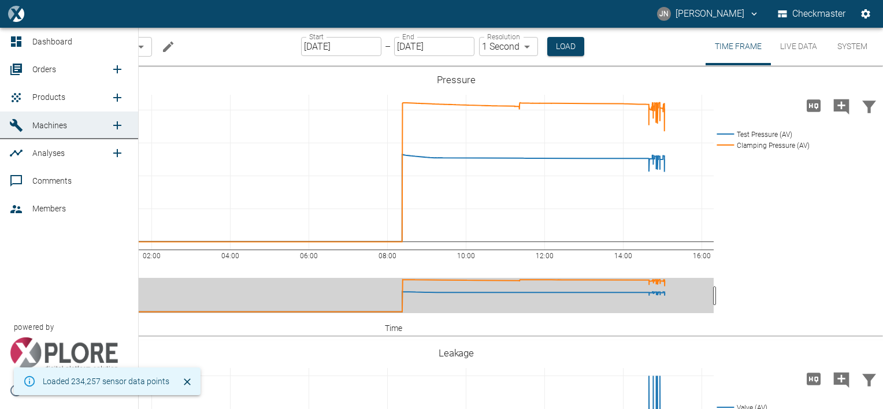
click at [46, 96] on span "Products" at bounding box center [48, 97] width 33 height 9
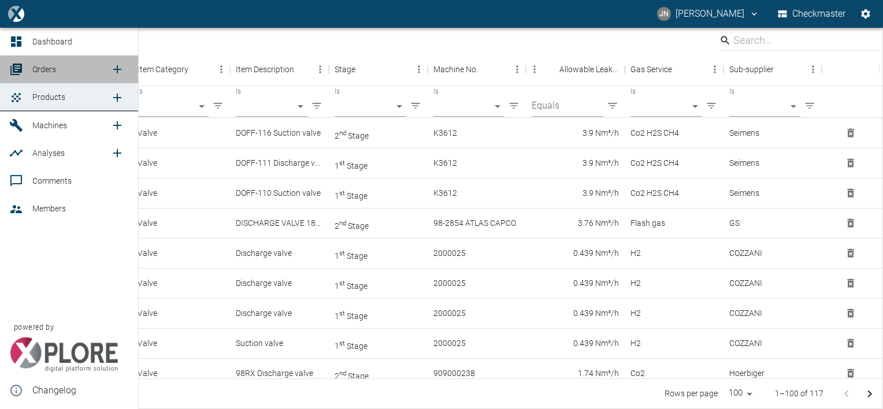
click at [42, 66] on span "Orders" at bounding box center [44, 69] width 24 height 9
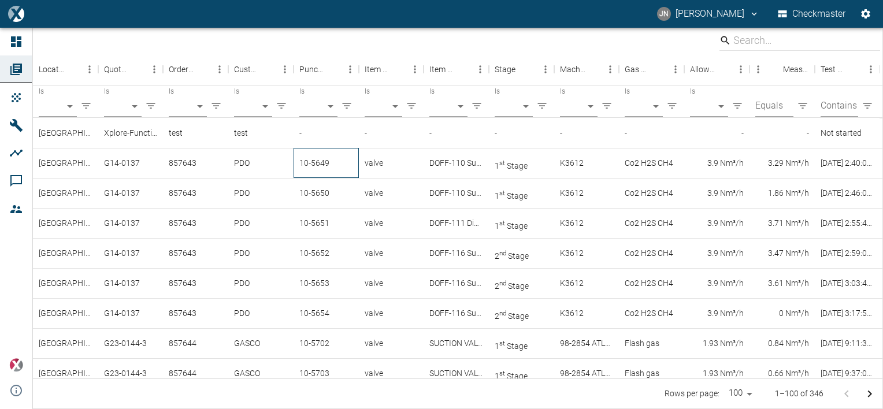
click at [328, 165] on div "10-5649" at bounding box center [326, 163] width 65 height 30
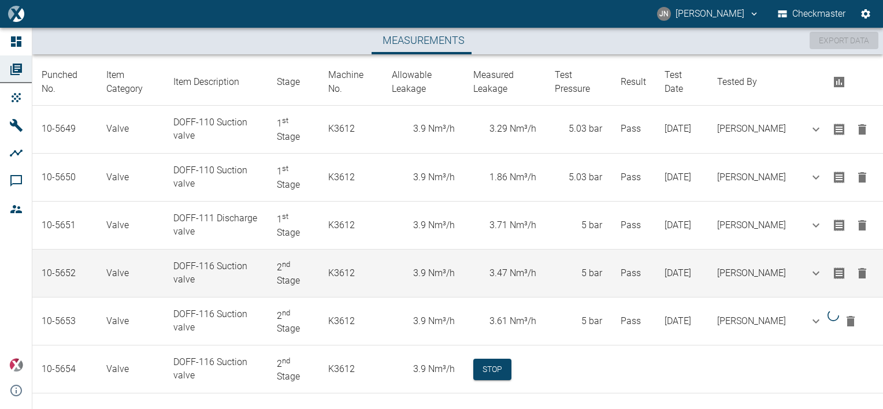
scroll to position [162, 0]
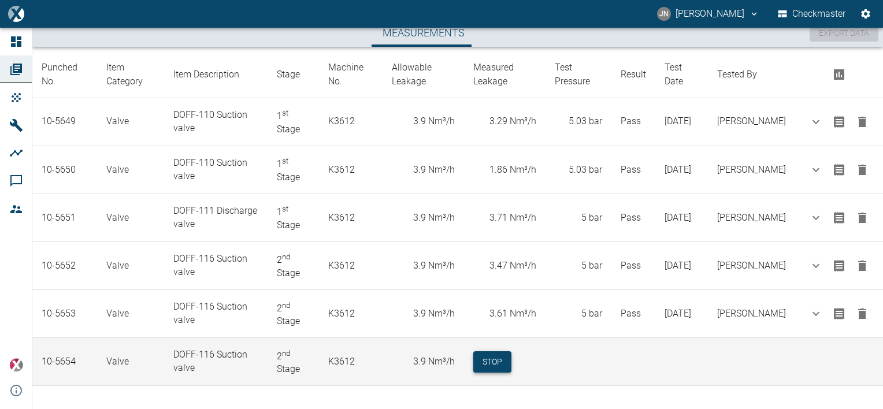
click at [500, 358] on button "Stop" at bounding box center [493, 362] width 38 height 21
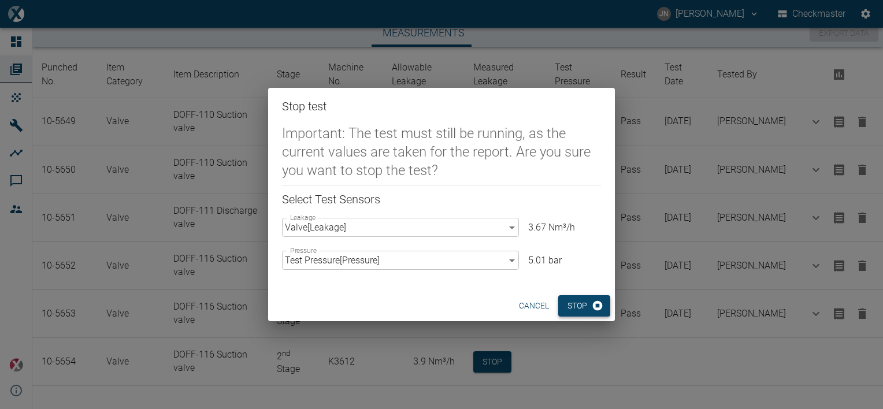
click at [581, 305] on button "Stop" at bounding box center [585, 305] width 52 height 21
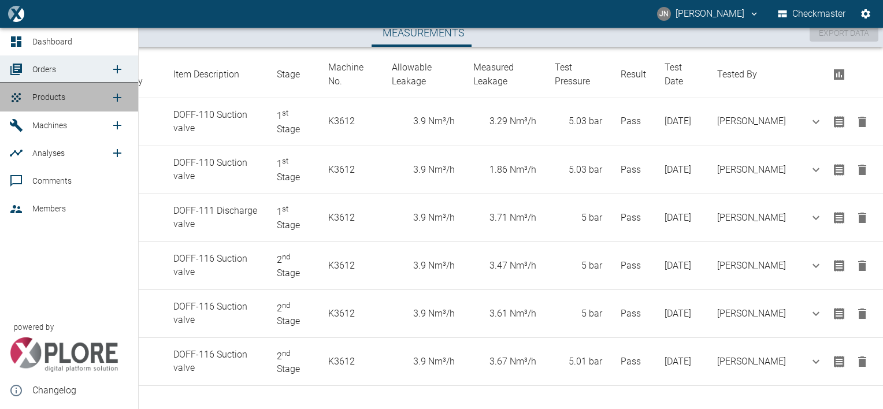
click at [41, 96] on span "Products" at bounding box center [48, 97] width 33 height 9
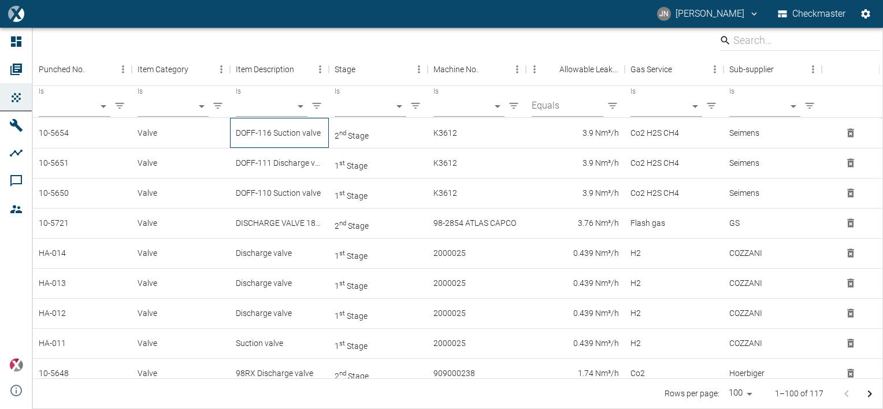
click at [287, 131] on div "DOFF-116 Suction valve" at bounding box center [279, 133] width 99 height 30
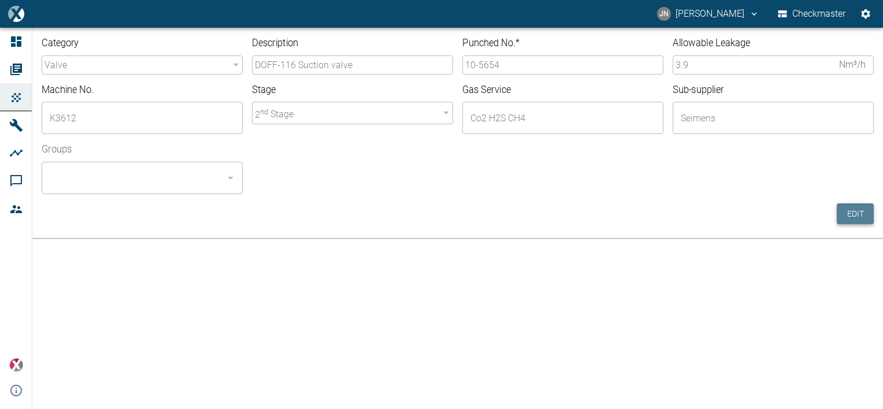
click at [853, 215] on button "Edit" at bounding box center [855, 214] width 37 height 21
click at [513, 63] on input "10-5654" at bounding box center [563, 65] width 201 height 19
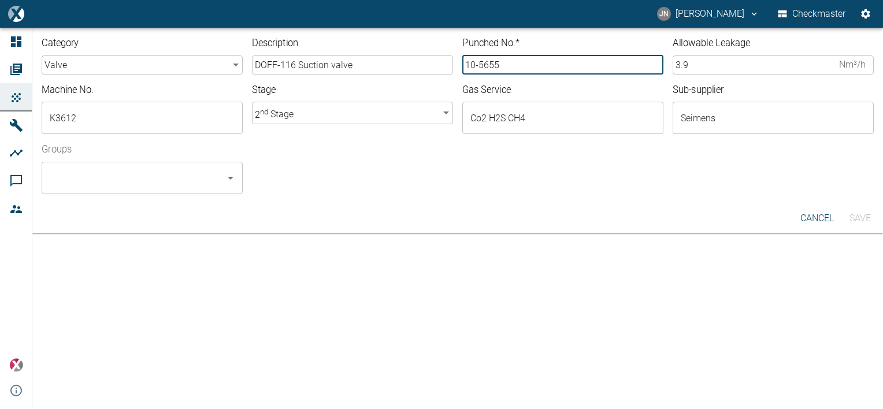
type input "10-5655"
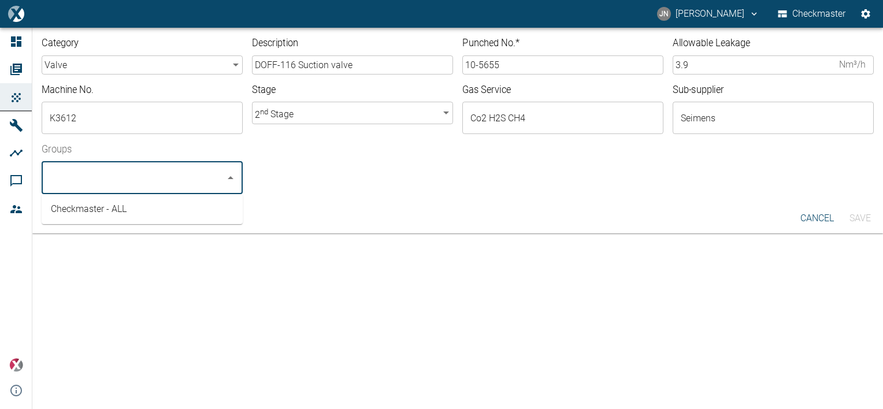
click at [170, 183] on input "Groups" at bounding box center [133, 178] width 173 height 22
click at [93, 207] on li "Checkmaster - ALL" at bounding box center [142, 209] width 201 height 21
click at [865, 217] on button "Save" at bounding box center [860, 218] width 37 height 21
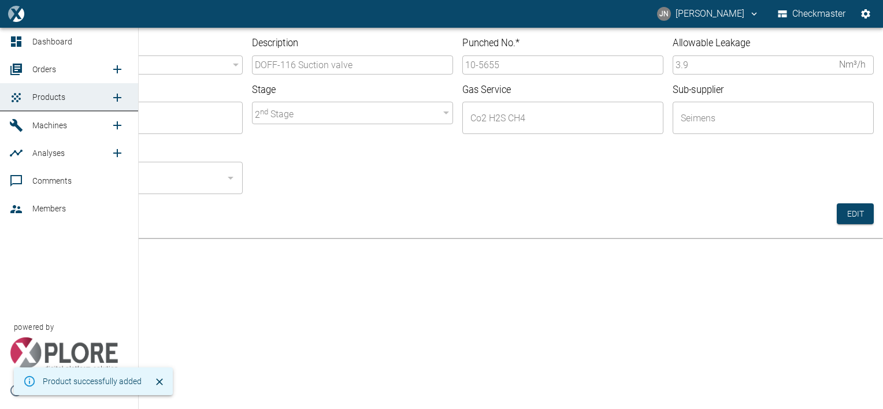
click at [56, 67] on span "Orders" at bounding box center [71, 69] width 78 height 14
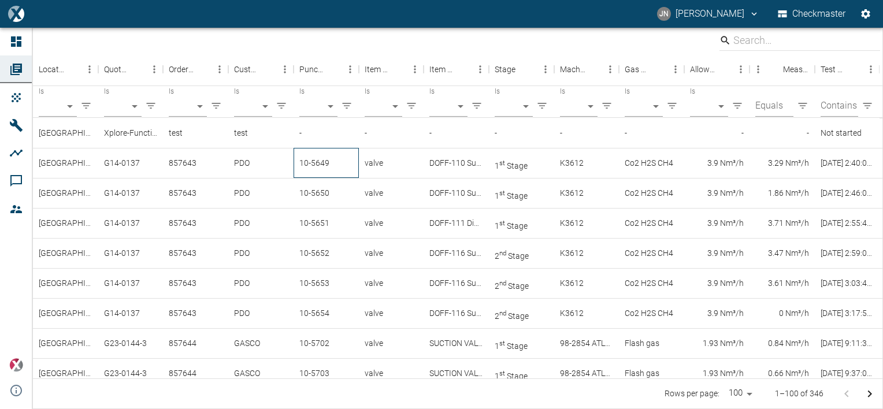
click at [326, 156] on div "10-5649" at bounding box center [326, 163] width 65 height 30
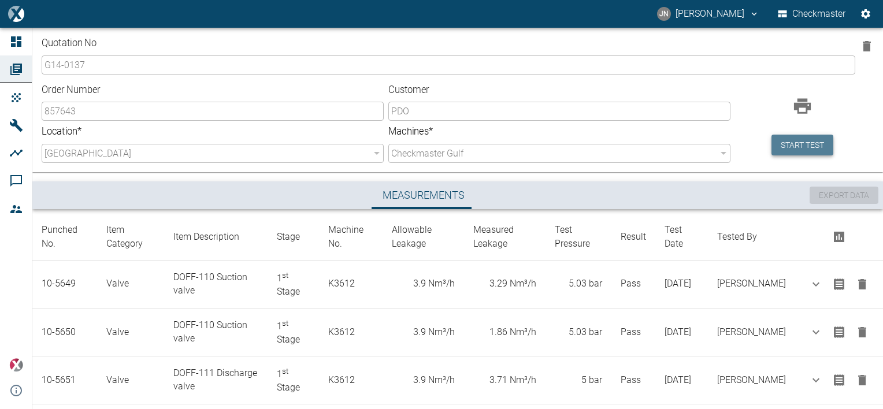
click at [793, 151] on button "Start test" at bounding box center [803, 145] width 62 height 21
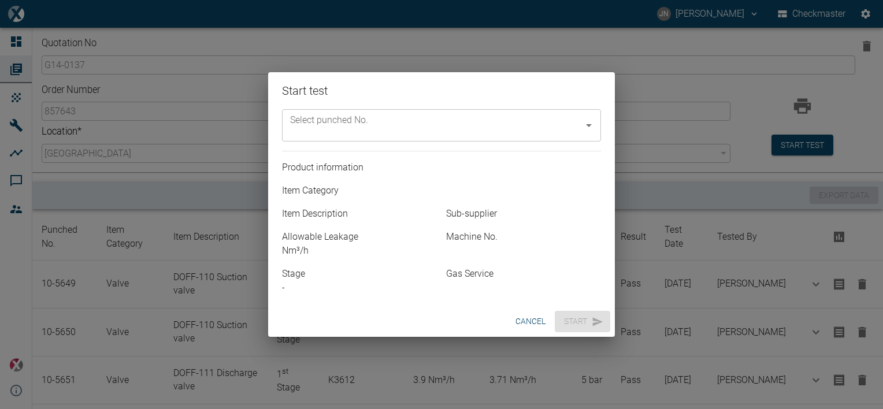
click at [432, 128] on input "Select punched No." at bounding box center [432, 125] width 291 height 22
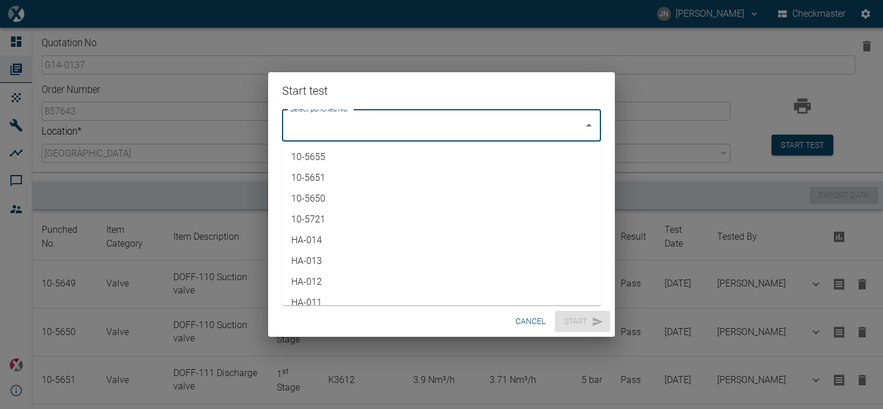
click at [323, 162] on li "10-5655" at bounding box center [441, 157] width 319 height 21
type input "10-5655"
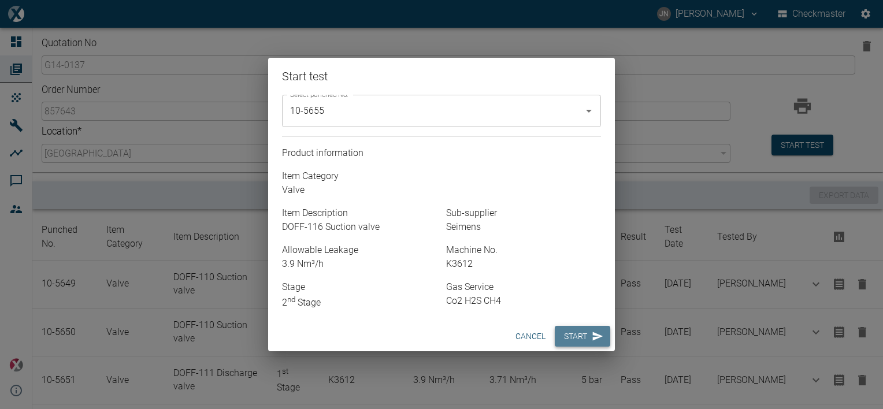
click at [575, 338] on button "Start" at bounding box center [583, 336] width 56 height 21
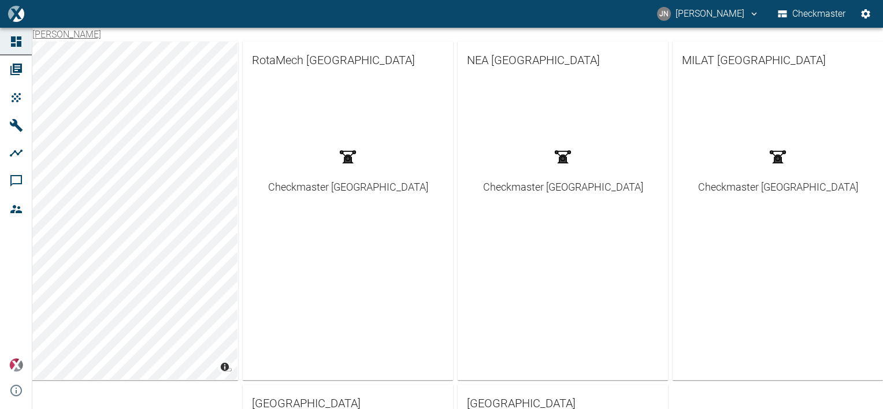
scroll to position [313, 0]
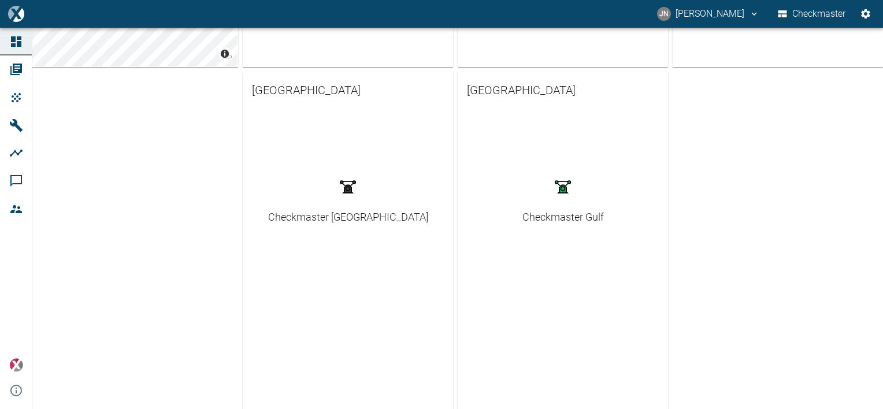
click at [565, 212] on div "Checkmaster Gulf" at bounding box center [564, 217] width 82 height 16
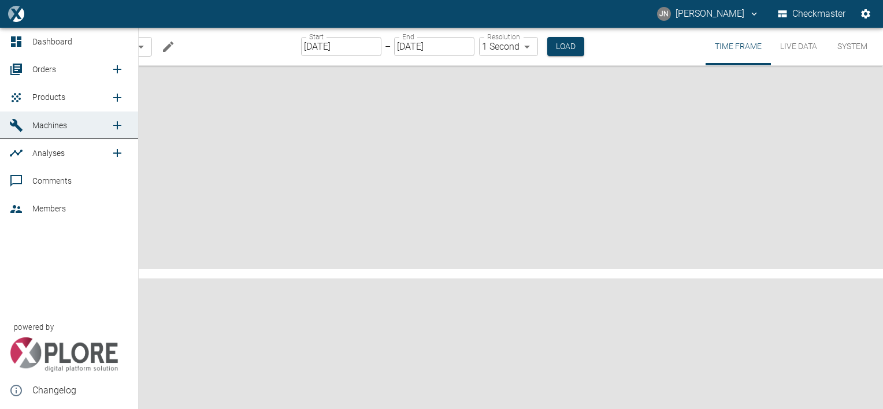
click at [47, 70] on span "Orders" at bounding box center [44, 69] width 24 height 9
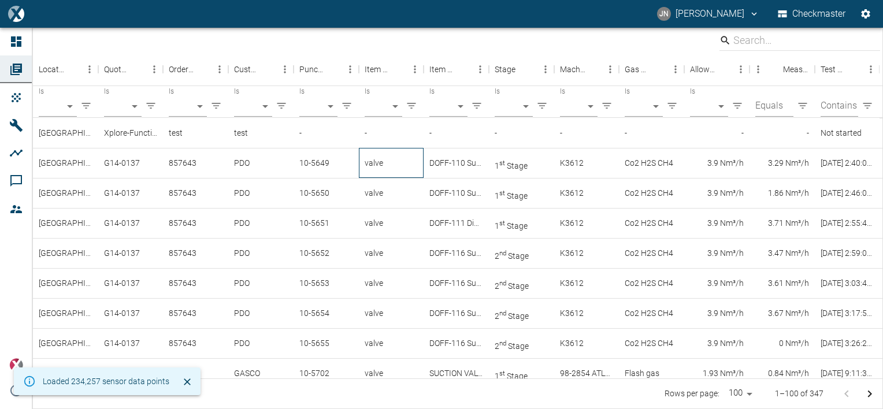
click at [398, 165] on div "valve" at bounding box center [391, 163] width 65 height 30
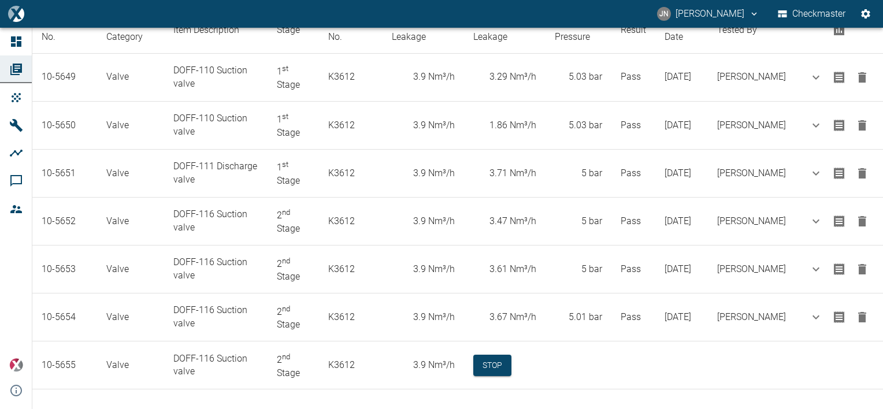
scroll to position [210, 0]
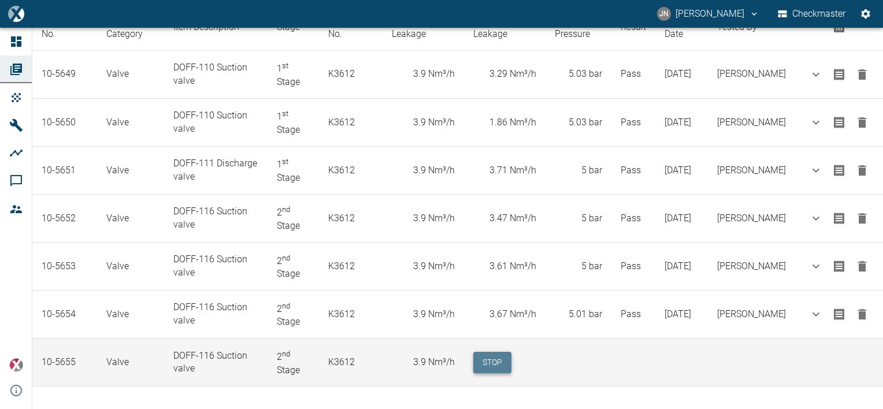
click at [502, 360] on button "Stop" at bounding box center [493, 362] width 38 height 21
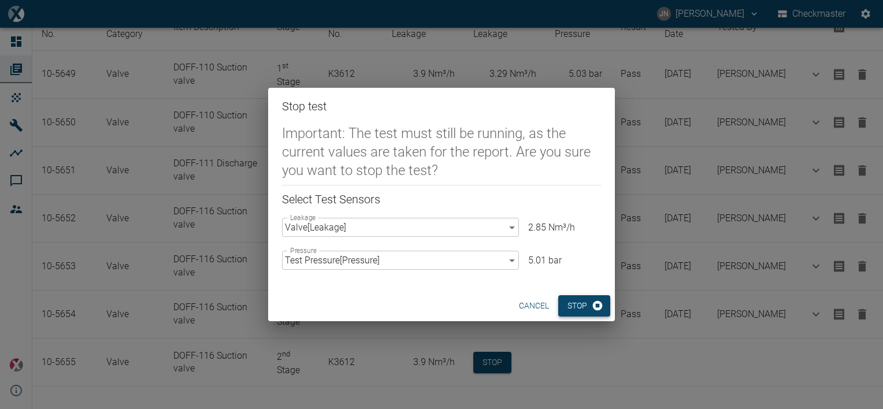
click at [587, 304] on button "Stop" at bounding box center [585, 305] width 52 height 21
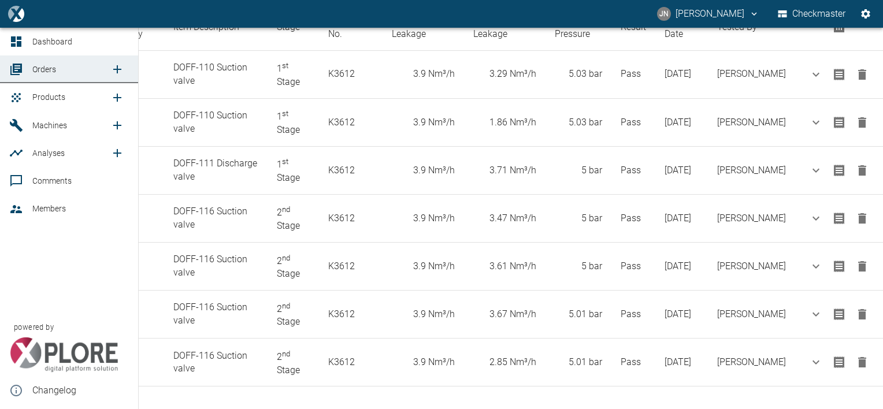
drag, startPoint x: 46, startPoint y: 97, endPoint x: 113, endPoint y: 106, distance: 67.7
click at [46, 97] on span "Products" at bounding box center [48, 97] width 33 height 9
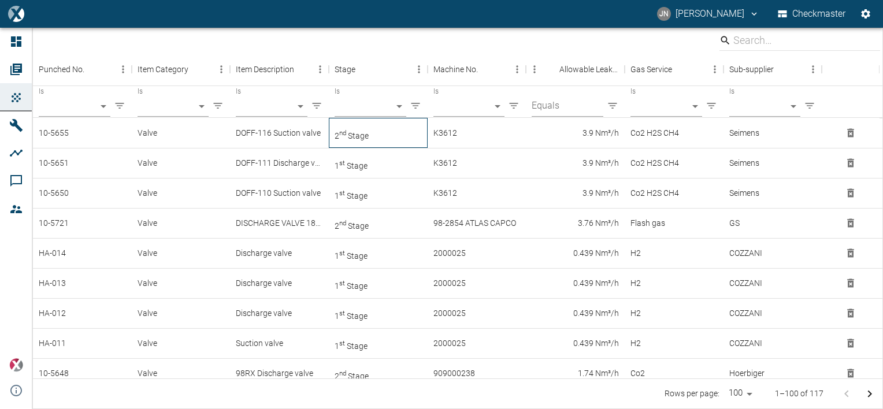
click at [343, 134] on sup "nd" at bounding box center [342, 133] width 7 height 8
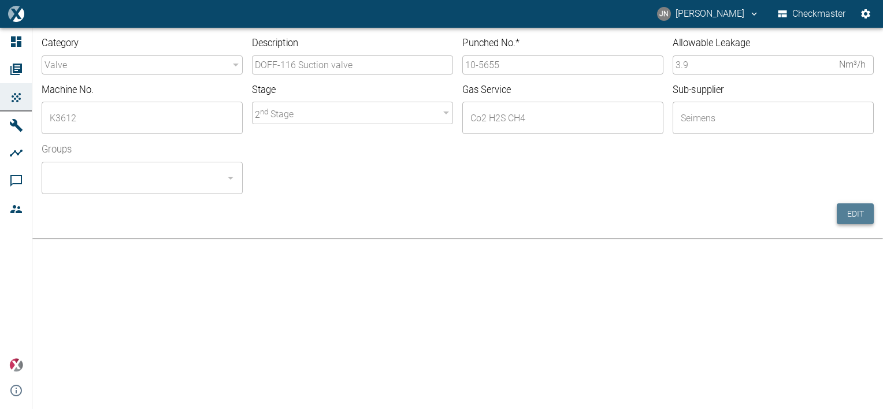
click at [856, 210] on button "Edit" at bounding box center [855, 214] width 37 height 21
click at [503, 61] on input "10-5655" at bounding box center [563, 65] width 201 height 19
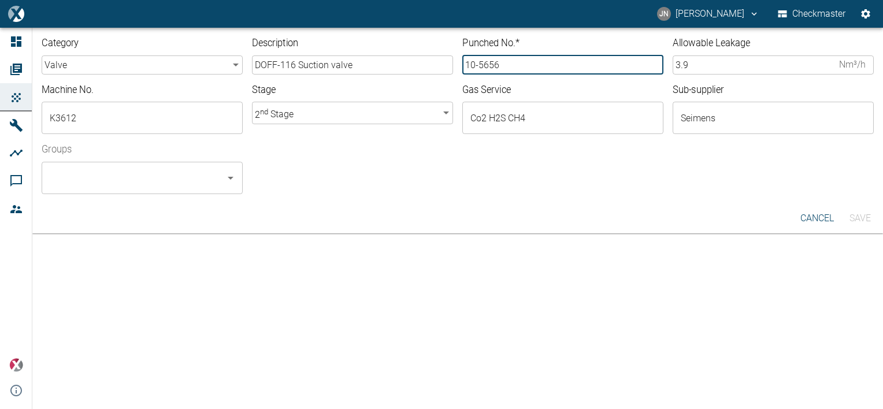
type input "10-5656"
click at [175, 180] on input "Groups" at bounding box center [133, 178] width 173 height 22
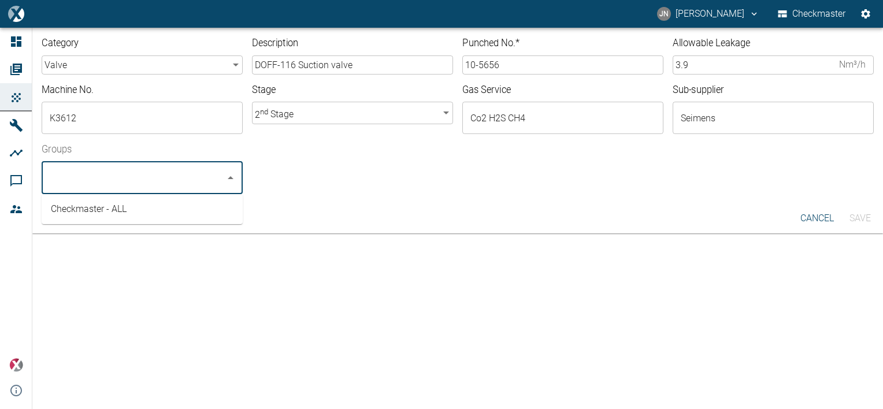
drag, startPoint x: 103, startPoint y: 221, endPoint x: 101, endPoint y: 213, distance: 8.6
click at [103, 221] on ul "Checkmaster - ALL" at bounding box center [142, 209] width 201 height 30
click at [101, 212] on li "Checkmaster - ALL" at bounding box center [142, 209] width 201 height 21
click at [870, 214] on button "Save" at bounding box center [860, 218] width 37 height 21
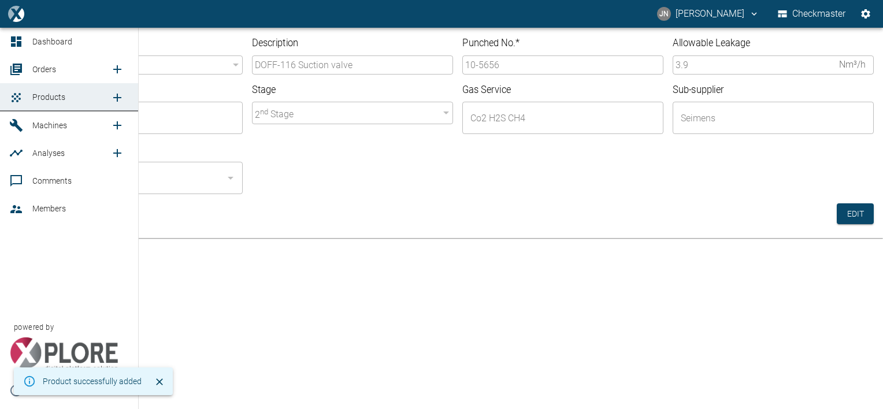
click at [42, 72] on span "Orders" at bounding box center [44, 69] width 24 height 9
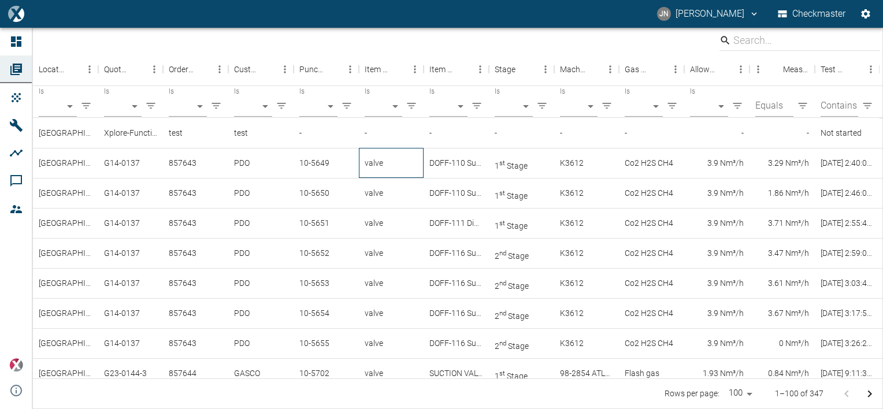
click at [371, 165] on div "valve" at bounding box center [391, 163] width 65 height 30
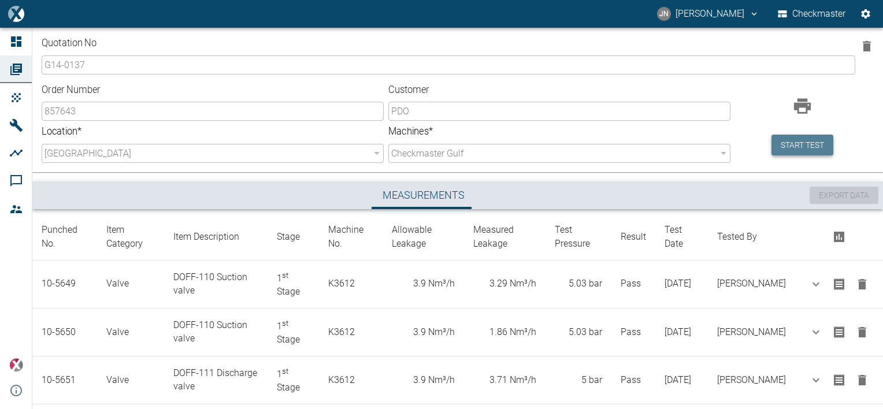
click at [801, 148] on button "Start test" at bounding box center [803, 145] width 62 height 21
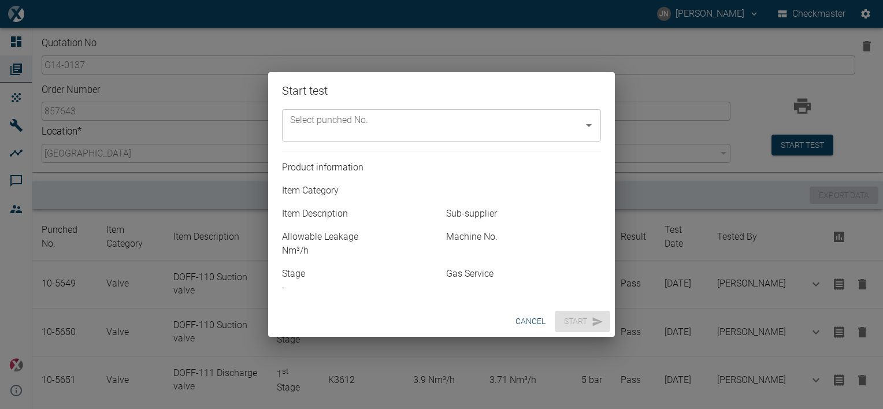
click at [529, 131] on input "Select punched No." at bounding box center [432, 125] width 291 height 22
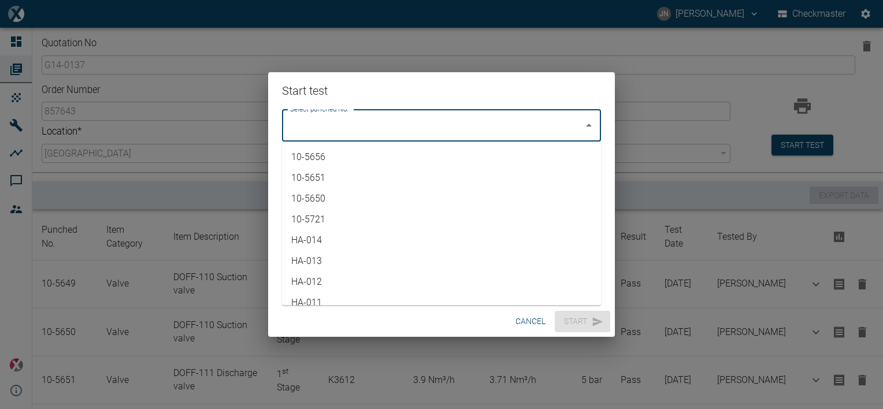
click at [338, 156] on li "10-5656" at bounding box center [441, 157] width 319 height 21
type input "10-5656"
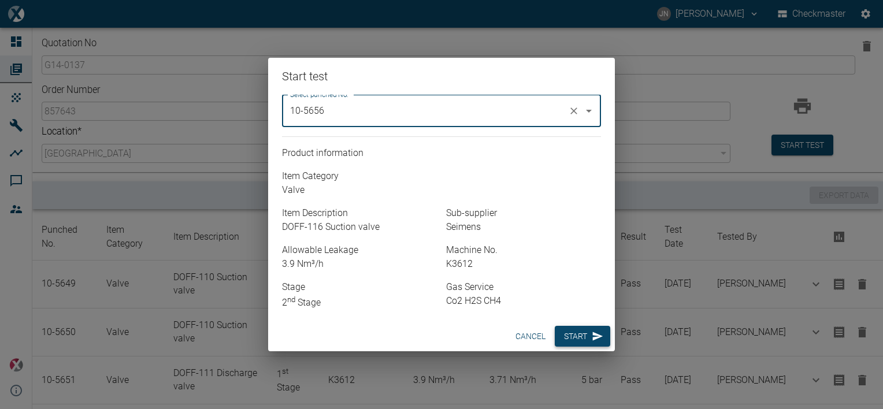
click at [586, 338] on button "Start" at bounding box center [583, 336] width 56 height 21
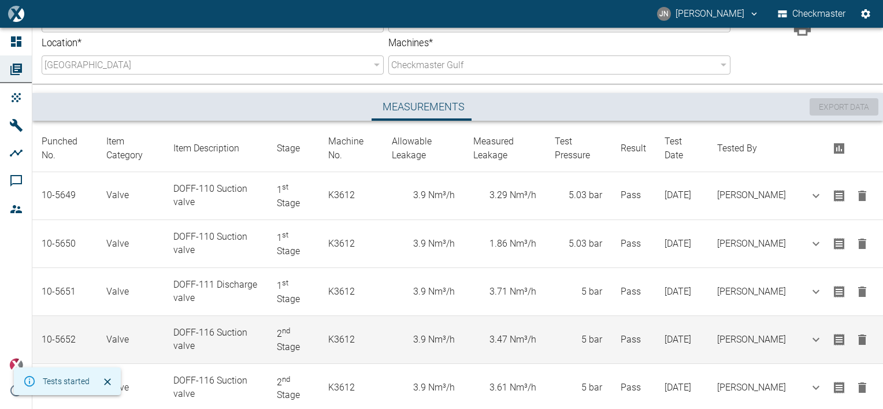
scroll to position [210, 0]
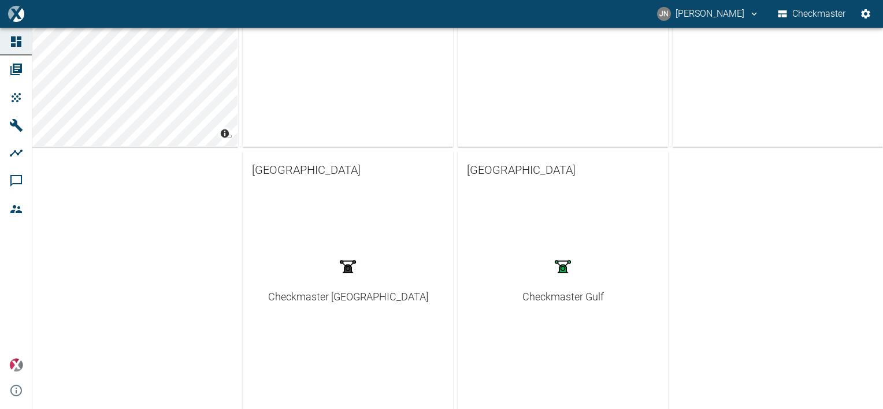
scroll to position [289, 0]
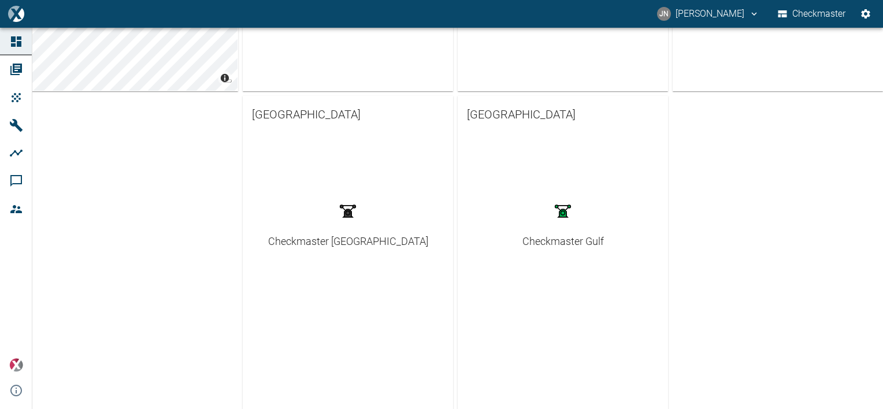
click at [536, 249] on div "Checkmaster Gulf" at bounding box center [563, 198] width 210 height 130
click at [538, 242] on div "Checkmaster Gulf" at bounding box center [564, 242] width 82 height 16
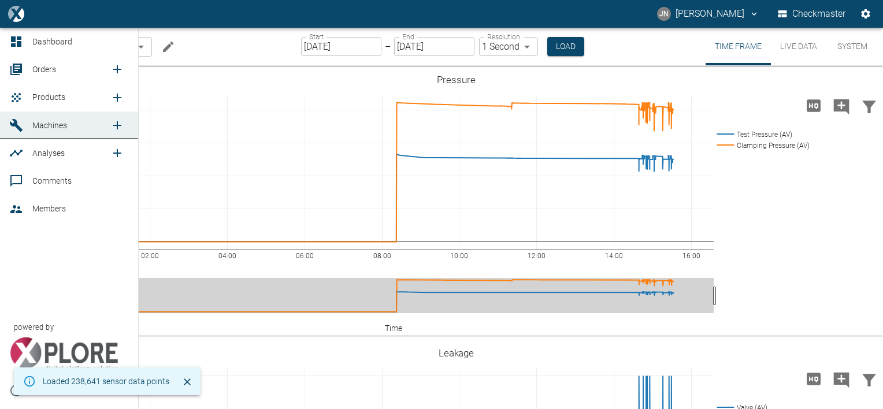
click at [46, 66] on span "Orders" at bounding box center [44, 69] width 24 height 9
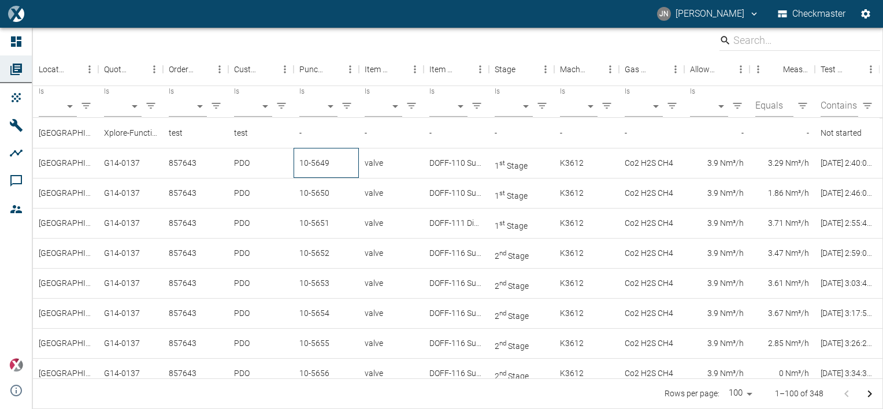
click at [327, 165] on div "10-5649" at bounding box center [326, 163] width 65 height 30
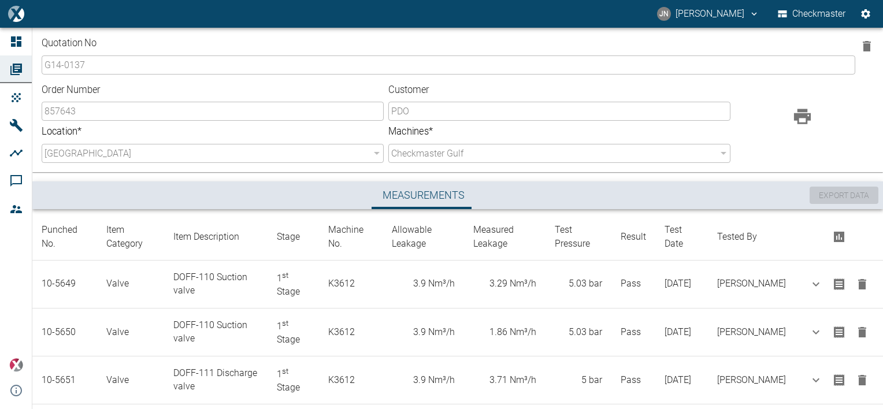
scroll to position [257, 0]
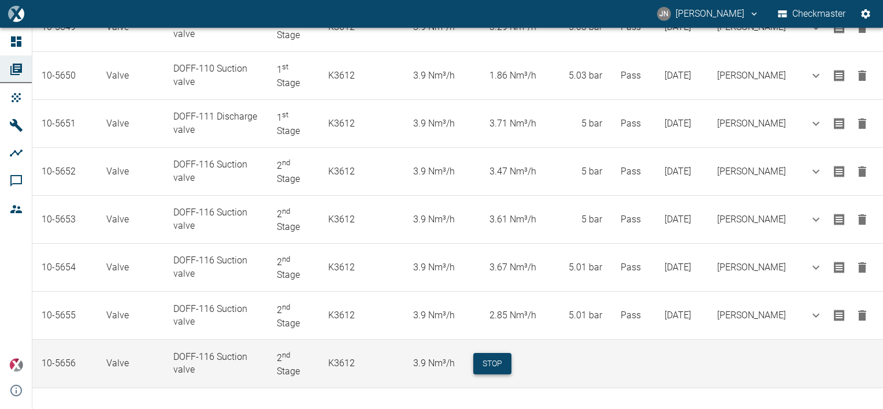
click at [508, 363] on button "Stop" at bounding box center [493, 363] width 38 height 21
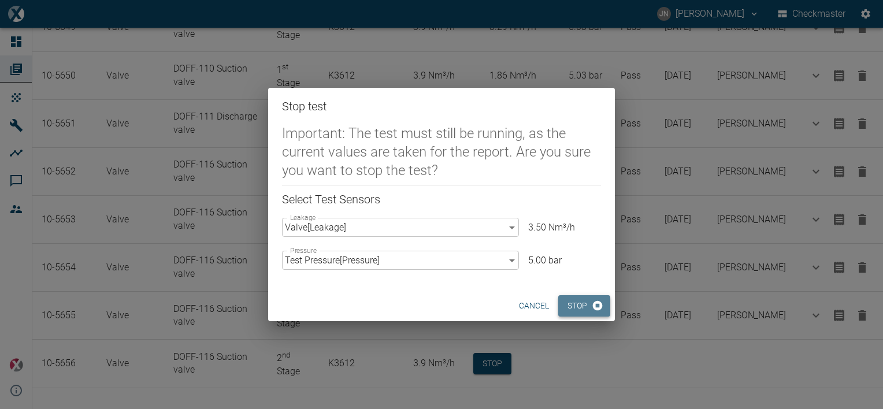
click at [584, 307] on button "Stop" at bounding box center [585, 305] width 52 height 21
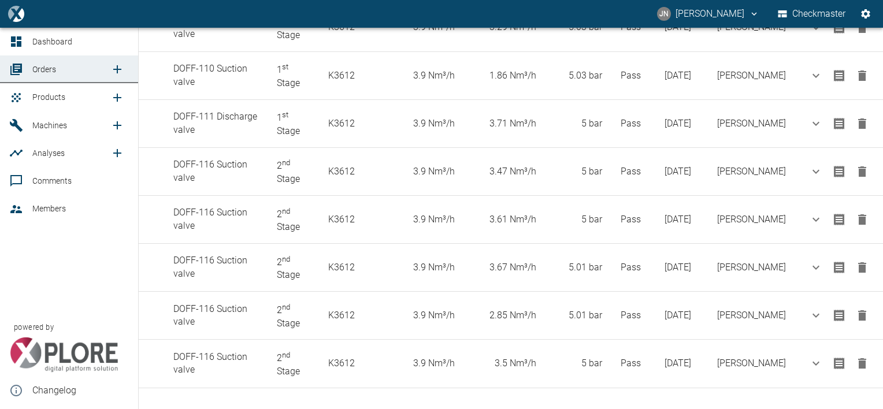
click at [47, 97] on span "Products" at bounding box center [48, 97] width 33 height 9
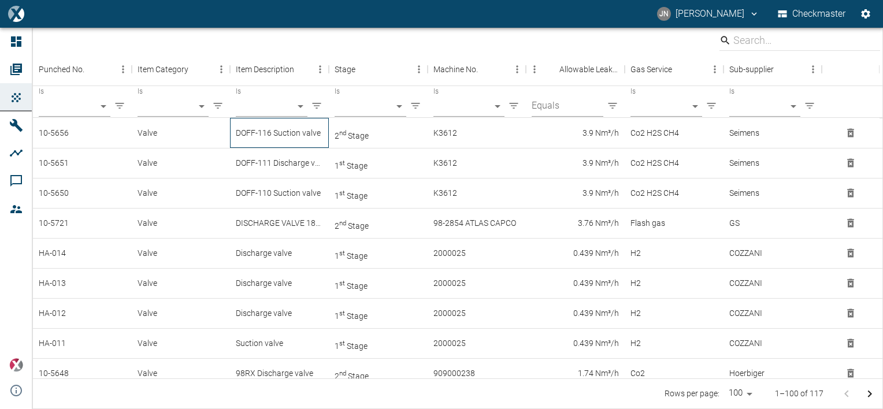
click at [298, 128] on div "DOFF-116 Suction valve" at bounding box center [279, 133] width 99 height 30
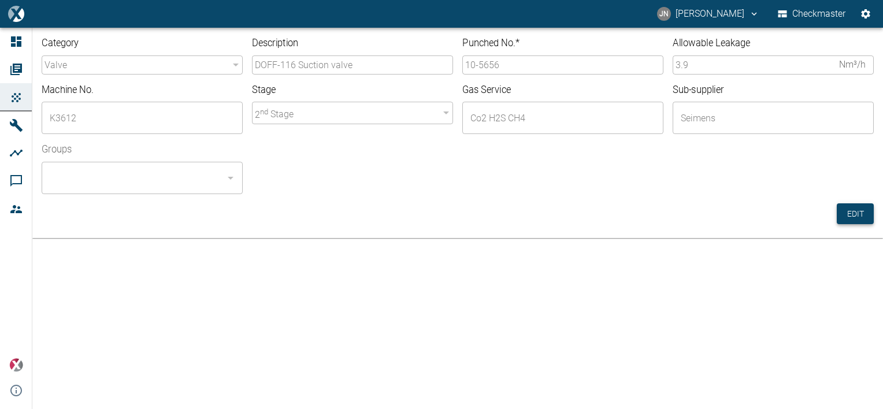
click at [846, 210] on button "Edit" at bounding box center [855, 214] width 37 height 21
click at [501, 65] on input "10-5656" at bounding box center [563, 65] width 201 height 19
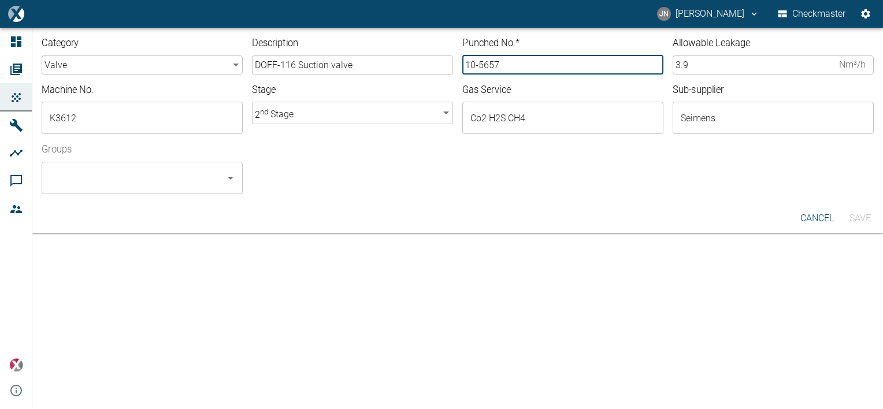
type input "10-5657"
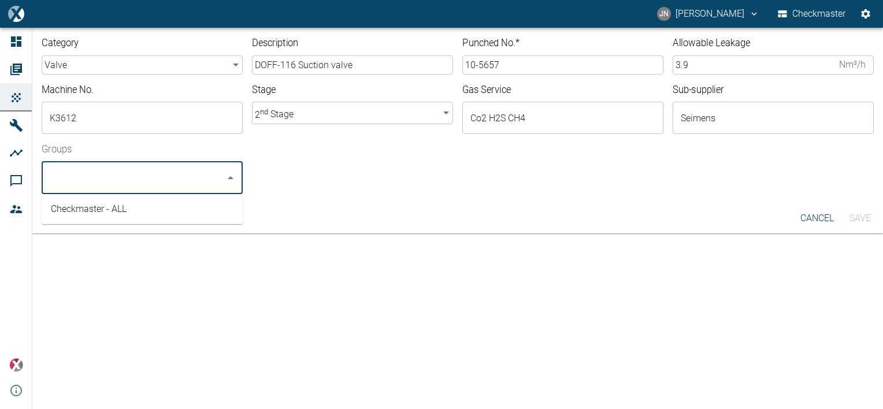
click at [73, 179] on input "Groups" at bounding box center [133, 178] width 173 height 22
click at [82, 205] on li "Checkmaster - ALL" at bounding box center [142, 209] width 201 height 21
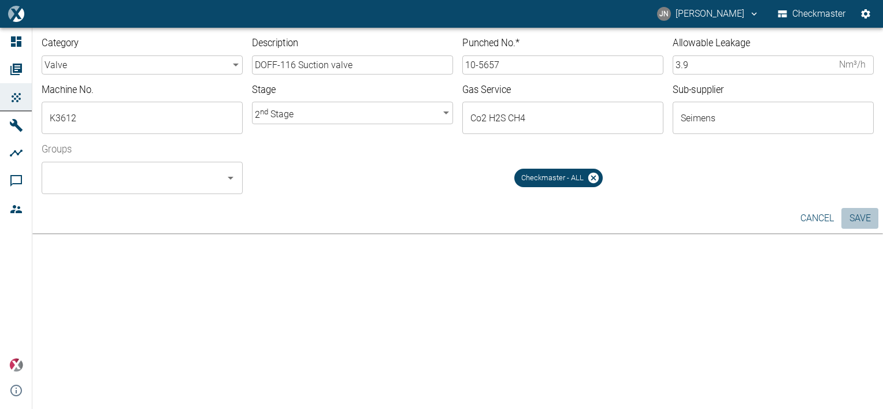
click at [867, 217] on button "Save" at bounding box center [860, 218] width 37 height 21
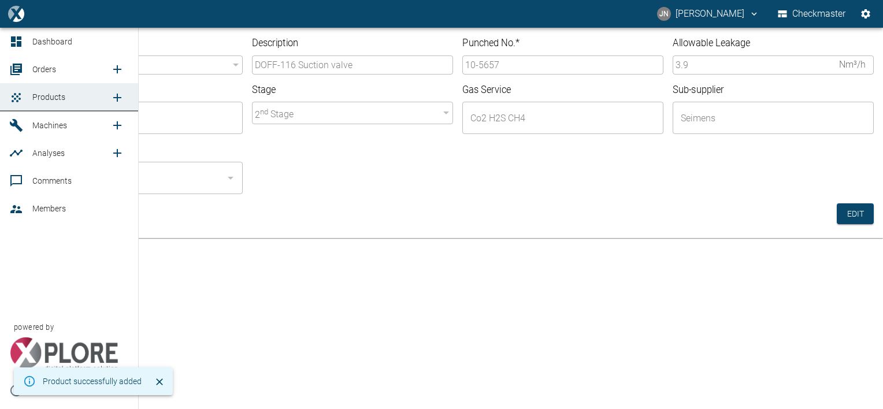
click at [49, 68] on span "Orders" at bounding box center [44, 69] width 24 height 9
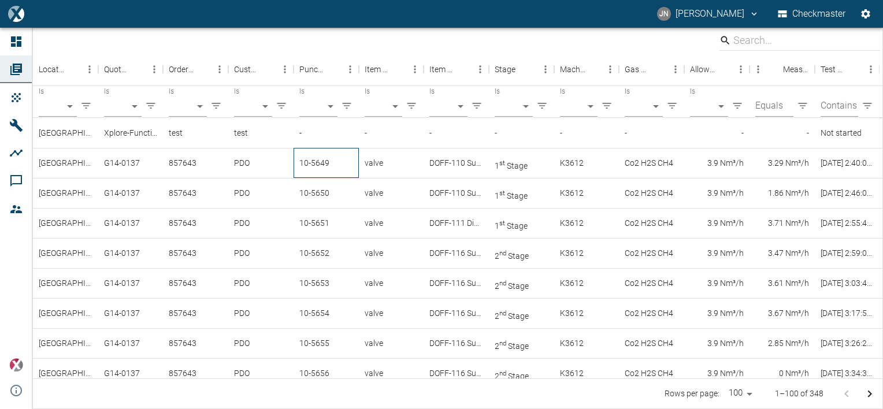
click at [317, 169] on div "10-5649" at bounding box center [326, 163] width 65 height 30
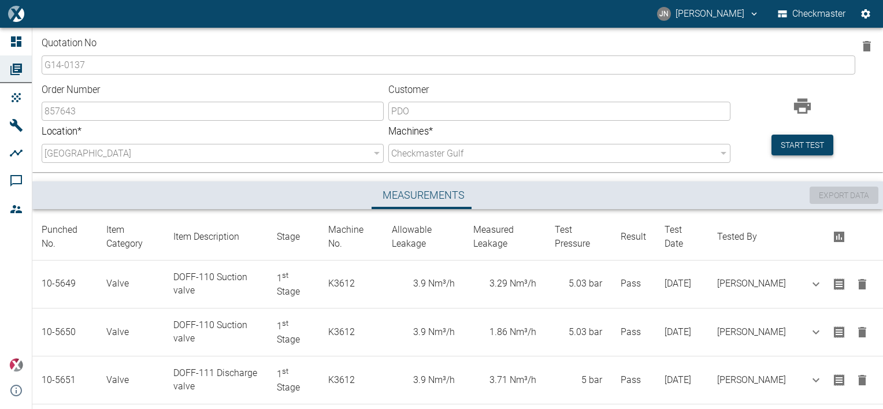
click at [805, 148] on button "Start test" at bounding box center [803, 145] width 62 height 21
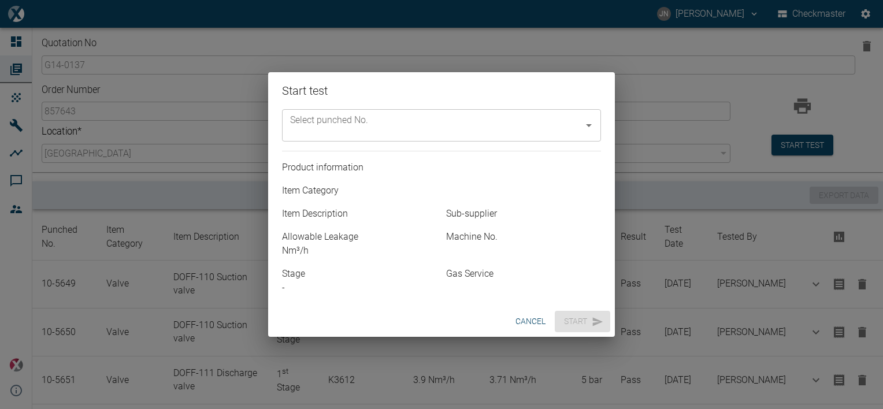
click at [409, 124] on input "Select punched No." at bounding box center [432, 125] width 291 height 22
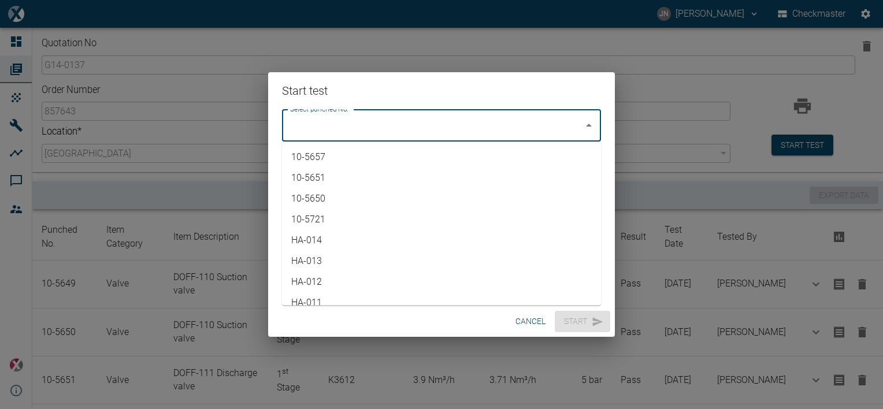
click at [328, 155] on li "10-5657" at bounding box center [441, 157] width 319 height 21
type input "10-5657"
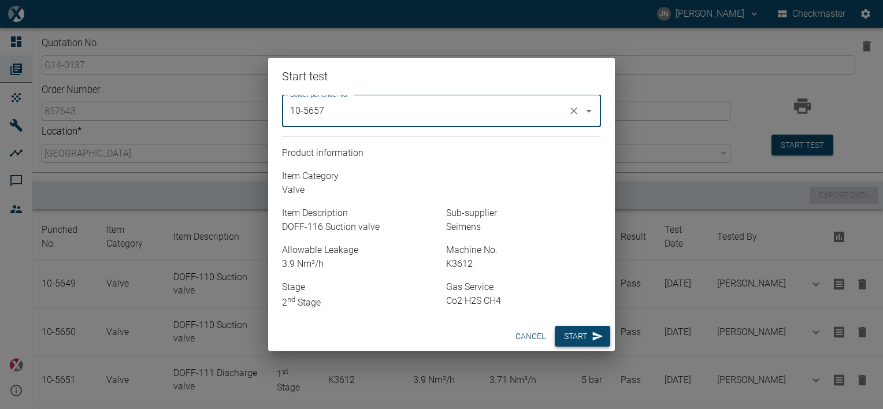
click at [575, 331] on button "Start" at bounding box center [583, 336] width 56 height 21
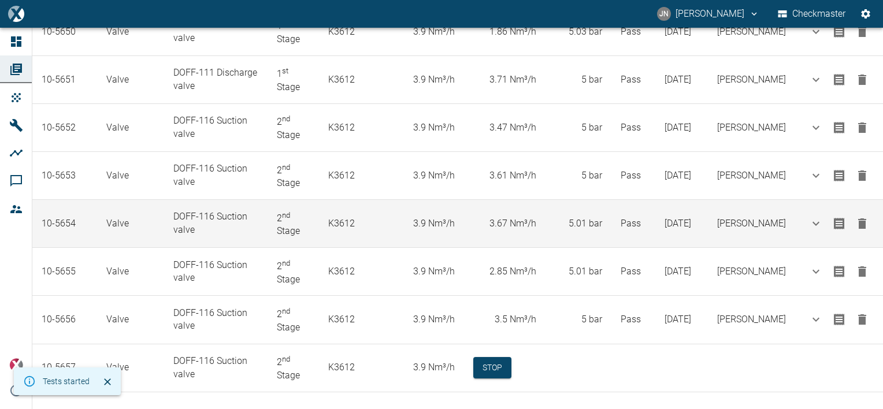
scroll to position [304, 0]
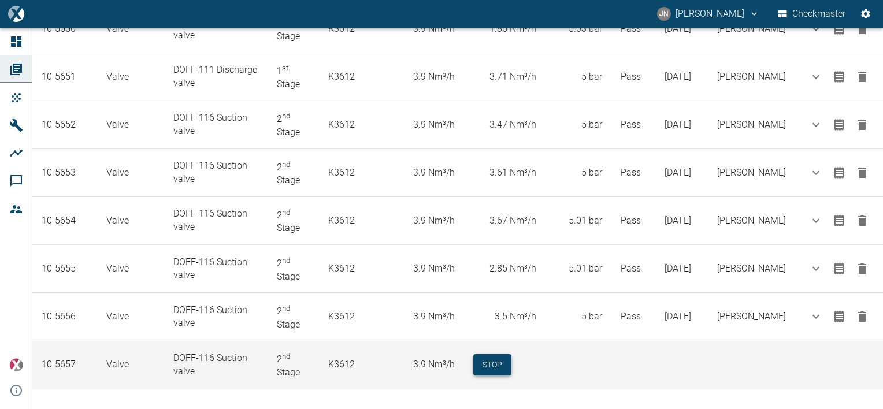
click at [511, 360] on button "Stop" at bounding box center [493, 364] width 38 height 21
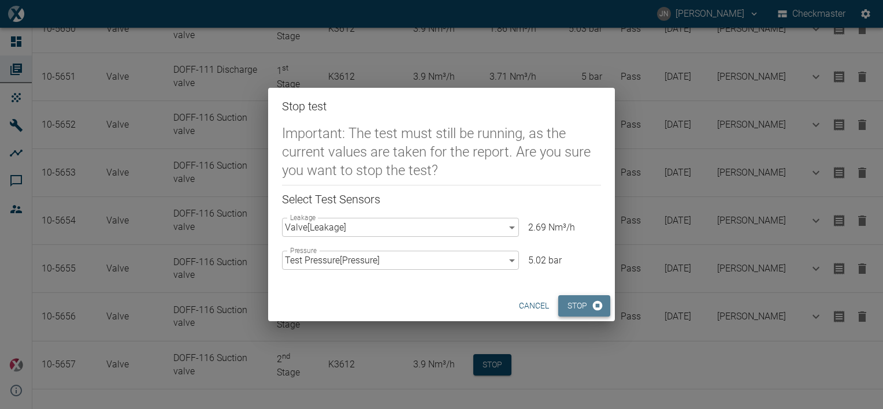
click at [580, 308] on button "Stop" at bounding box center [585, 305] width 52 height 21
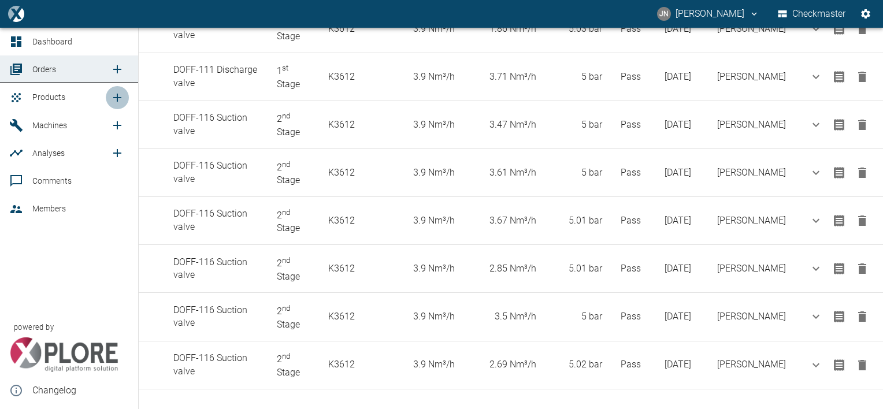
click at [115, 97] on icon "new /product/list/0" at bounding box center [117, 98] width 14 height 14
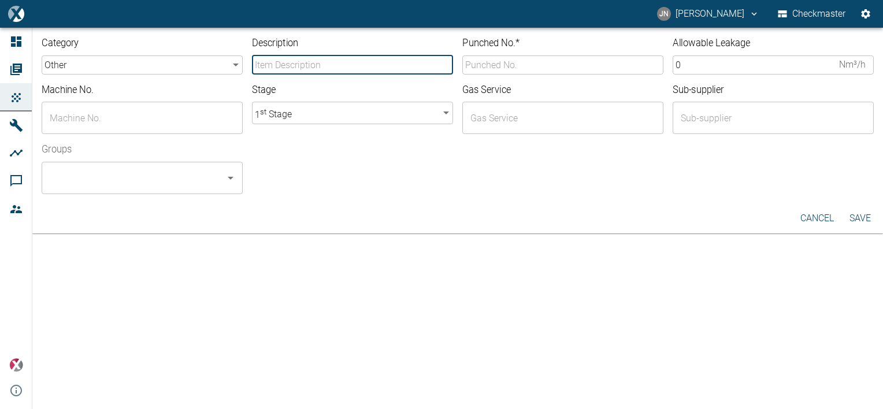
click at [287, 59] on input "Description" at bounding box center [352, 65] width 201 height 19
type input "DOFF-116 Suction valve"
type input "10-5657"
type input "K3612"
type input "Co2 H2S CH4"
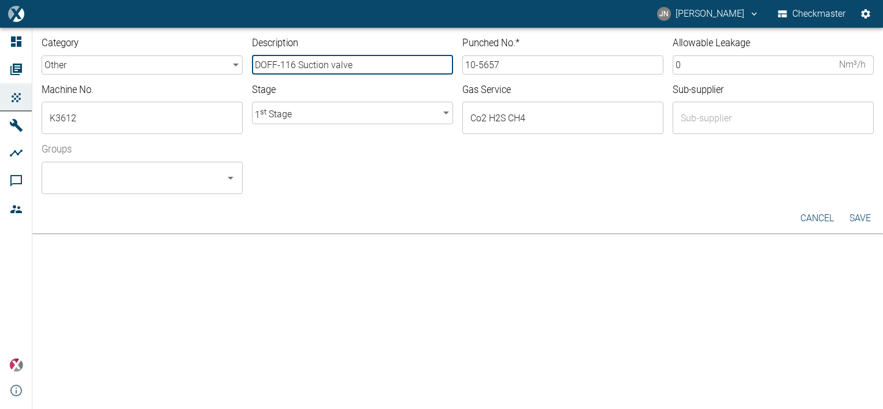
type input "Seimens"
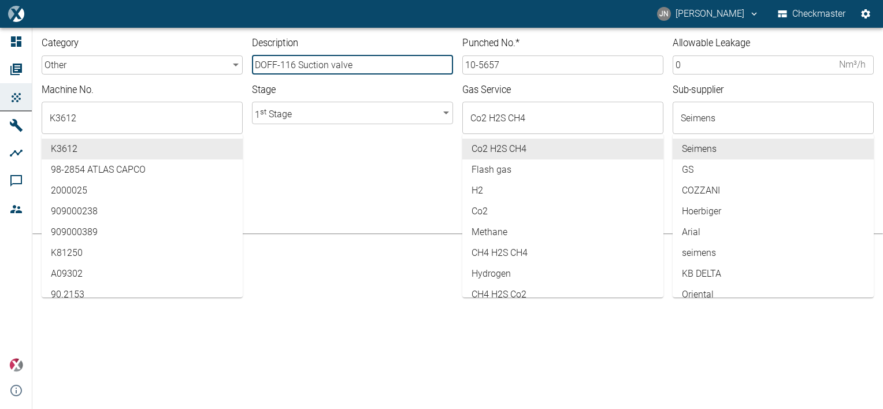
click at [328, 66] on input "DOFF-116 Suction valve" at bounding box center [352, 65] width 201 height 19
type input "DOFF-117 Discharge valve"
click at [97, 114] on input "K3612" at bounding box center [133, 118] width 173 height 22
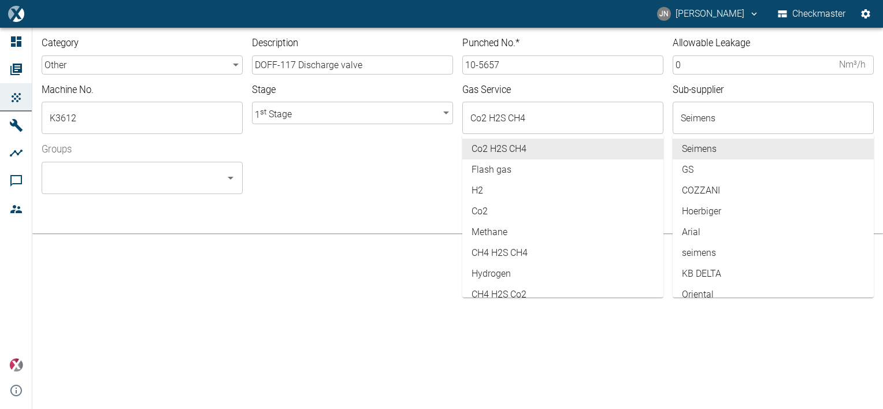
click at [352, 176] on div "Groups ​" at bounding box center [453, 164] width 842 height 60
click at [238, 66] on body "[PERSON_NAME] [PERSON_NAME] Checkmaster Dashboard Orders Products Machines Anal…" at bounding box center [441, 204] width 883 height 409
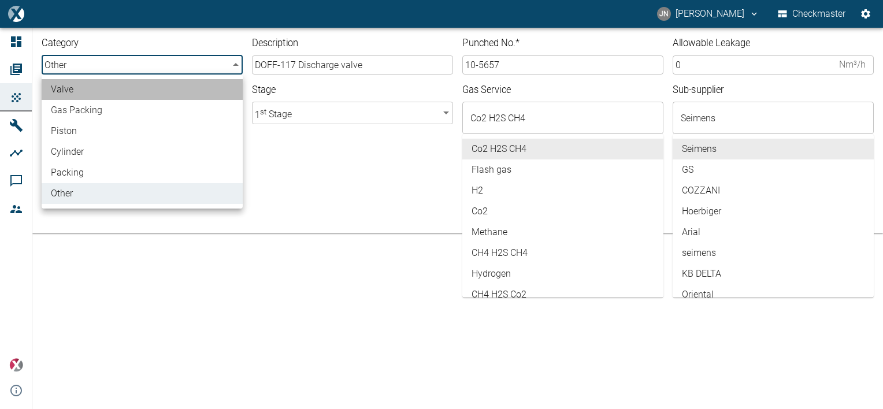
click at [82, 93] on li "valve" at bounding box center [142, 89] width 201 height 21
type input "valve"
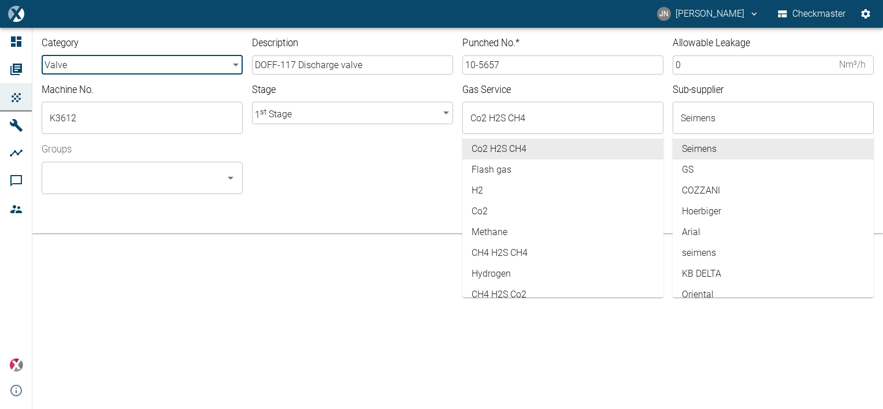
click at [114, 174] on input "Groups" at bounding box center [133, 178] width 173 height 22
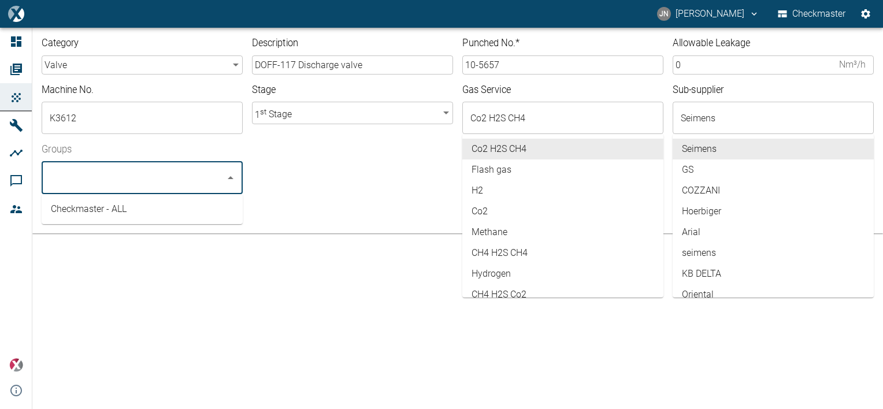
click at [99, 215] on li "Checkmaster - ALL" at bounding box center [142, 209] width 201 height 21
click at [313, 116] on body "[PERSON_NAME] [PERSON_NAME] Checkmaster Dashboard Orders Products Machines Anal…" at bounding box center [441, 204] width 883 height 409
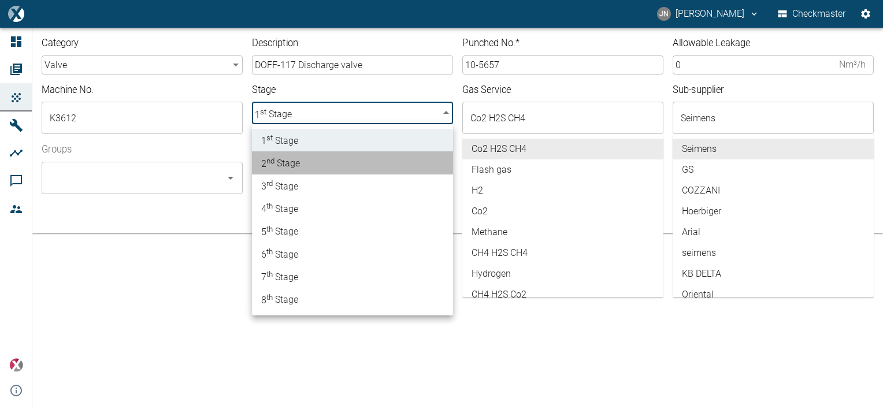
click at [301, 165] on li "2 nd Stage" at bounding box center [352, 162] width 201 height 23
type input "2"
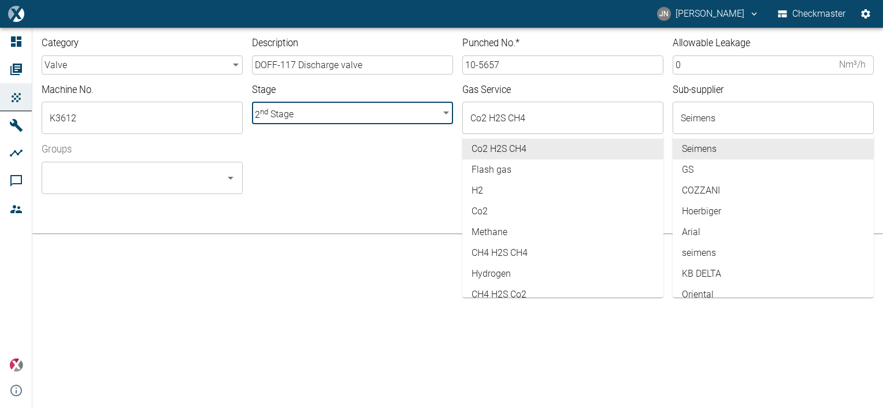
click at [509, 61] on input "10-5657" at bounding box center [563, 65] width 201 height 19
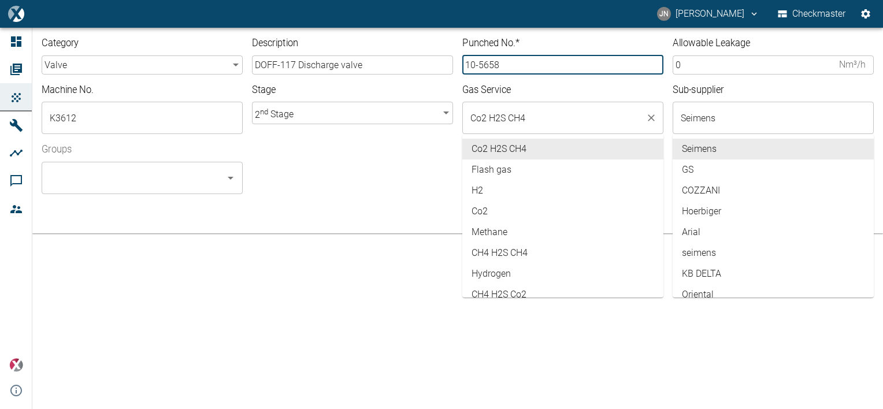
type input "10-5658"
click at [534, 117] on input "Co2 H2S CH4" at bounding box center [554, 118] width 173 height 22
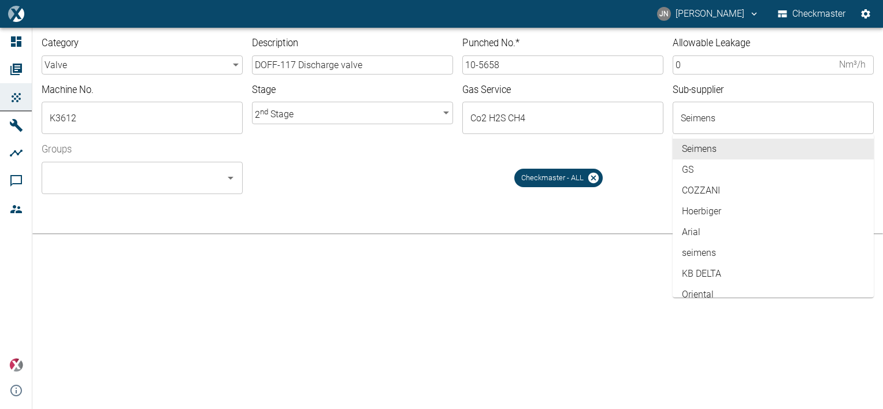
click at [329, 183] on div "Checkmaster - ALL" at bounding box center [563, 174] width 622 height 42
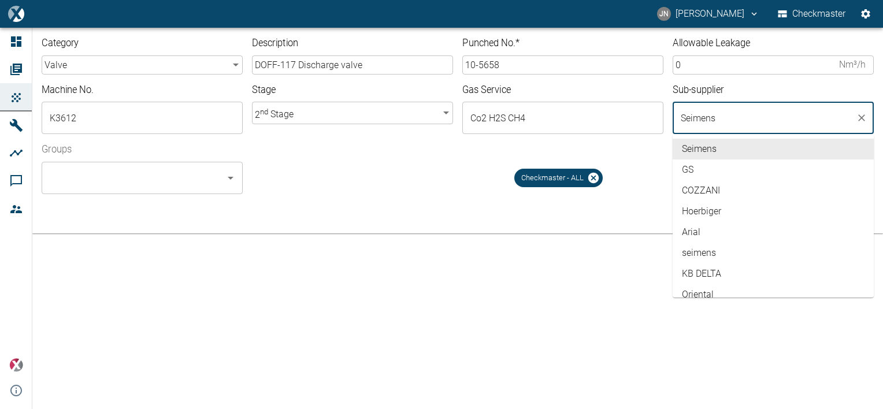
click at [731, 110] on input "Seimens" at bounding box center [764, 118] width 173 height 22
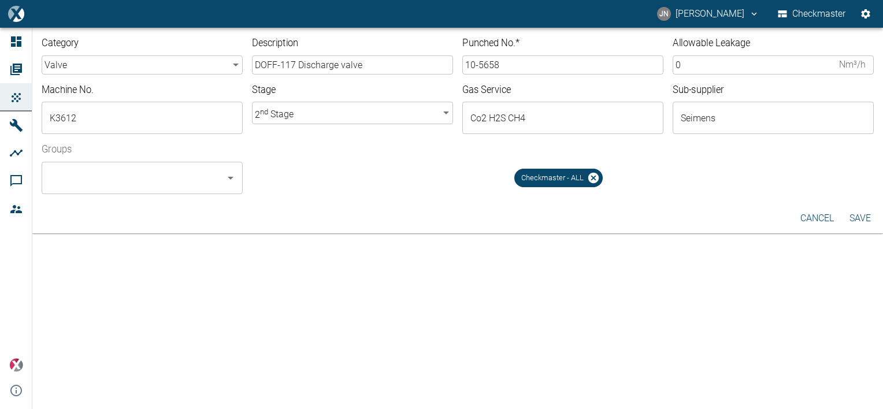
click at [464, 188] on div "Checkmaster - ALL" at bounding box center [563, 174] width 622 height 42
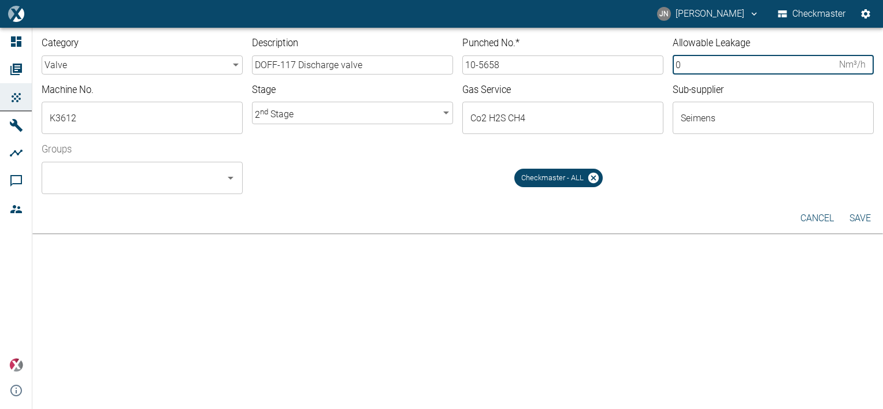
click at [686, 67] on input "0" at bounding box center [754, 65] width 162 height 19
type input "3.90"
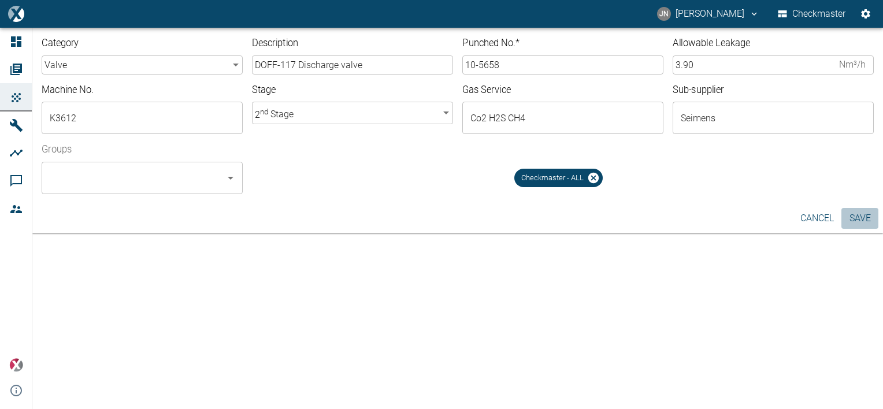
click at [860, 223] on button "Save" at bounding box center [860, 218] width 37 height 21
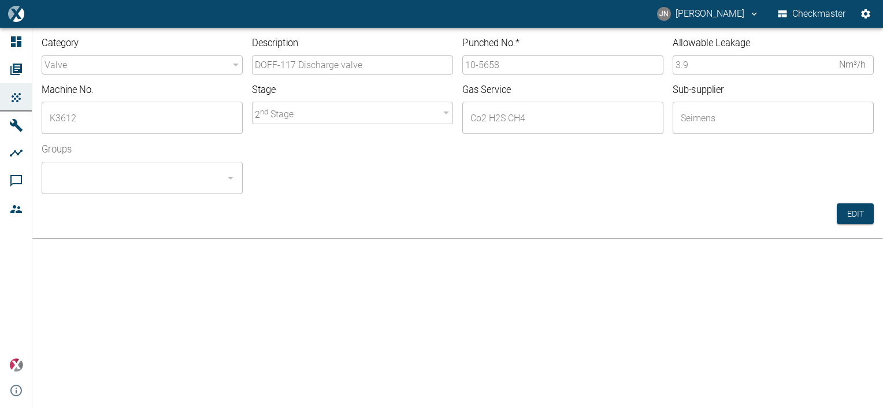
click at [229, 298] on div "Category valve valve ​ Description DOFF-117 Discharge valve ​ Punched No. * 10-…" at bounding box center [441, 219] width 883 height 382
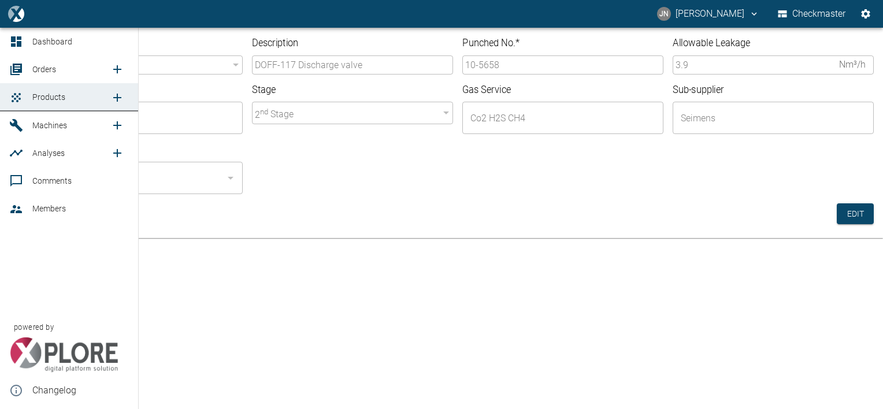
click at [46, 69] on span "Orders" at bounding box center [44, 69] width 24 height 9
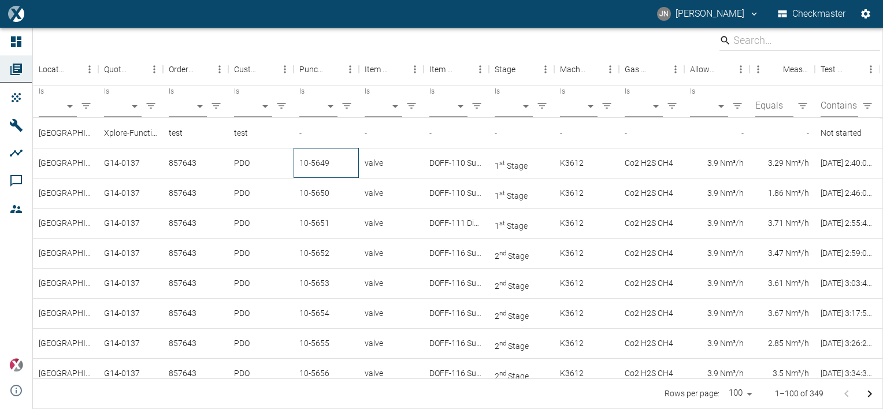
click at [315, 165] on div "10-5649" at bounding box center [326, 163] width 65 height 30
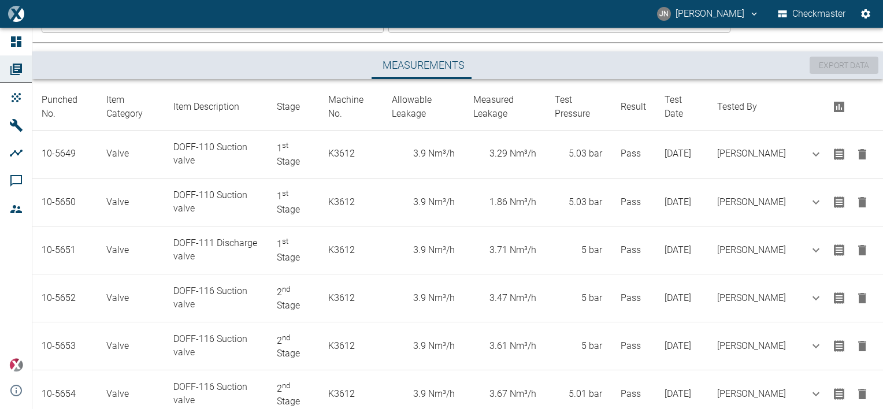
scroll to position [304, 0]
